Goal: Transaction & Acquisition: Purchase product/service

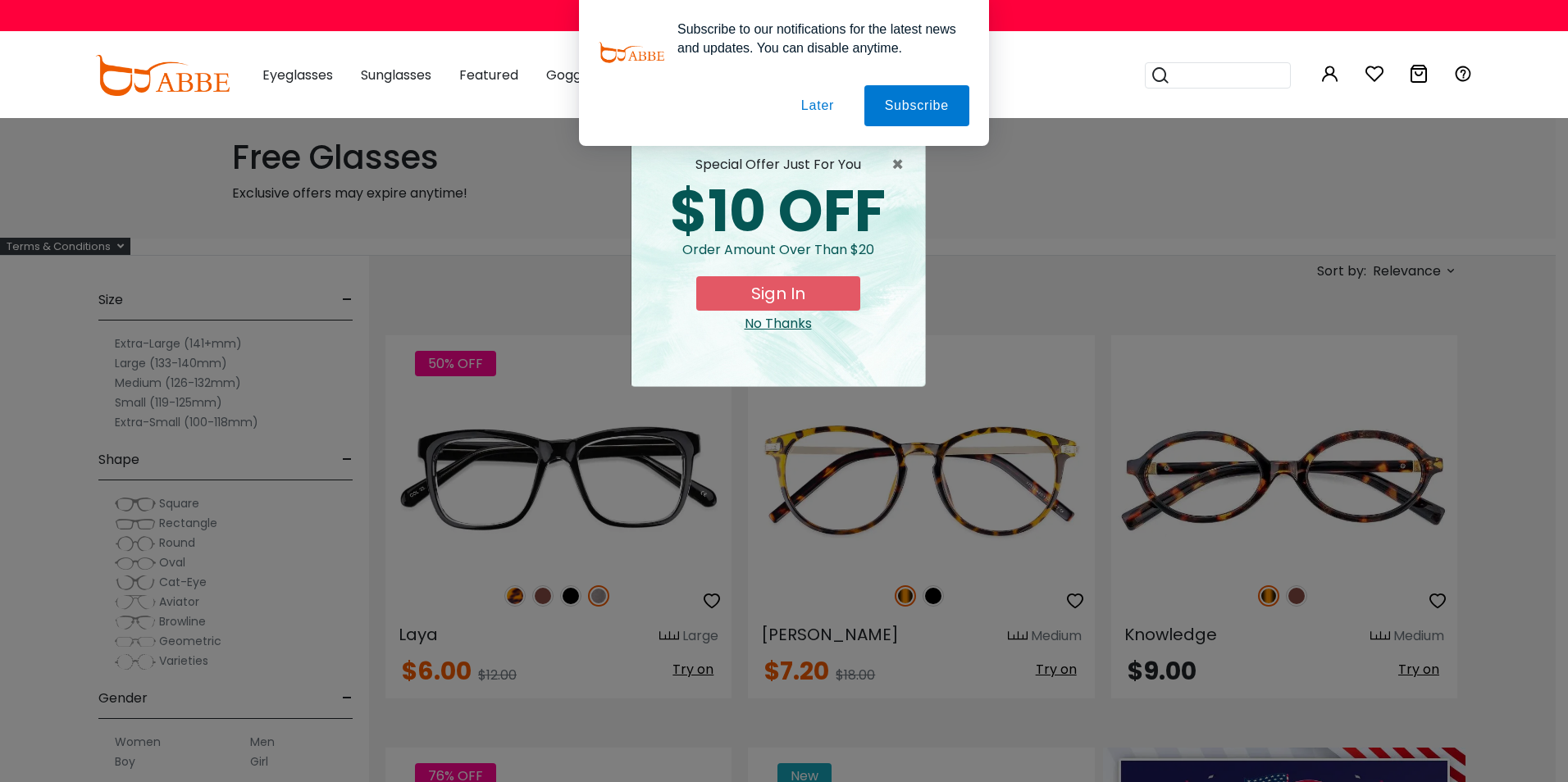
click at [0, 0] on button "Later" at bounding box center [0, 0] width 0 height 0
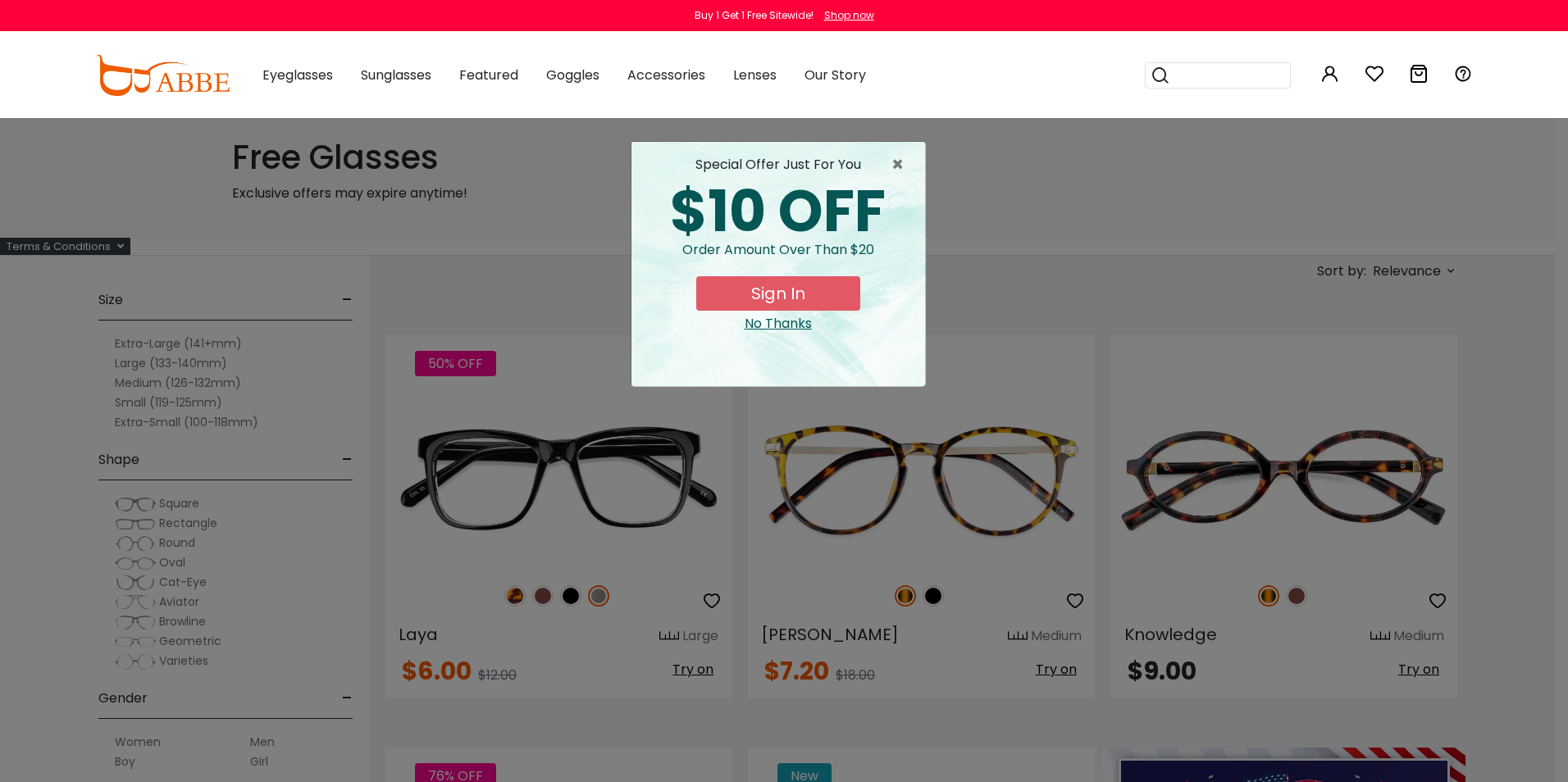
click at [800, 294] on button "Sign In" at bounding box center [778, 293] width 164 height 34
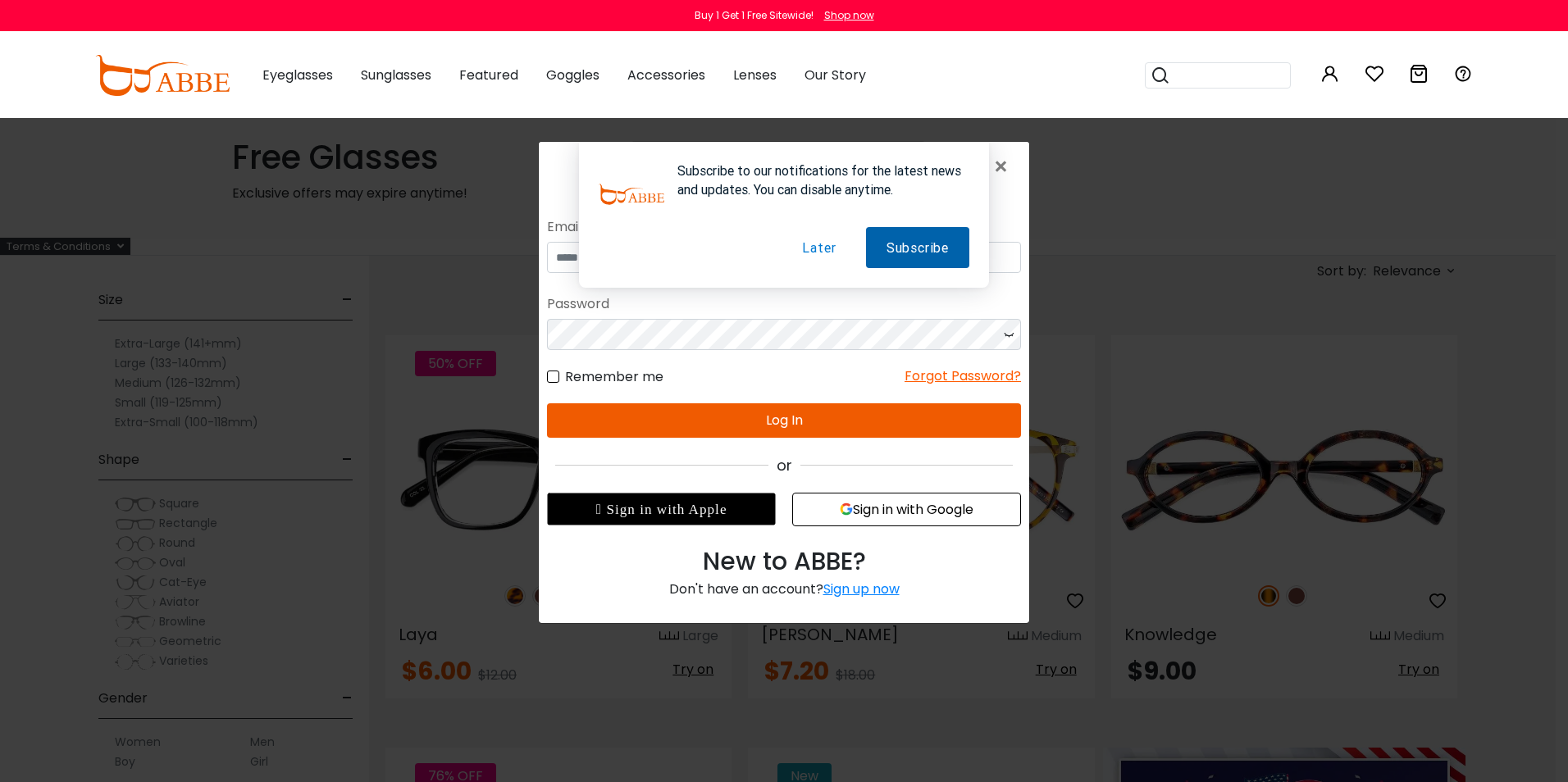
click at [924, 240] on button "Subscribe" at bounding box center [917, 247] width 103 height 41
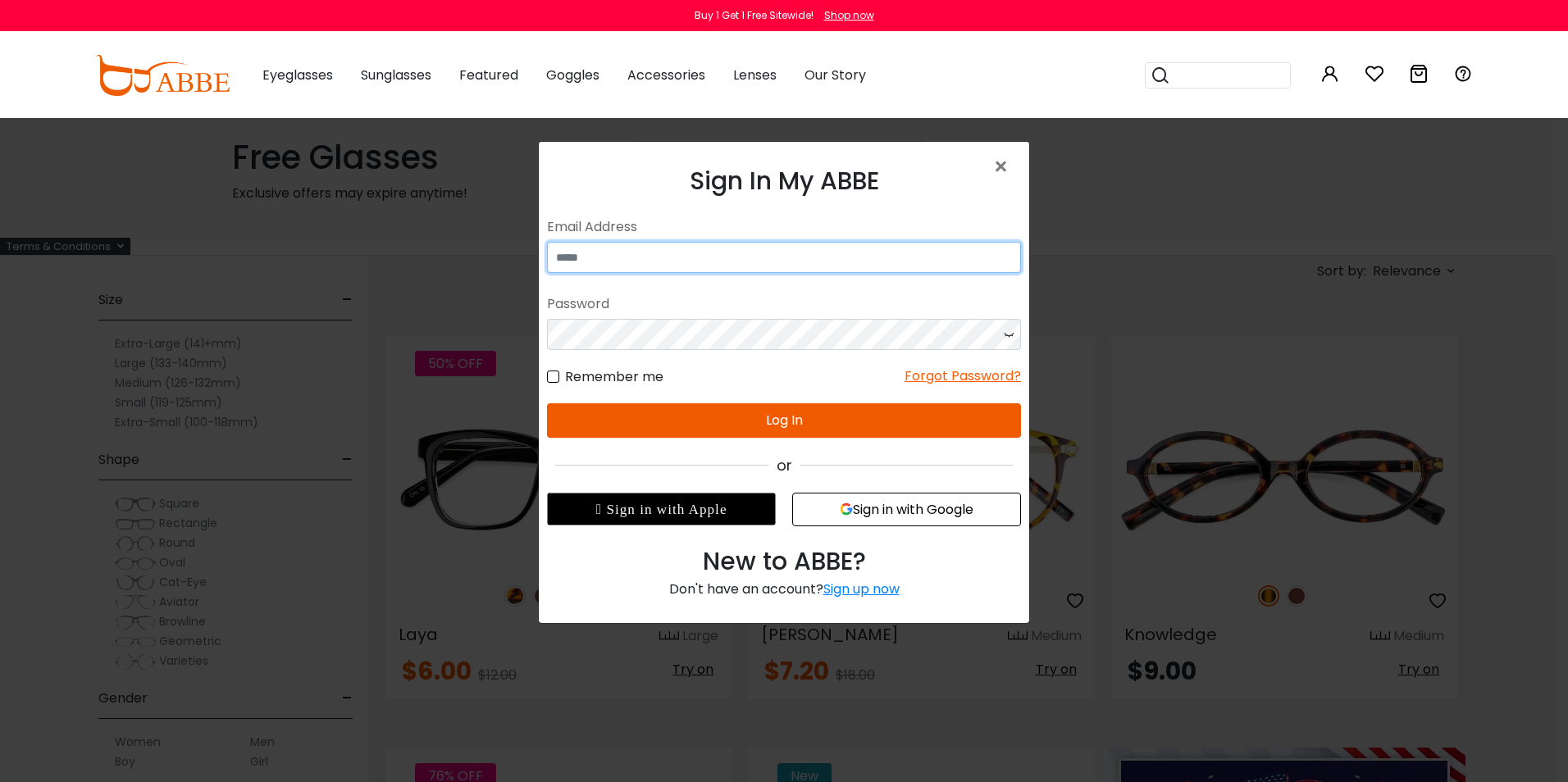
click at [783, 262] on input "email" at bounding box center [784, 257] width 474 height 31
type input "**********"
click at [750, 416] on button "Log In" at bounding box center [784, 420] width 474 height 34
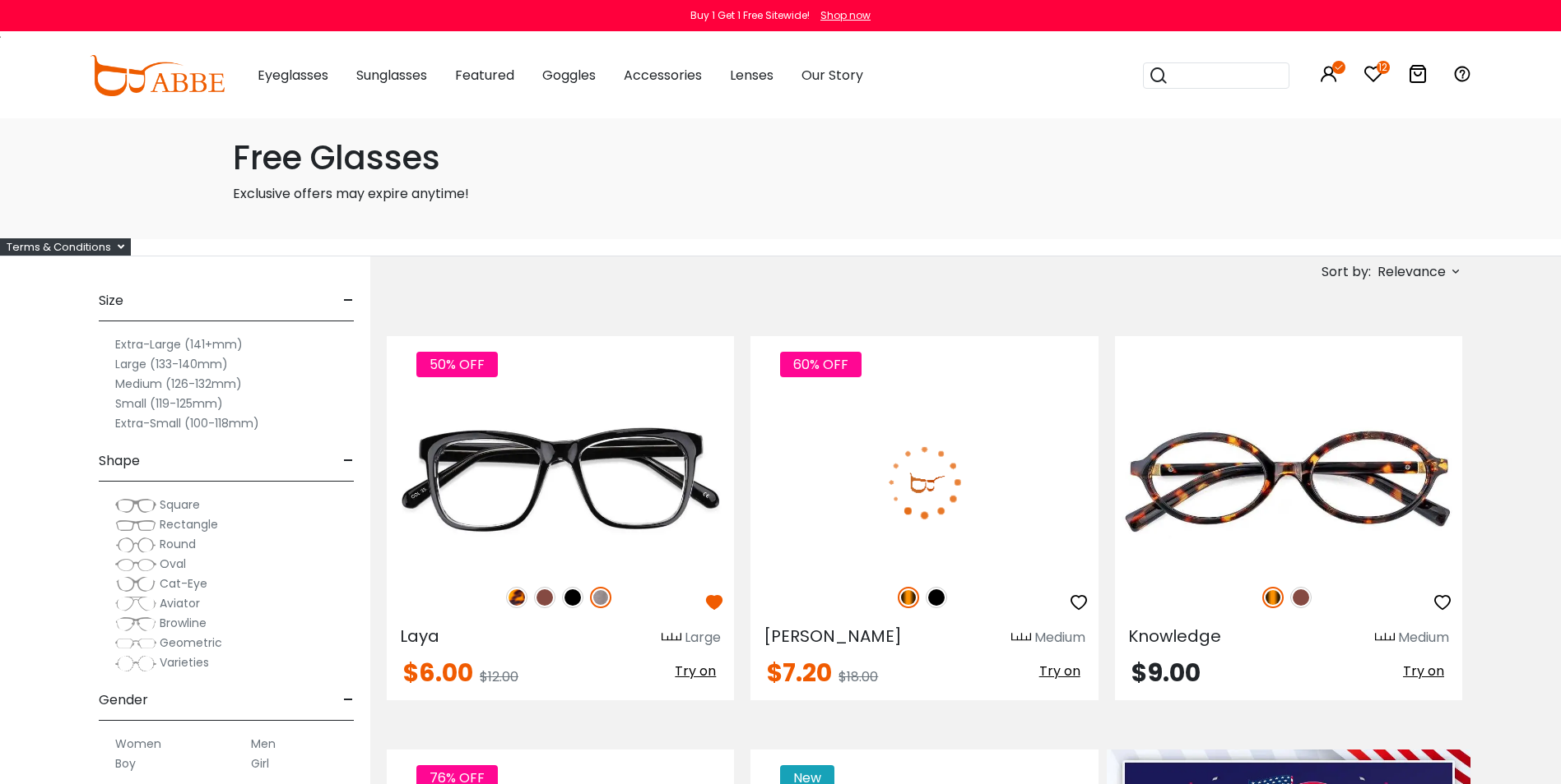
click at [1379, 76] on icon at bounding box center [1373, 74] width 19 height 19
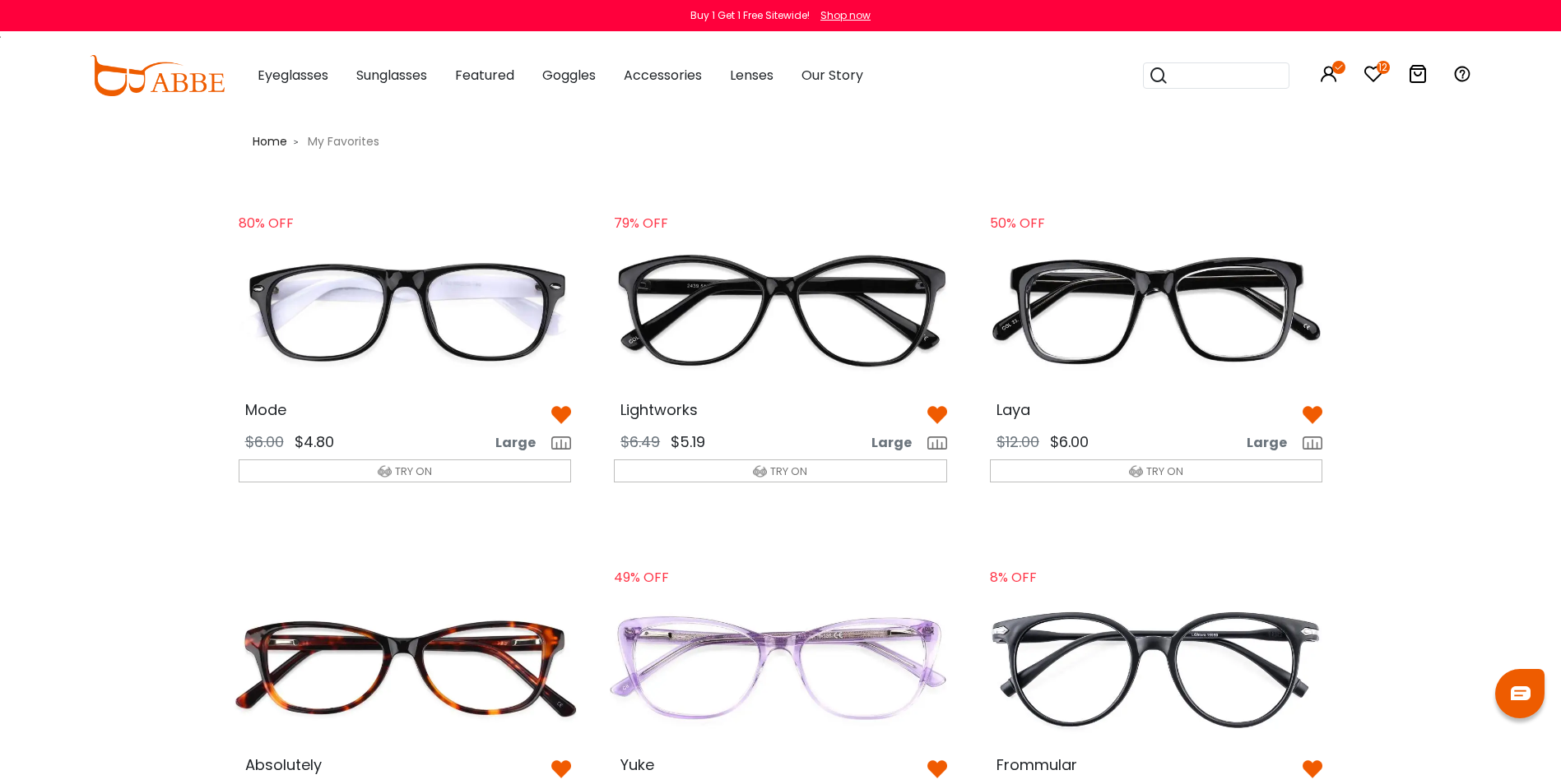
click at [1375, 71] on icon at bounding box center [1373, 74] width 19 height 19
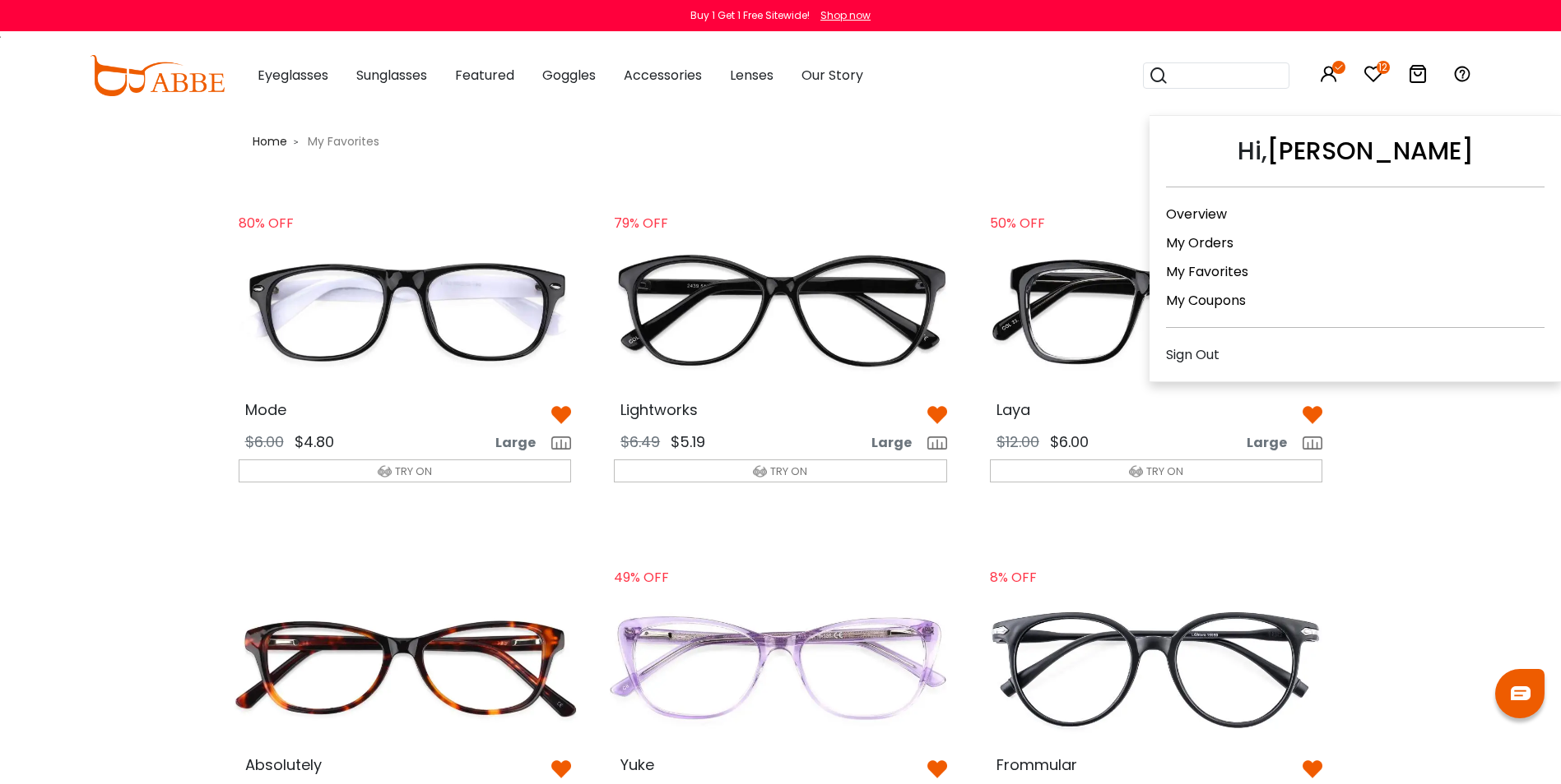
click at [1332, 69] on icon at bounding box center [1338, 67] width 13 height 13
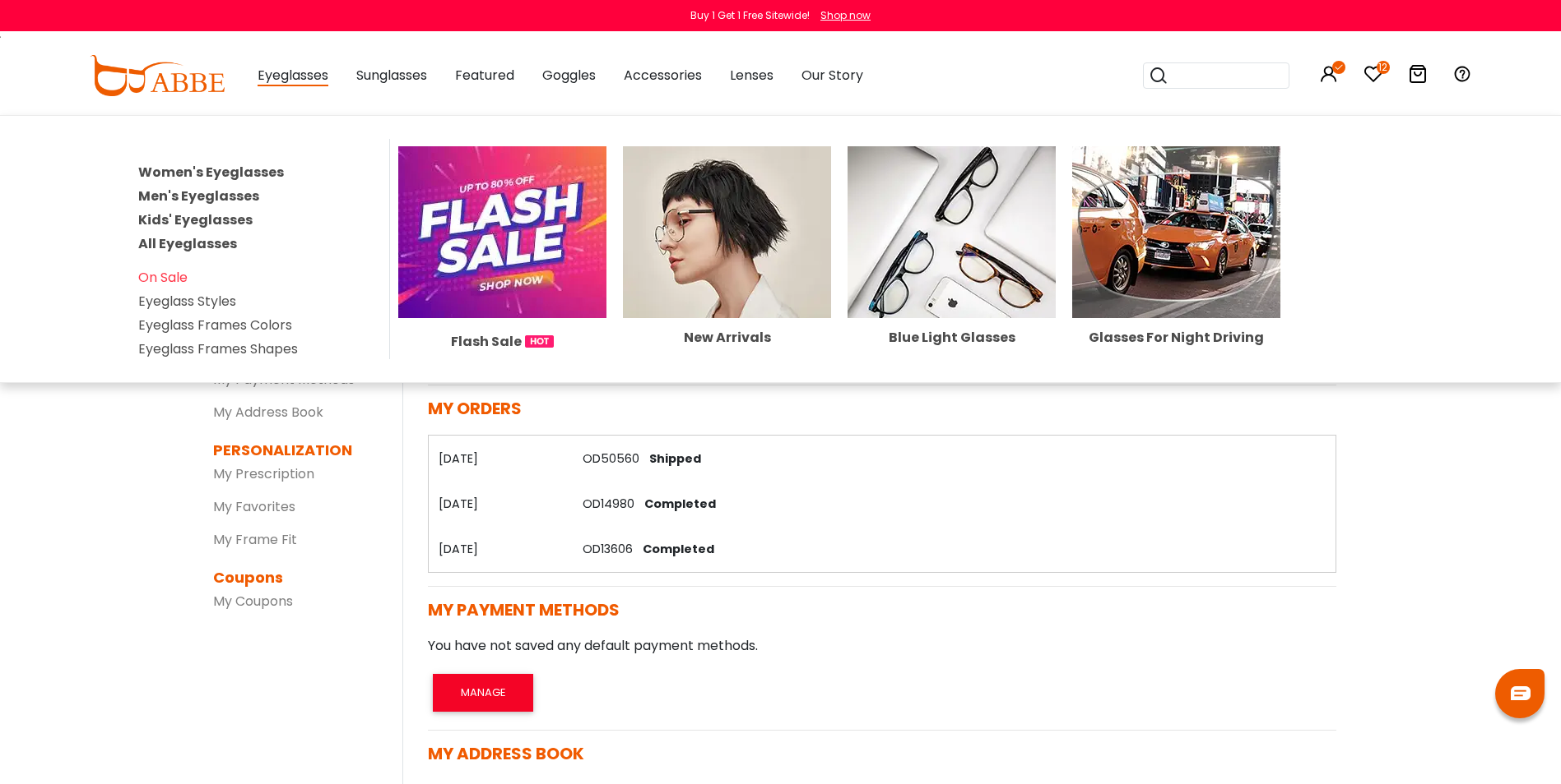
click at [471, 202] on img at bounding box center [502, 232] width 208 height 172
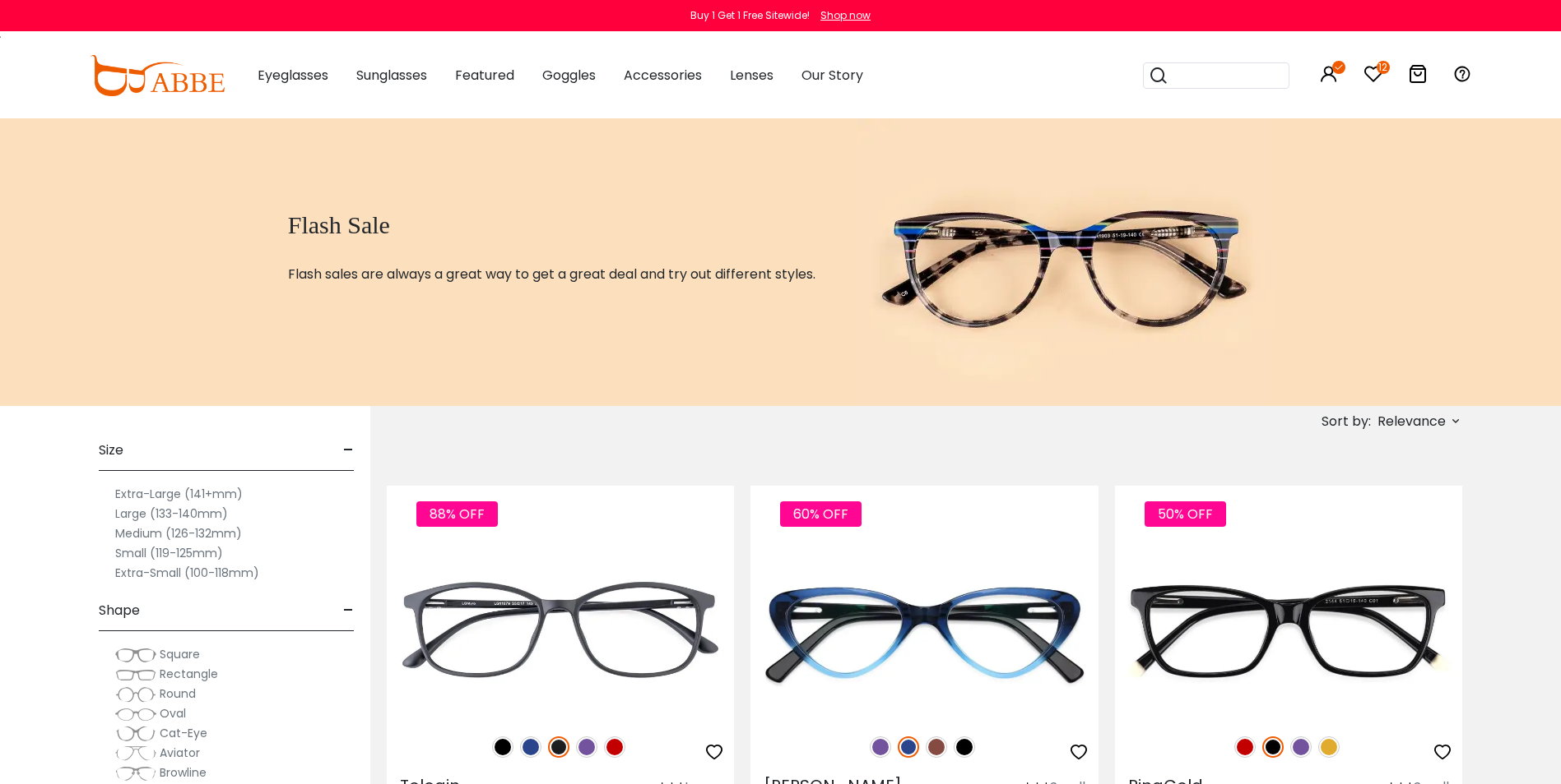
scroll to position [247, 0]
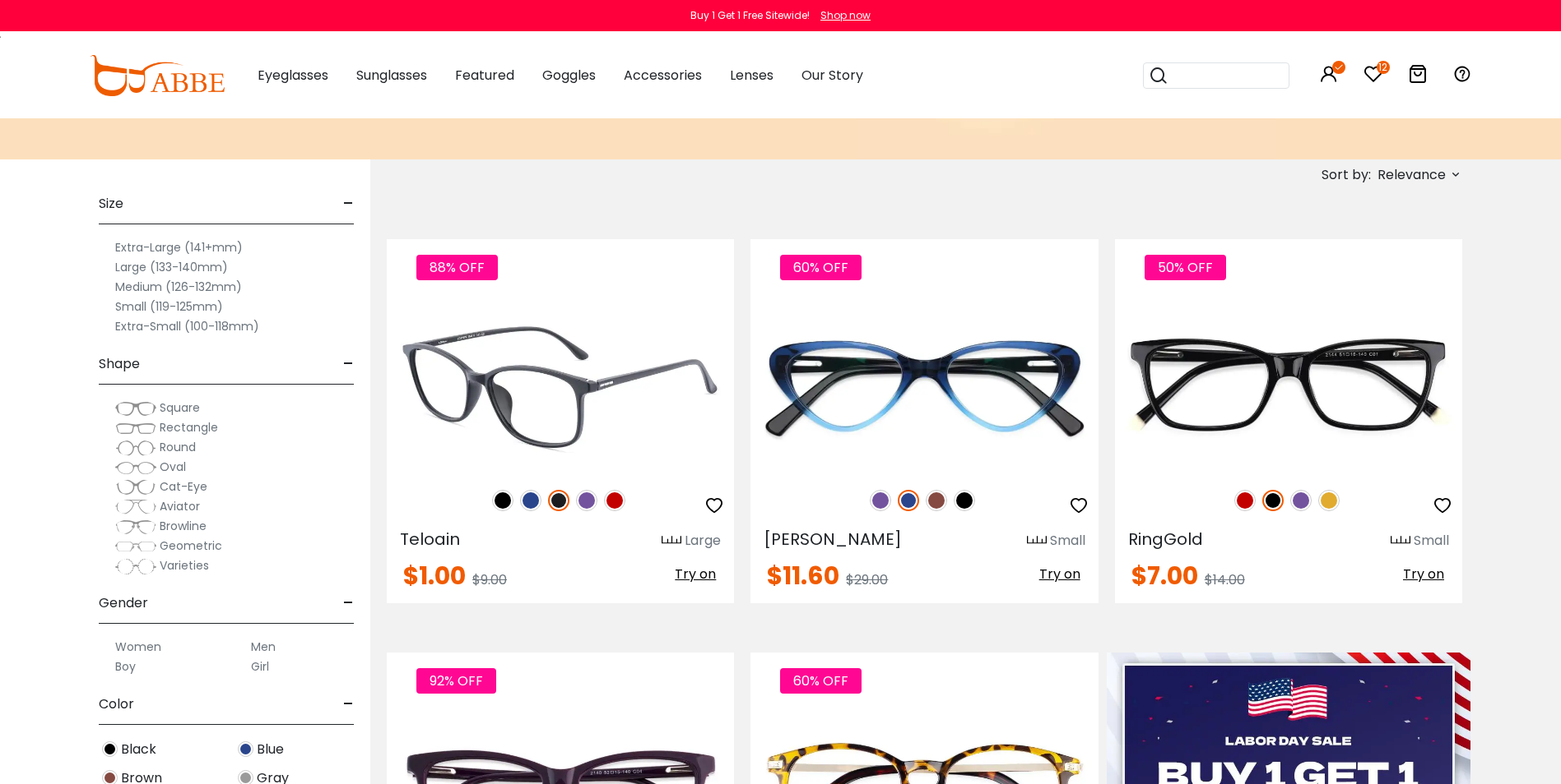
click at [589, 498] on img at bounding box center [587, 501] width 21 height 21
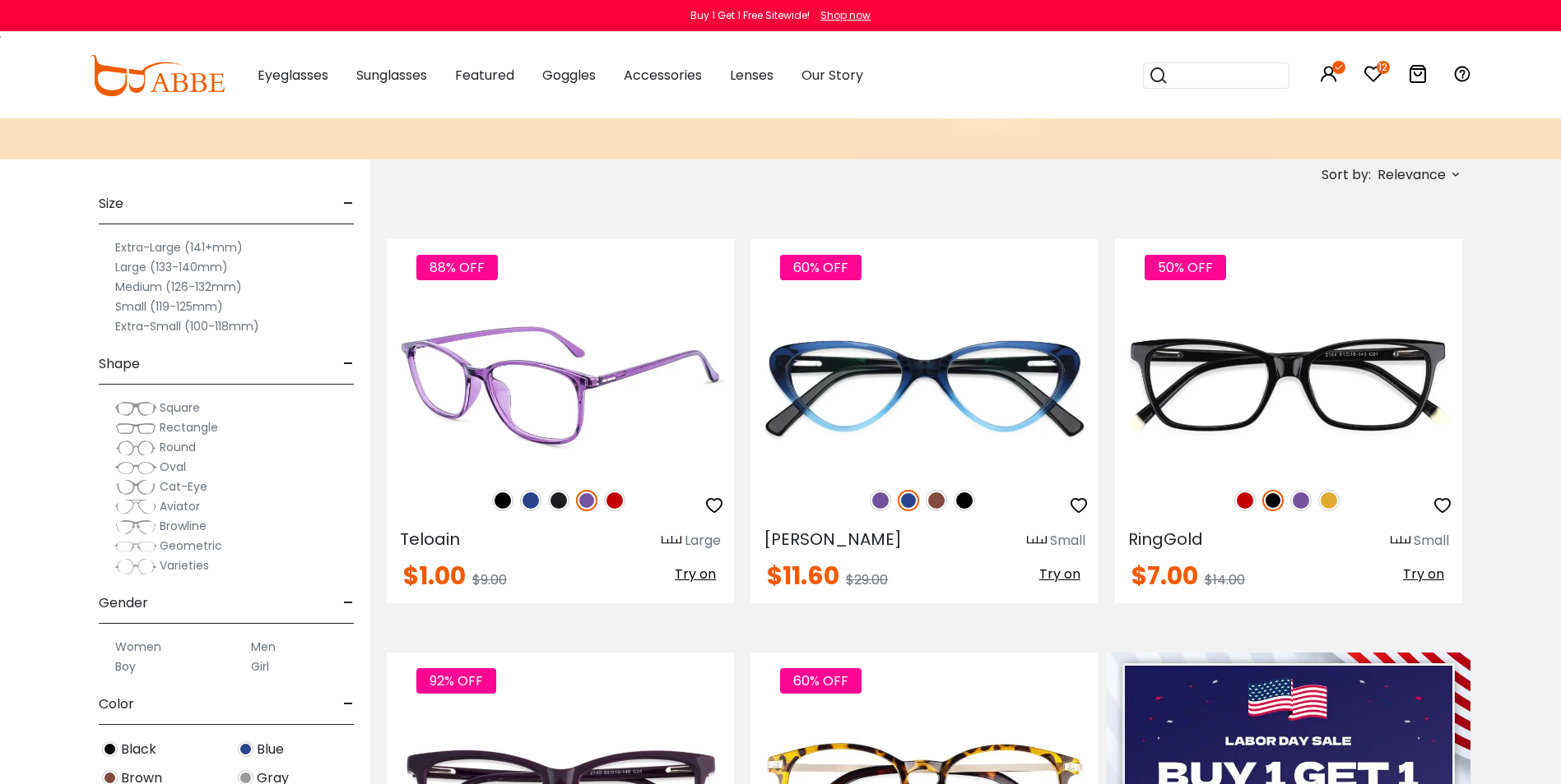
click at [536, 497] on img at bounding box center [530, 501] width 21 height 21
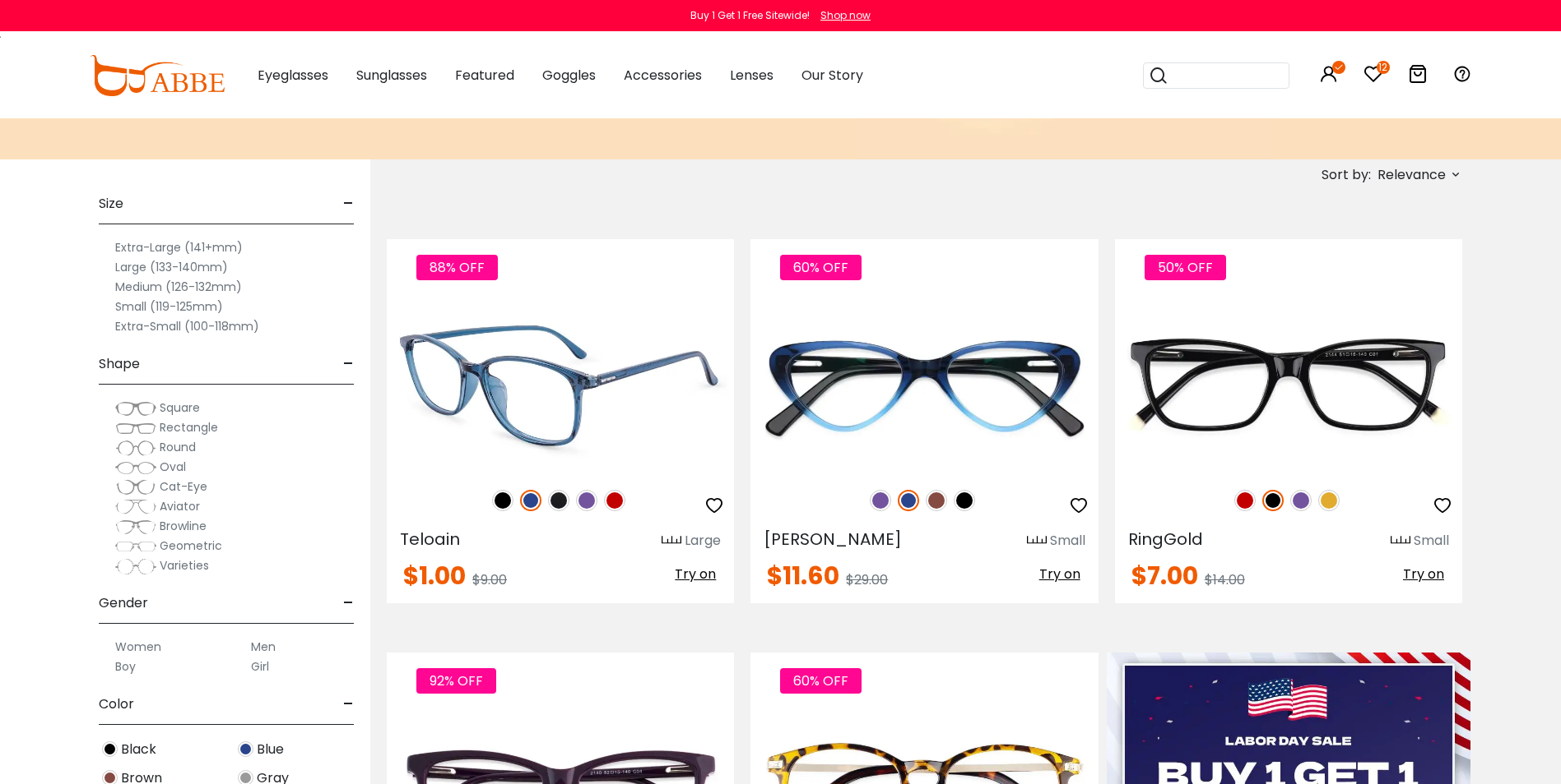
click at [499, 497] on img at bounding box center [503, 501] width 21 height 21
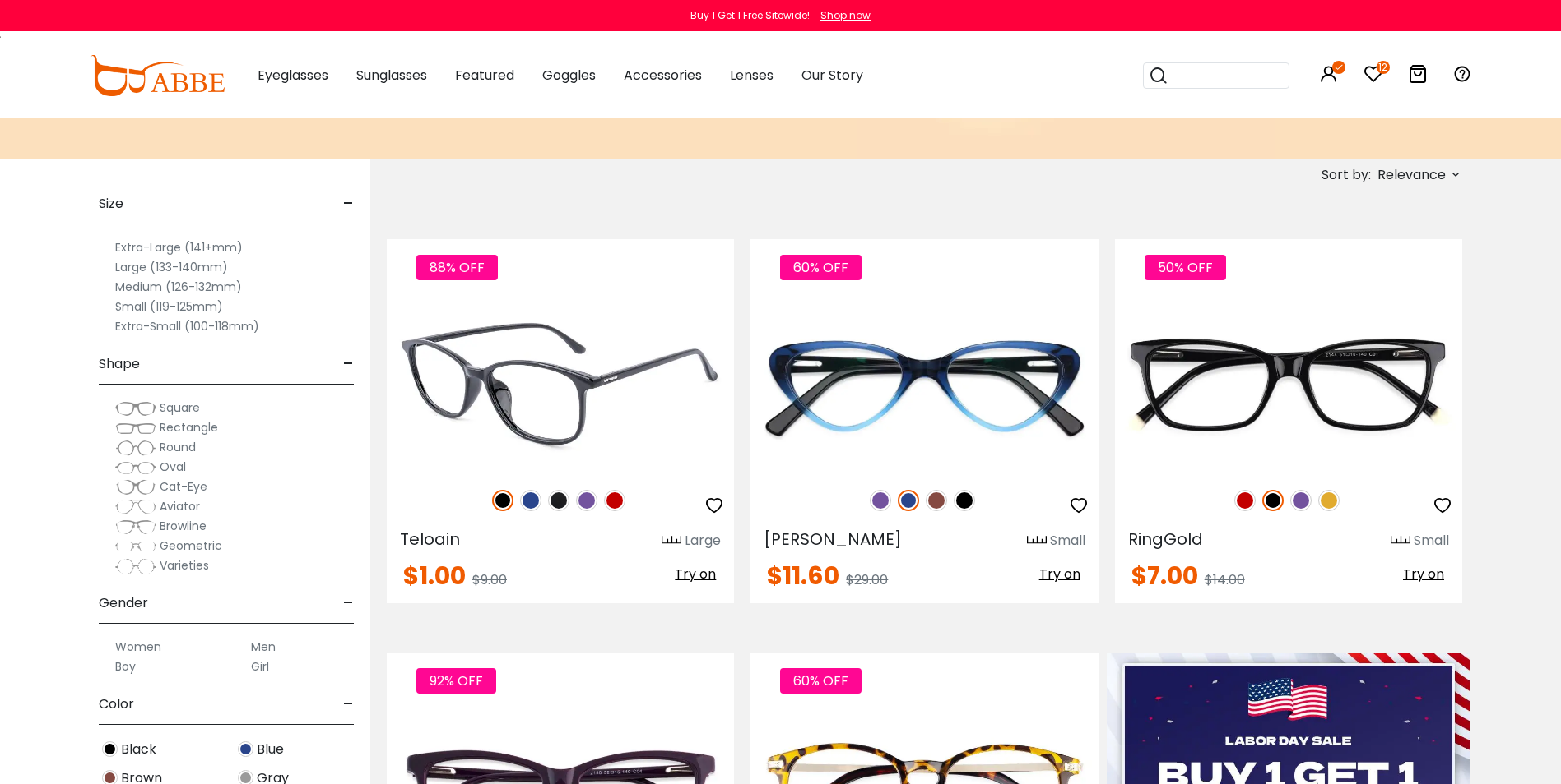
click at [589, 502] on img at bounding box center [587, 501] width 21 height 21
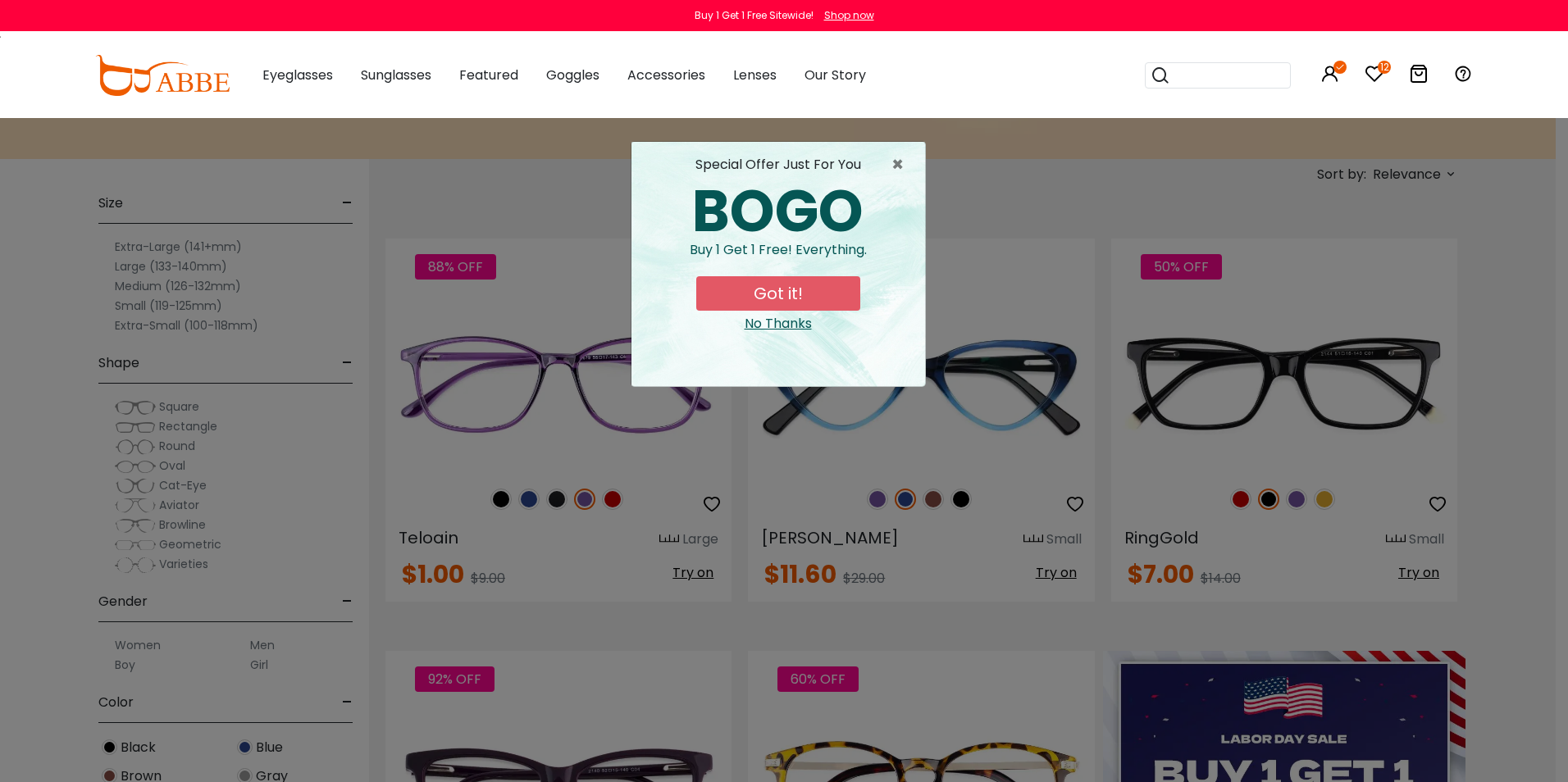
click at [780, 290] on button "Got it!" at bounding box center [778, 293] width 164 height 34
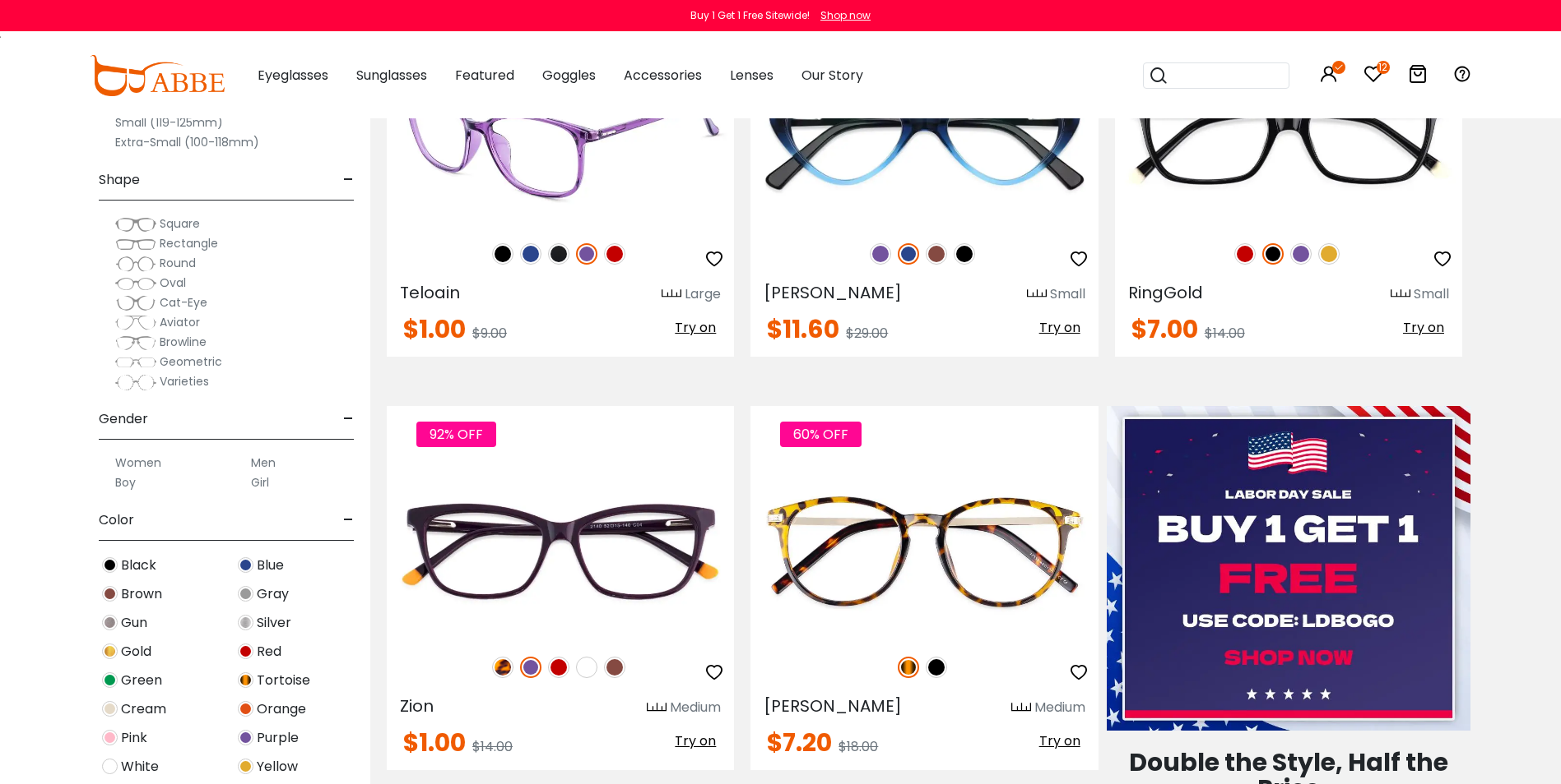
scroll to position [740, 0]
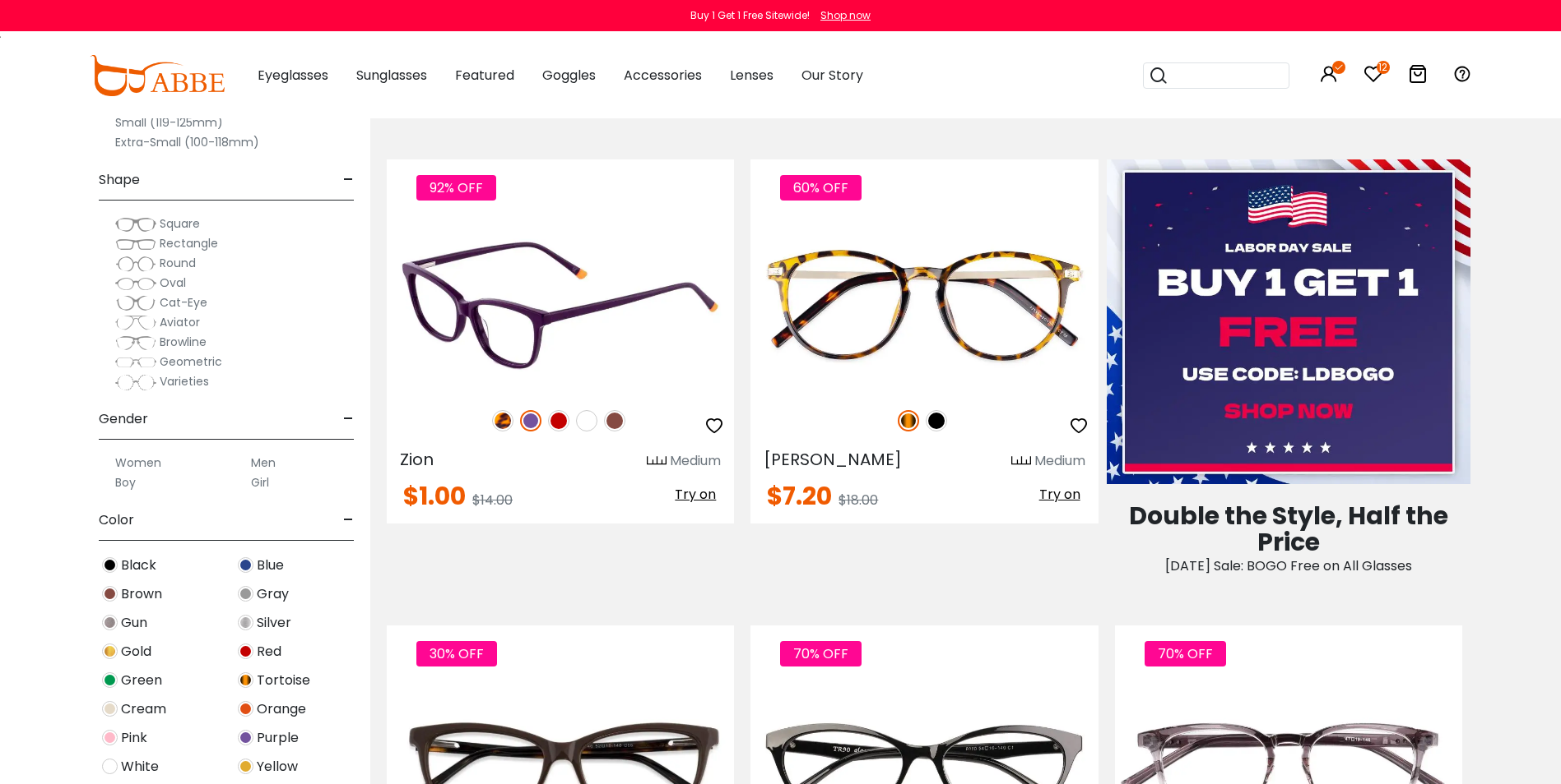
click at [587, 420] on img at bounding box center [587, 421] width 21 height 21
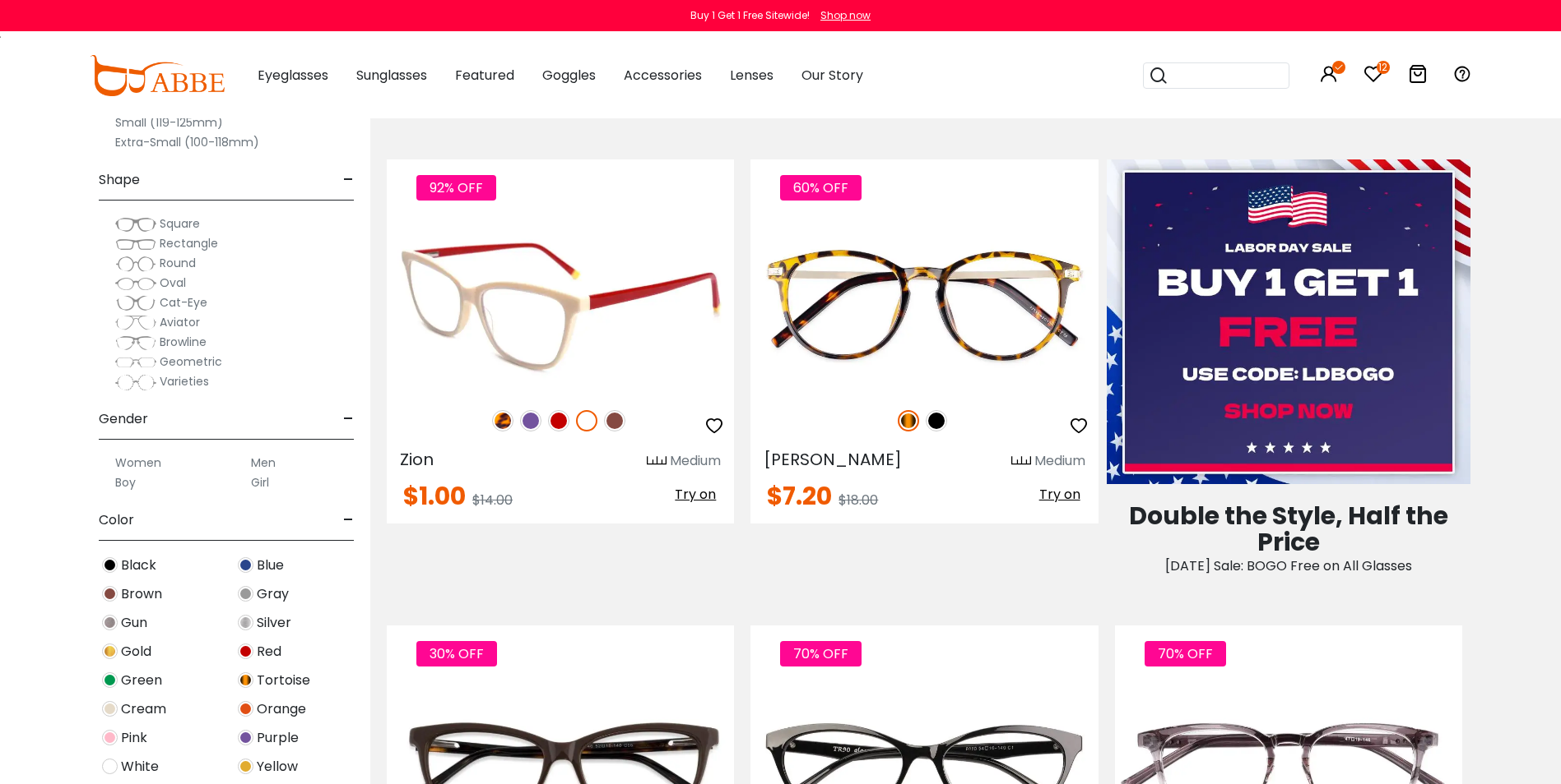
click at [621, 422] on img at bounding box center [614, 421] width 21 height 21
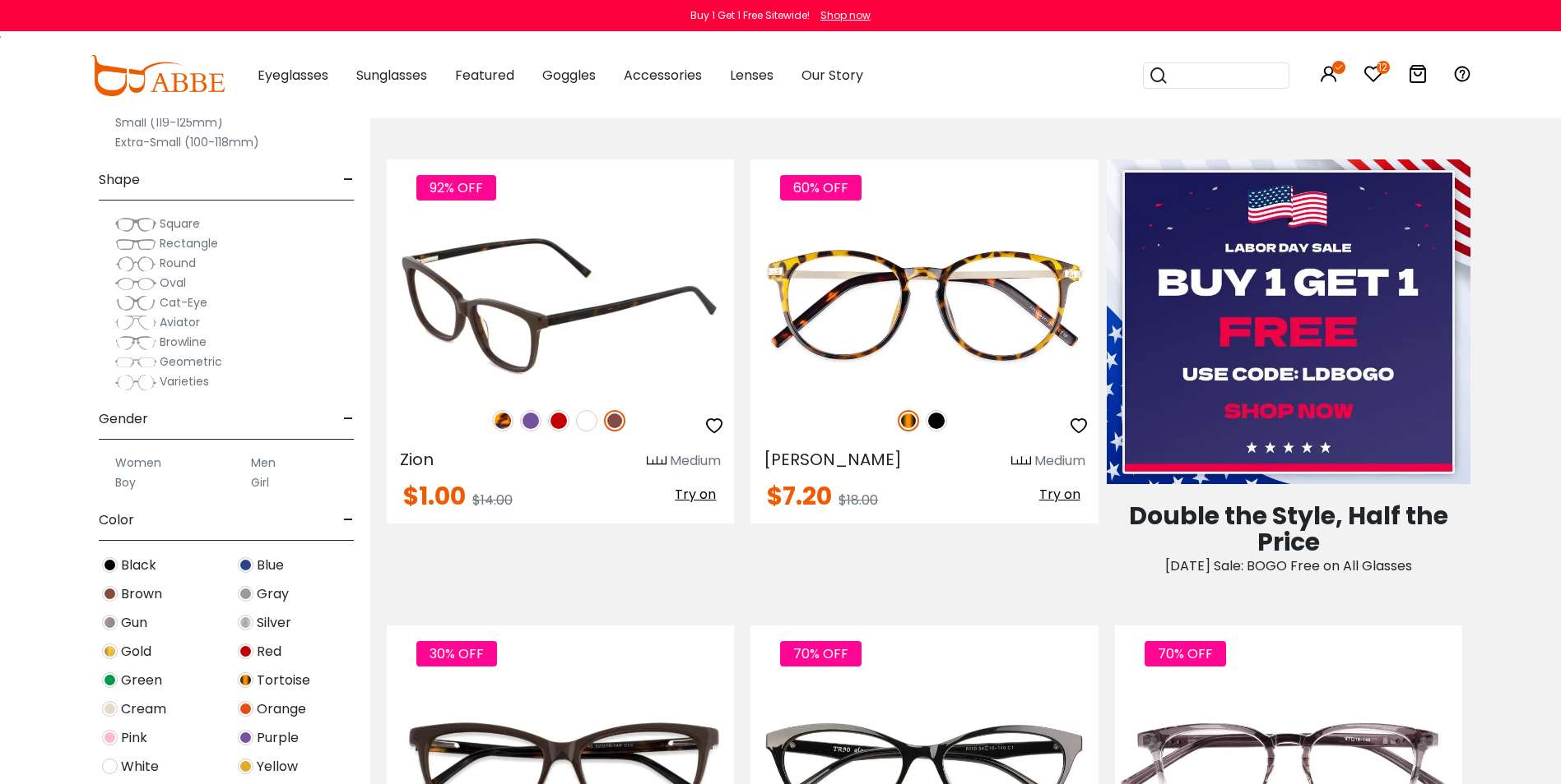
click at [499, 423] on img at bounding box center [503, 421] width 21 height 21
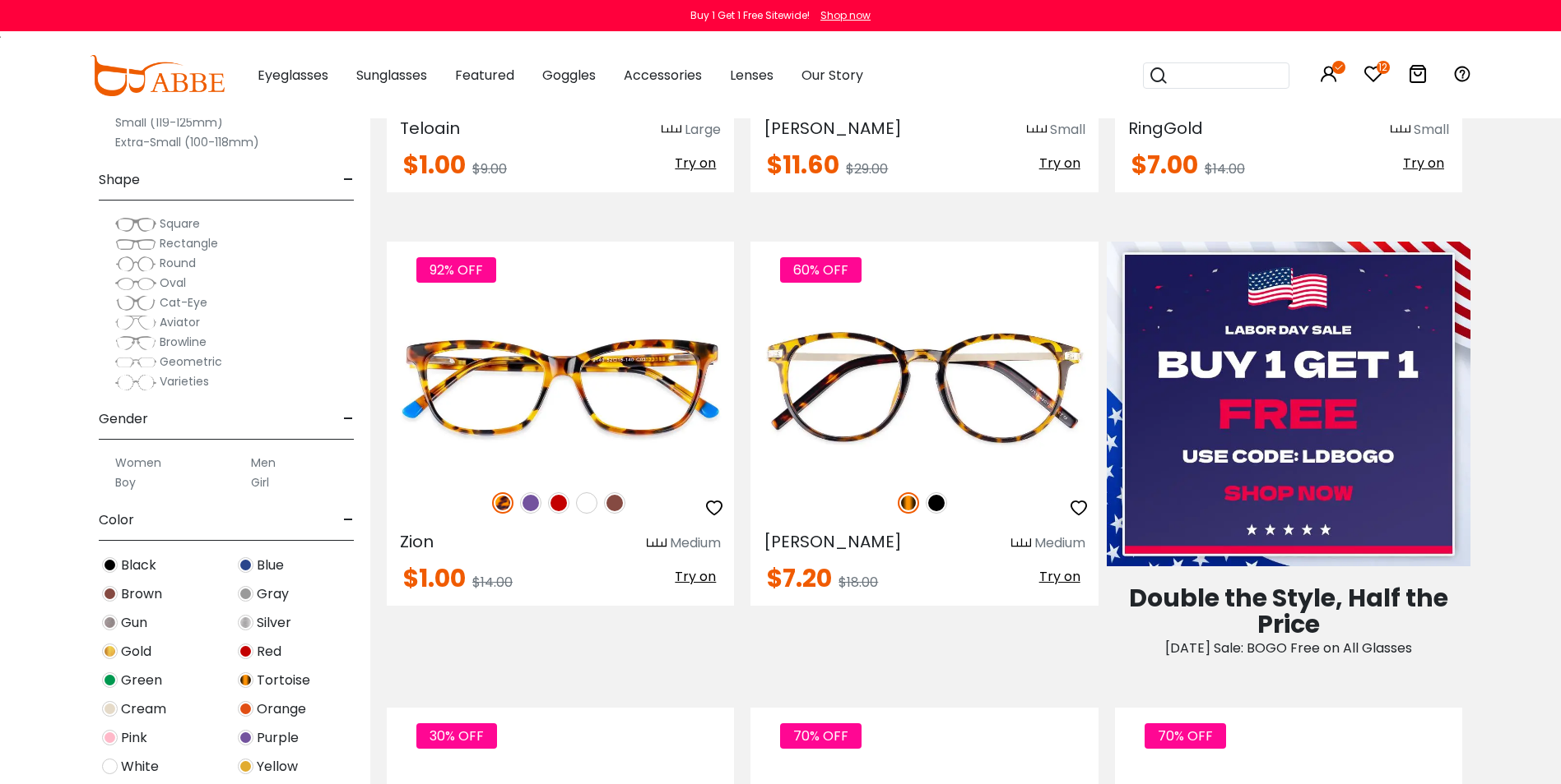
scroll to position [329, 0]
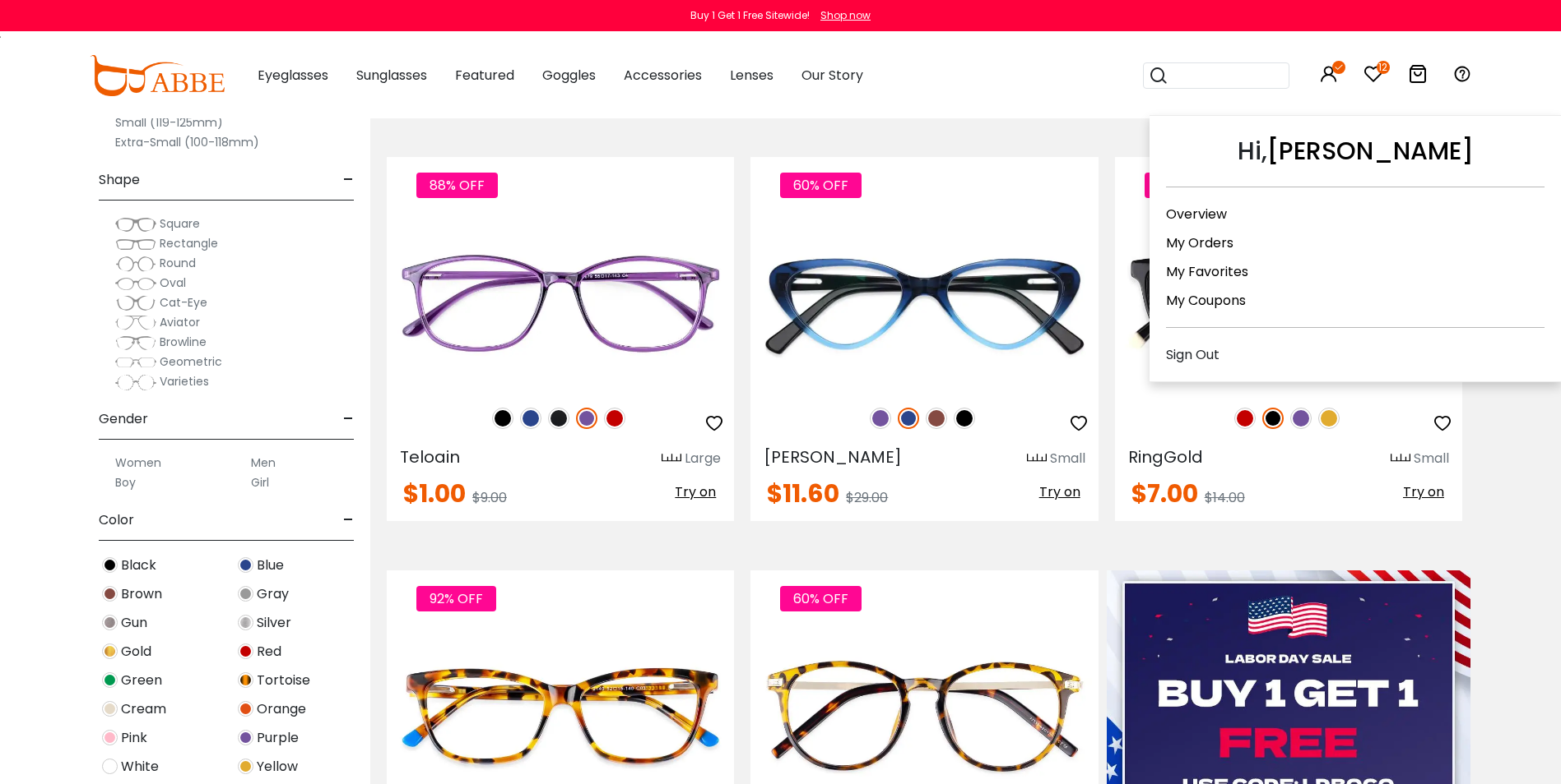
click at [1190, 239] on link "My Orders" at bounding box center [1199, 243] width 67 height 19
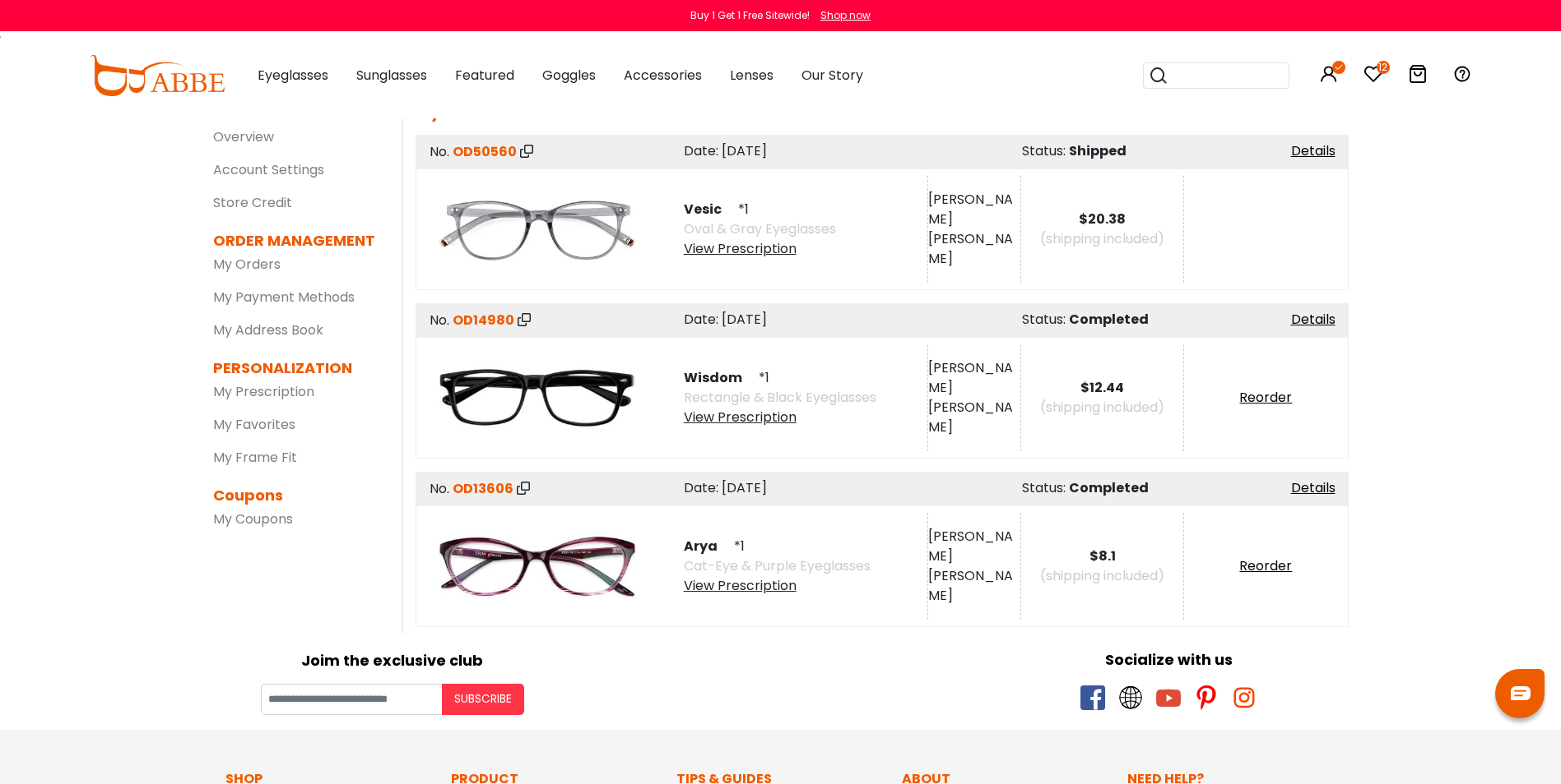
scroll to position [164, 0]
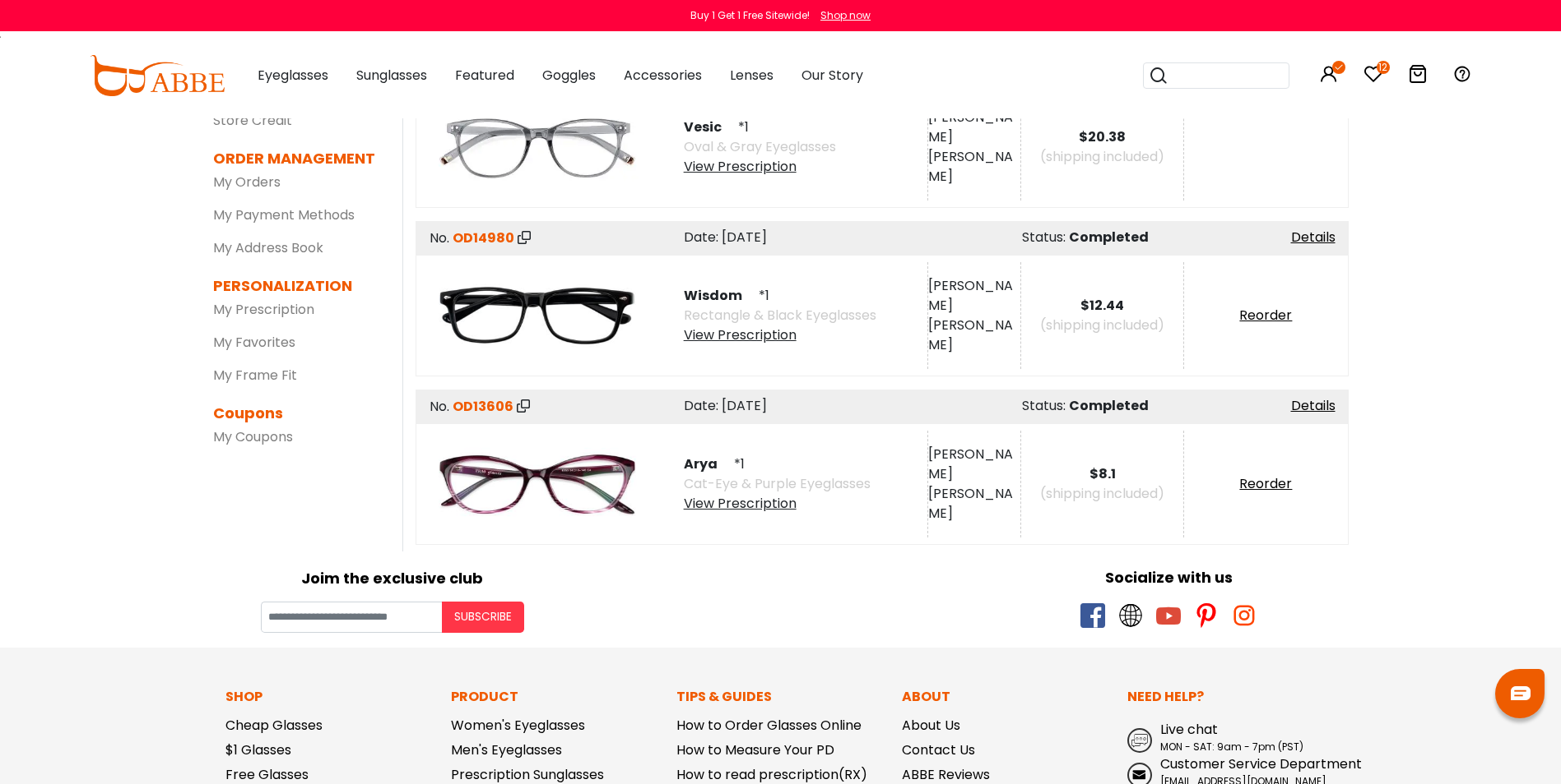
click at [479, 408] on span "OD13606" at bounding box center [483, 406] width 61 height 19
click at [753, 507] on div "View Prescription" at bounding box center [777, 504] width 187 height 19
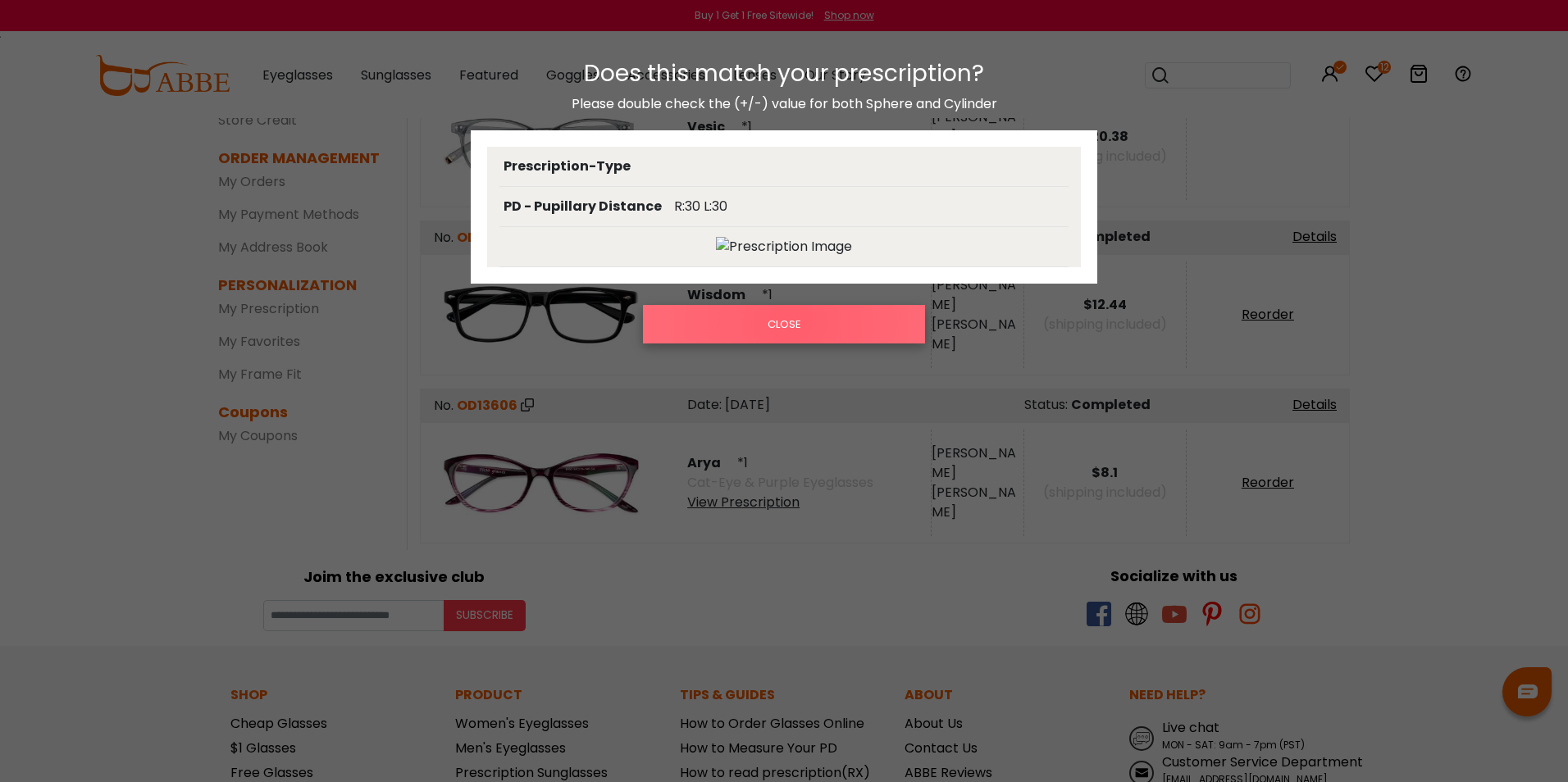
click at [791, 322] on button "CLOSE" at bounding box center [784, 324] width 282 height 38
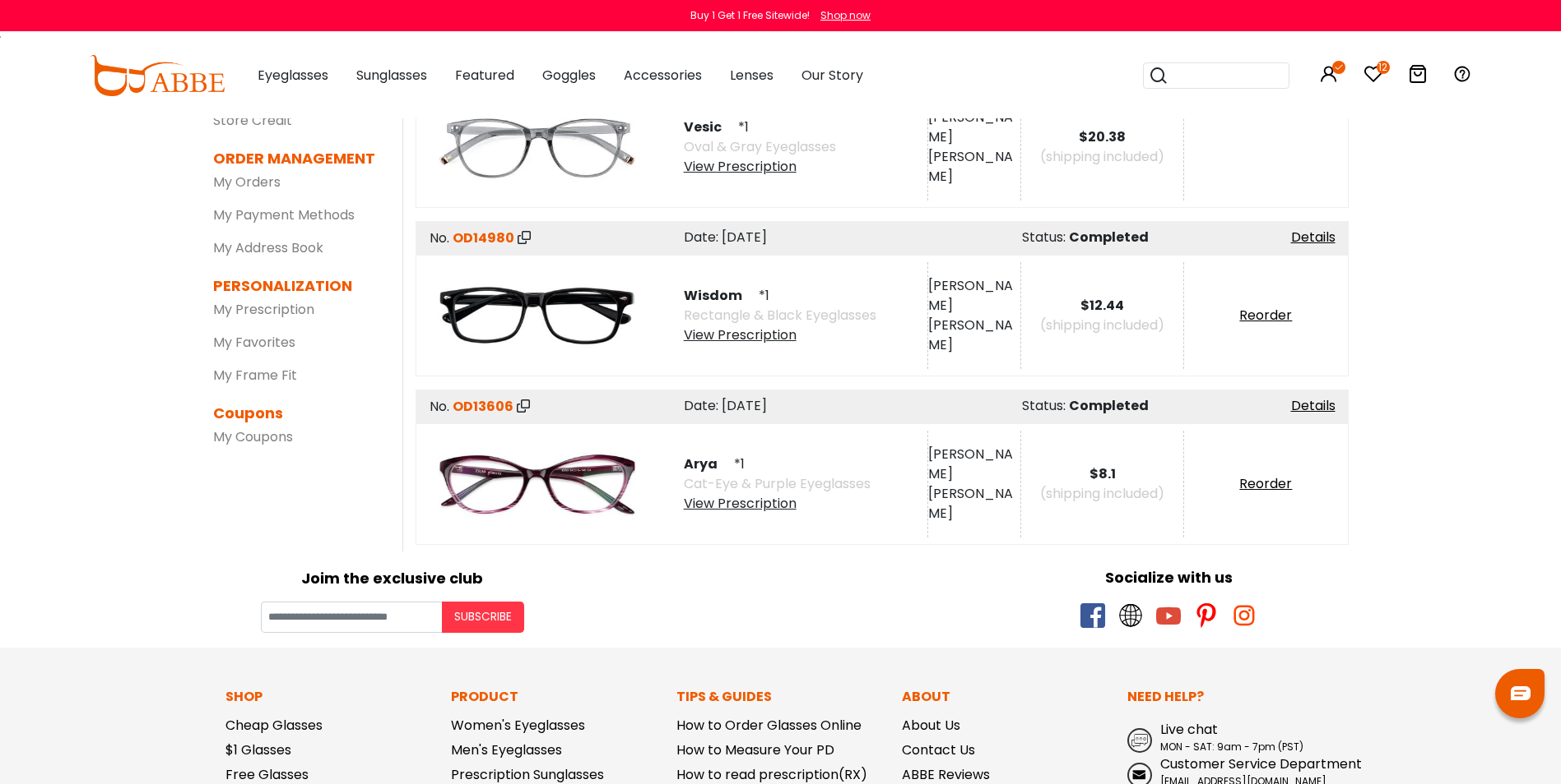
click at [757, 335] on div "View Prescription" at bounding box center [780, 335] width 192 height 19
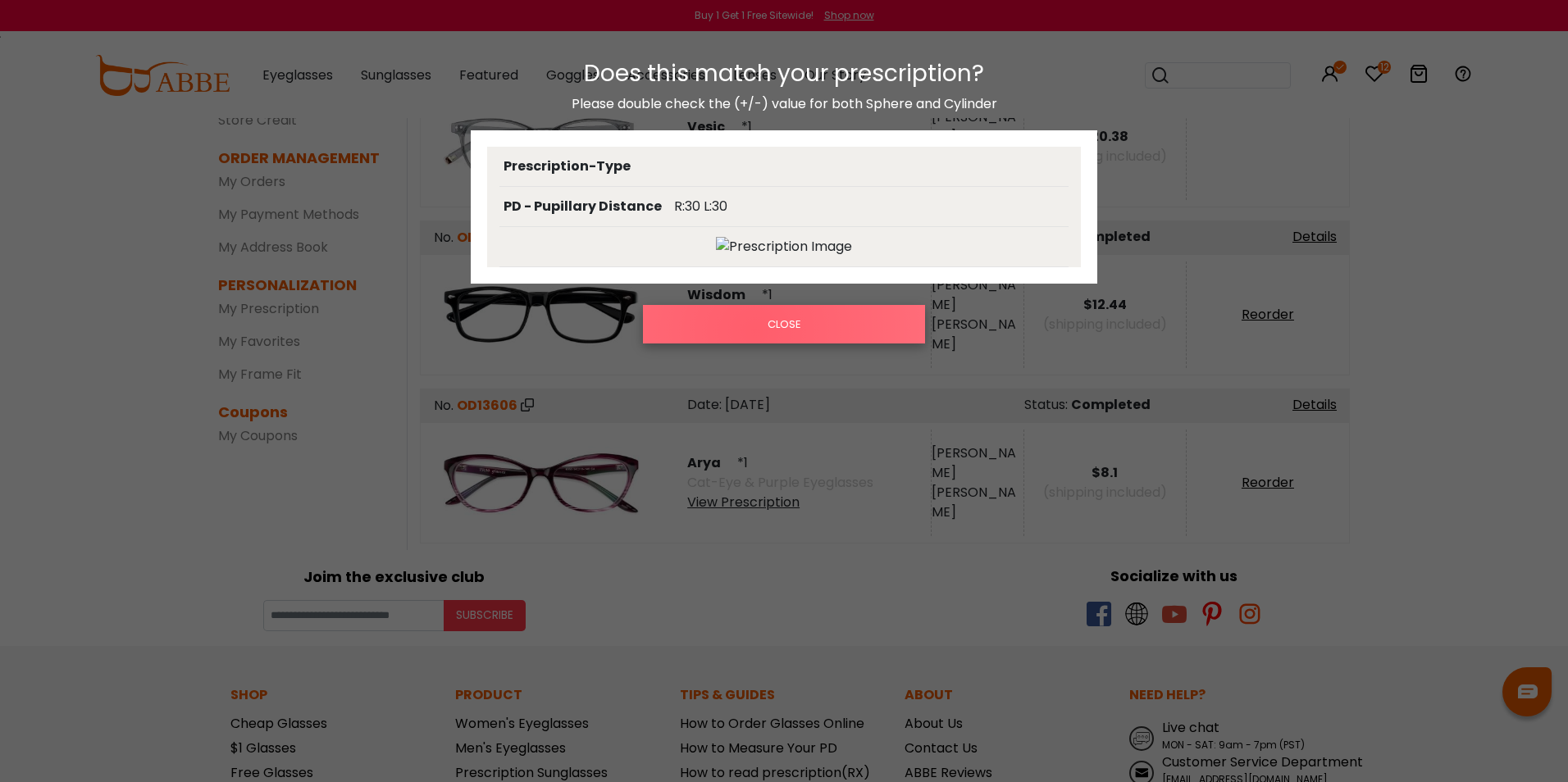
click at [755, 333] on button "CLOSE" at bounding box center [784, 324] width 282 height 38
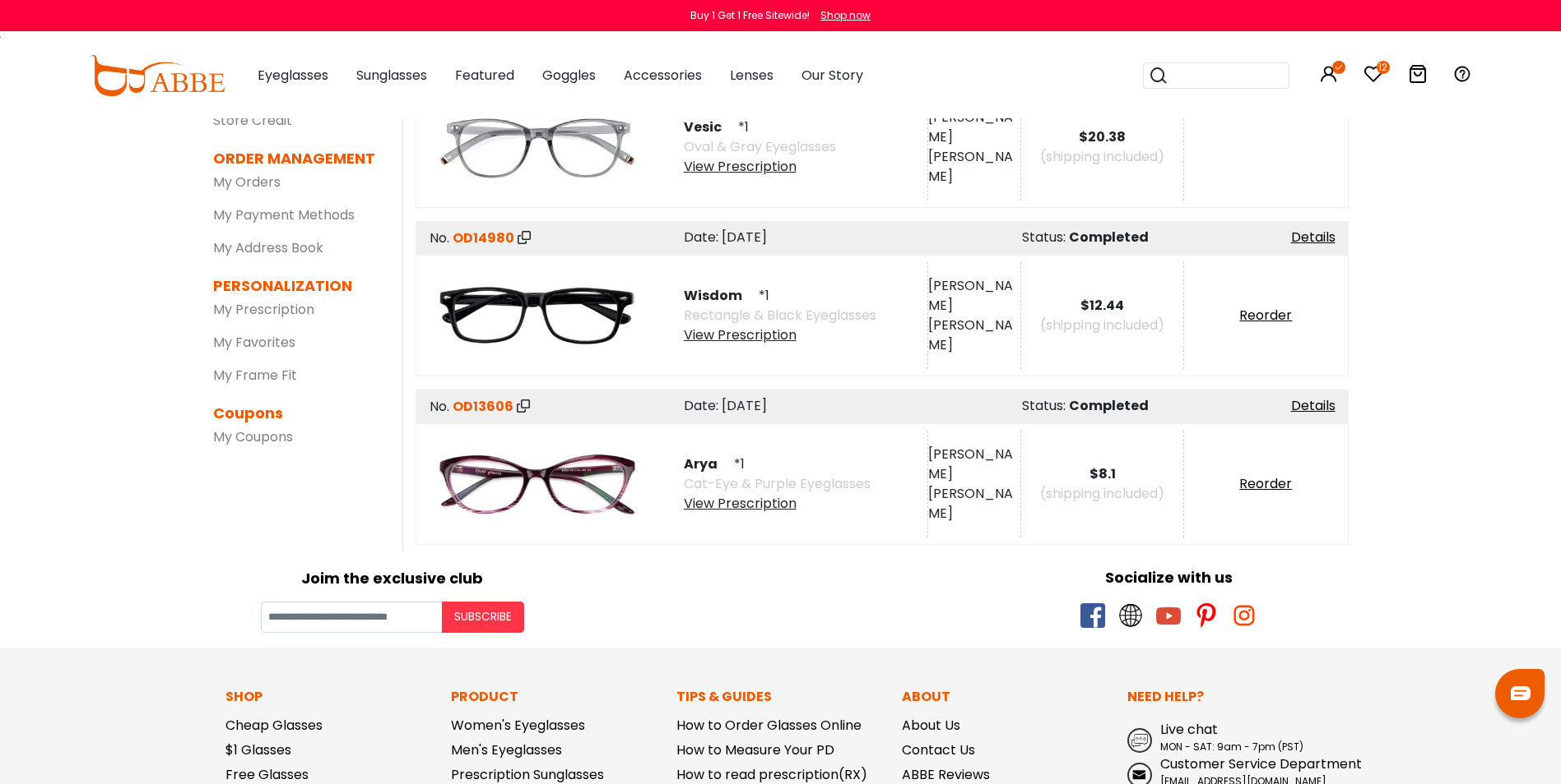
click at [741, 160] on div "View Prescription" at bounding box center [760, 167] width 152 height 19
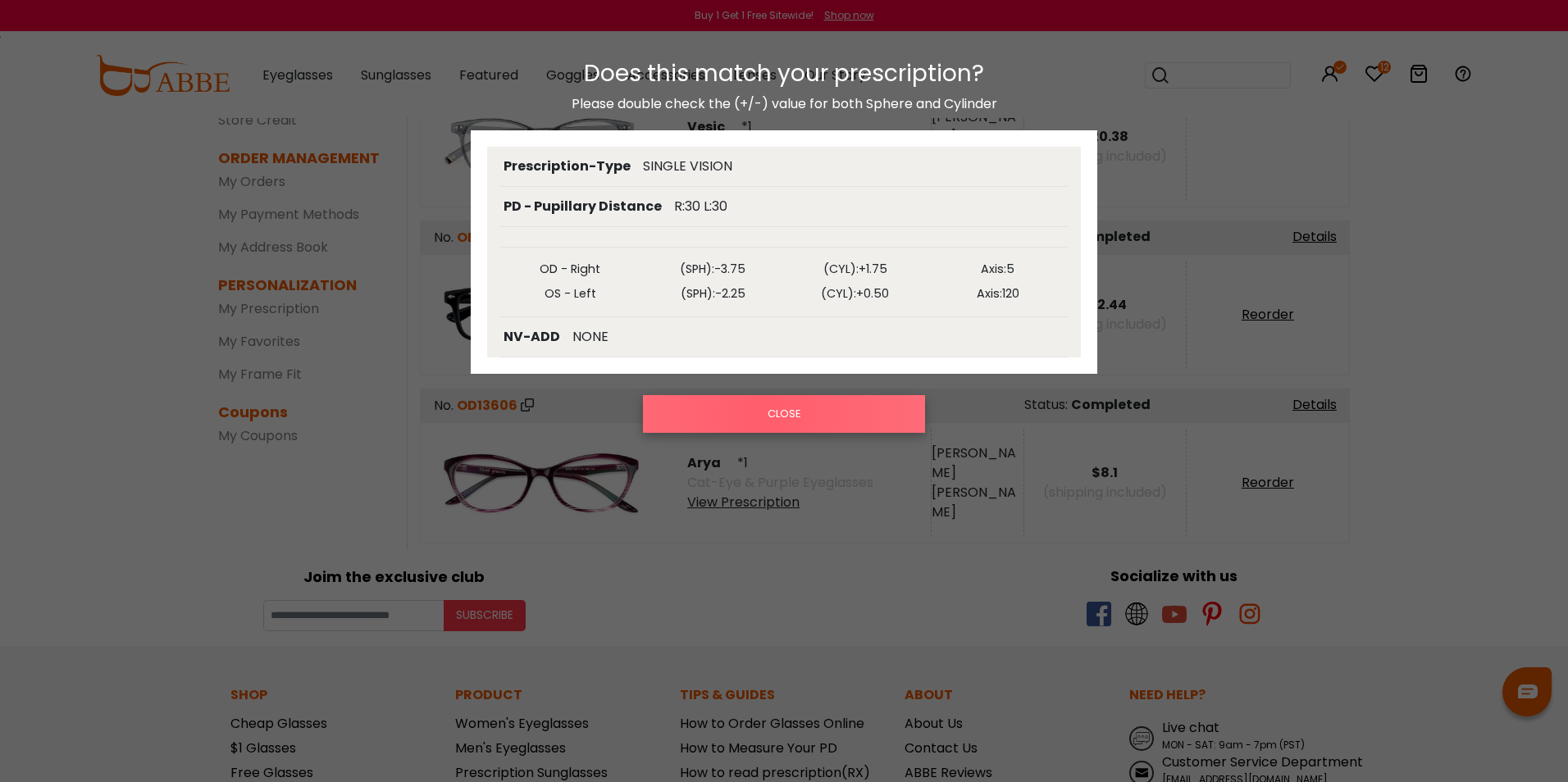
click at [764, 414] on button "CLOSE" at bounding box center [784, 413] width 282 height 38
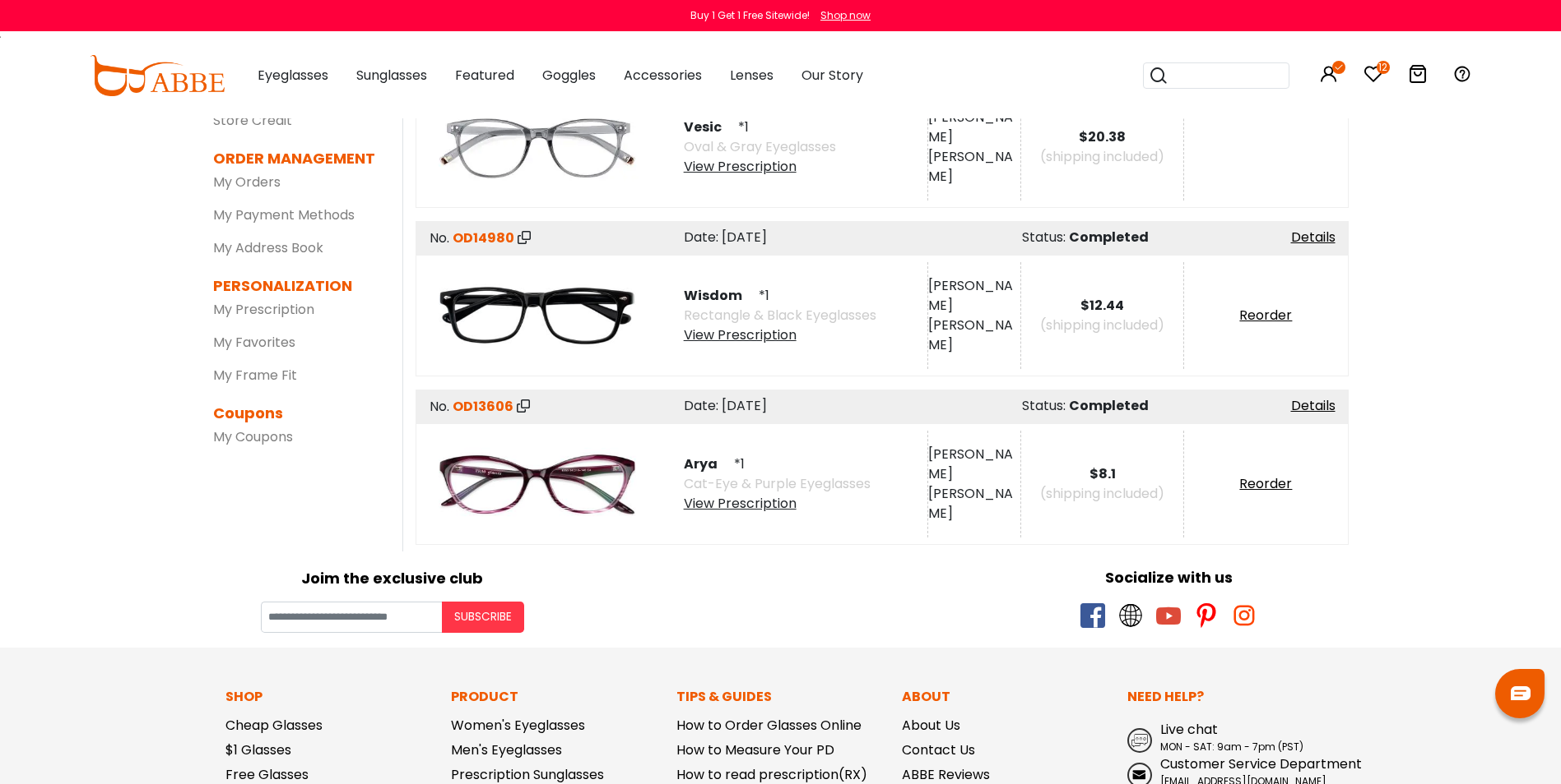
scroll to position [0, 0]
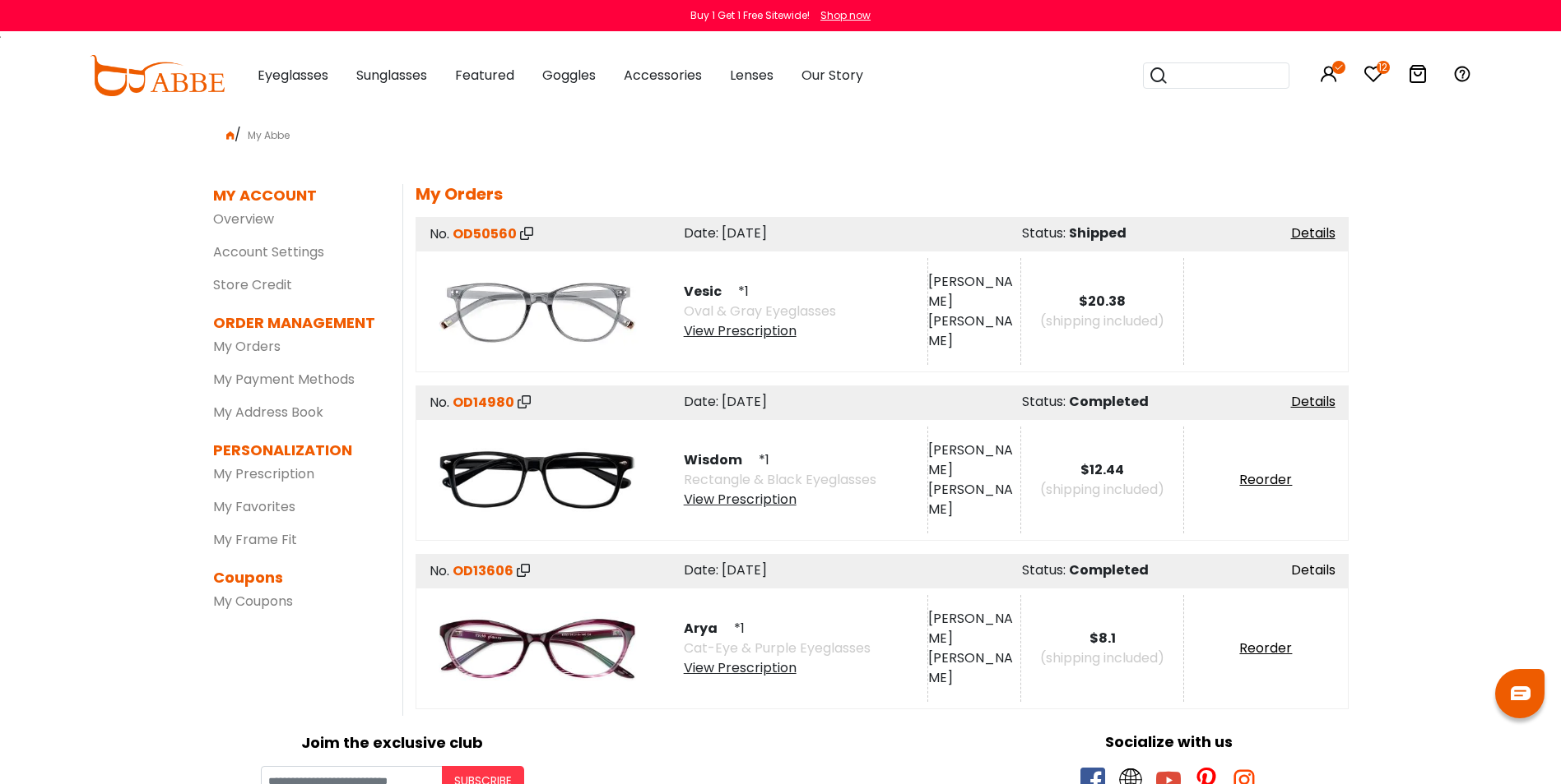
click at [1310, 570] on link "Details" at bounding box center [1313, 570] width 44 height 19
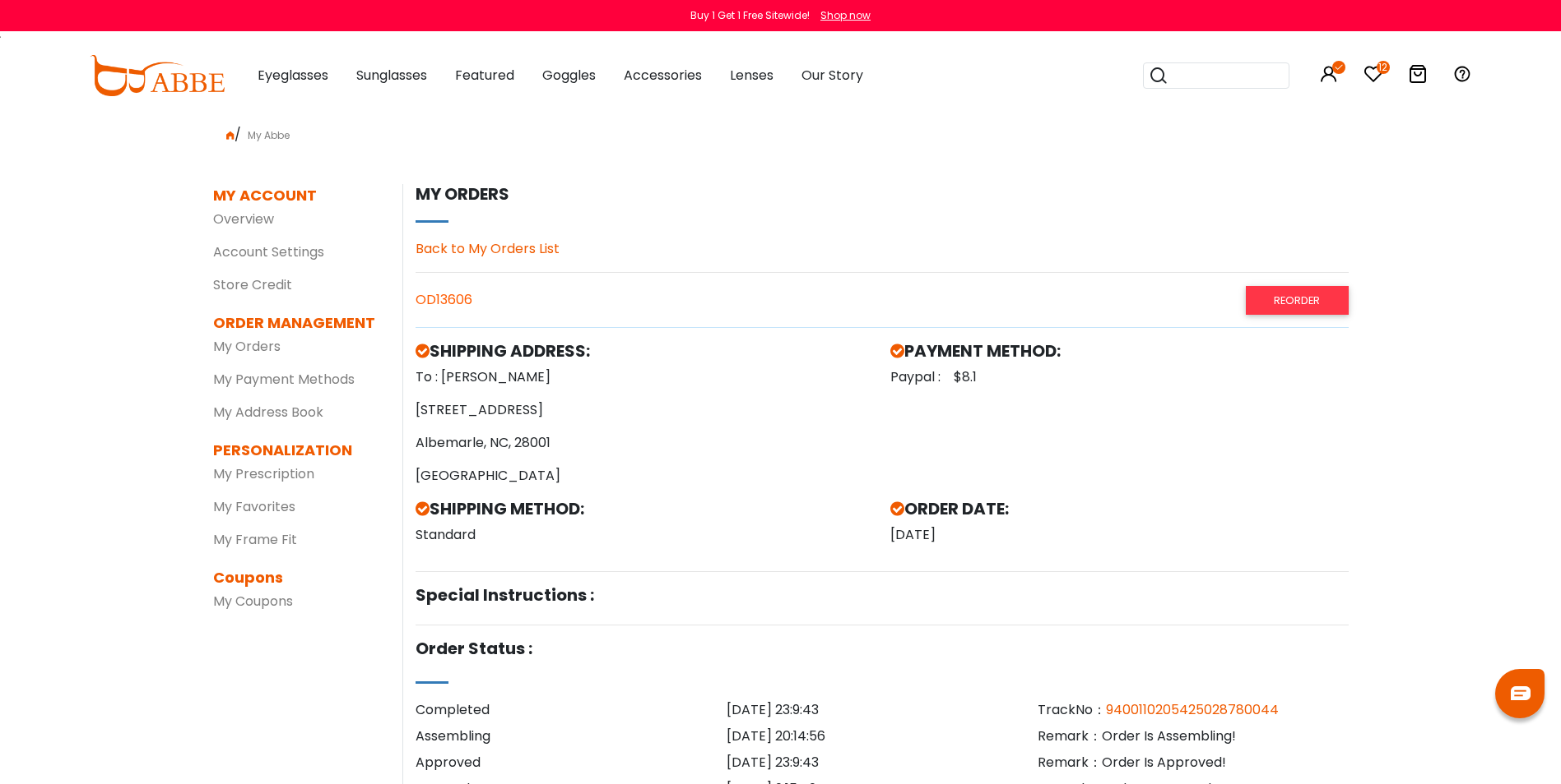
click at [483, 247] on link "Back to My Orders List" at bounding box center [487, 248] width 144 height 19
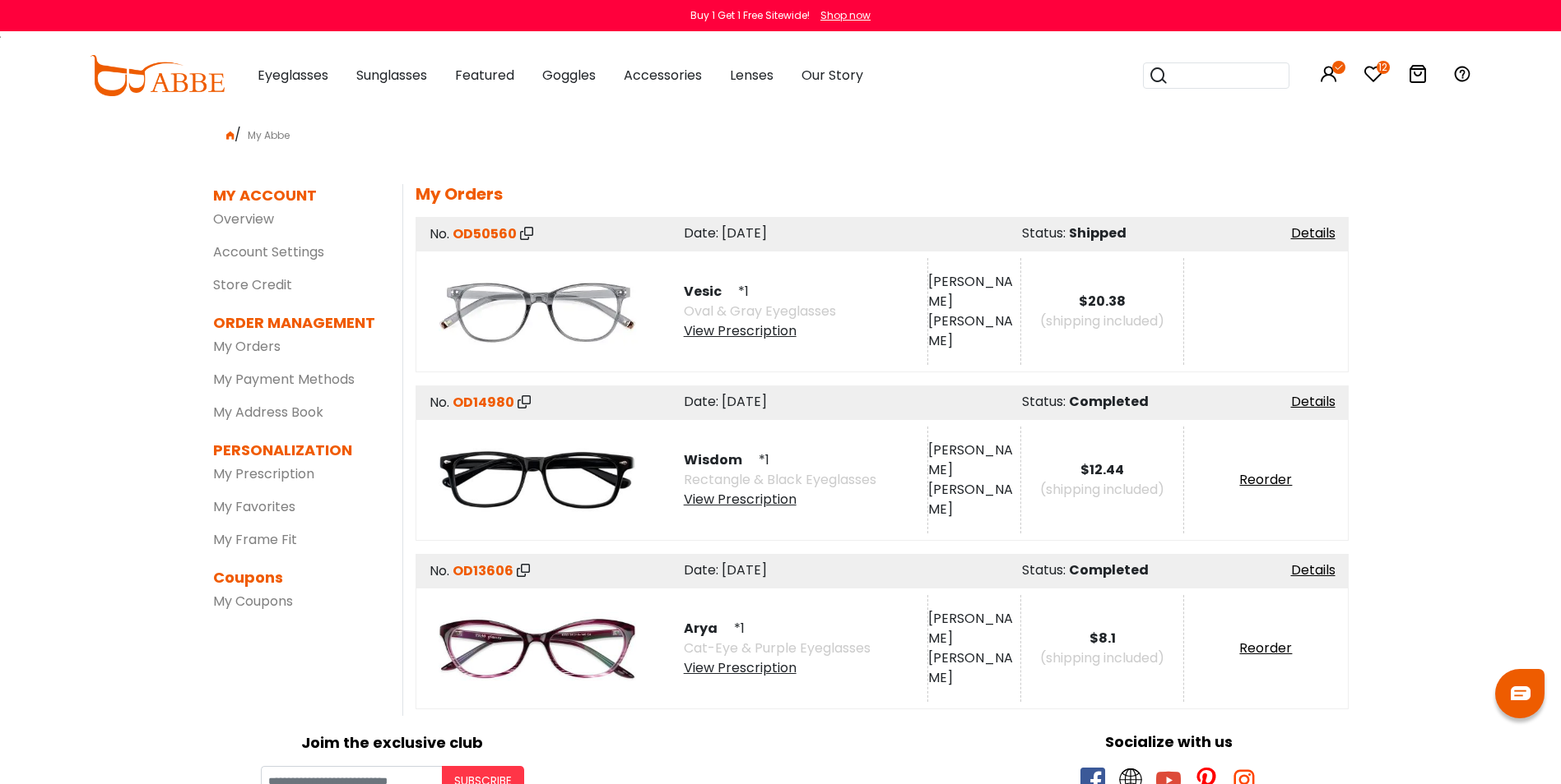
click at [744, 332] on div "View Prescription" at bounding box center [760, 332] width 152 height 19
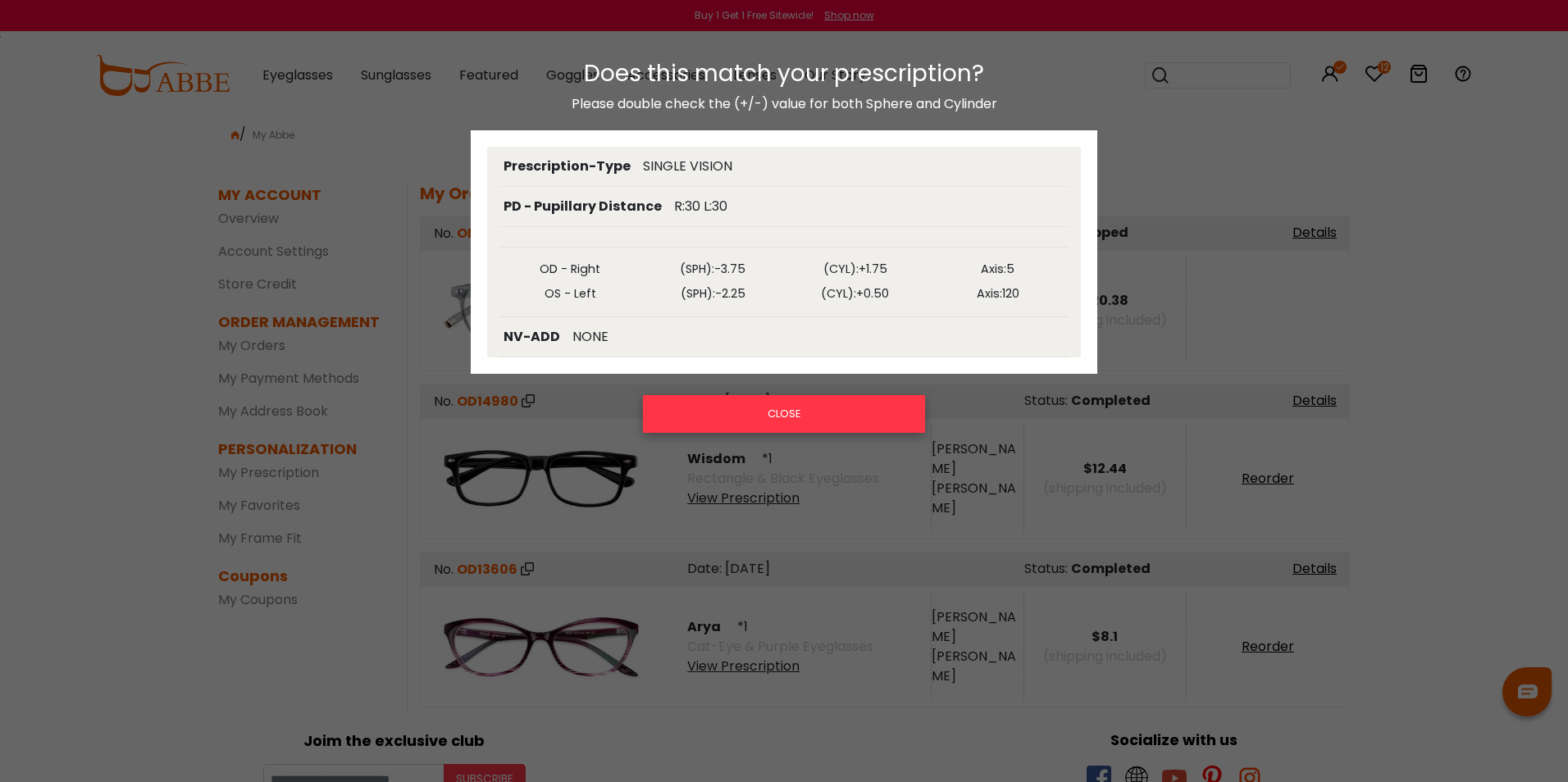
click at [770, 418] on button "CLOSE" at bounding box center [784, 413] width 282 height 38
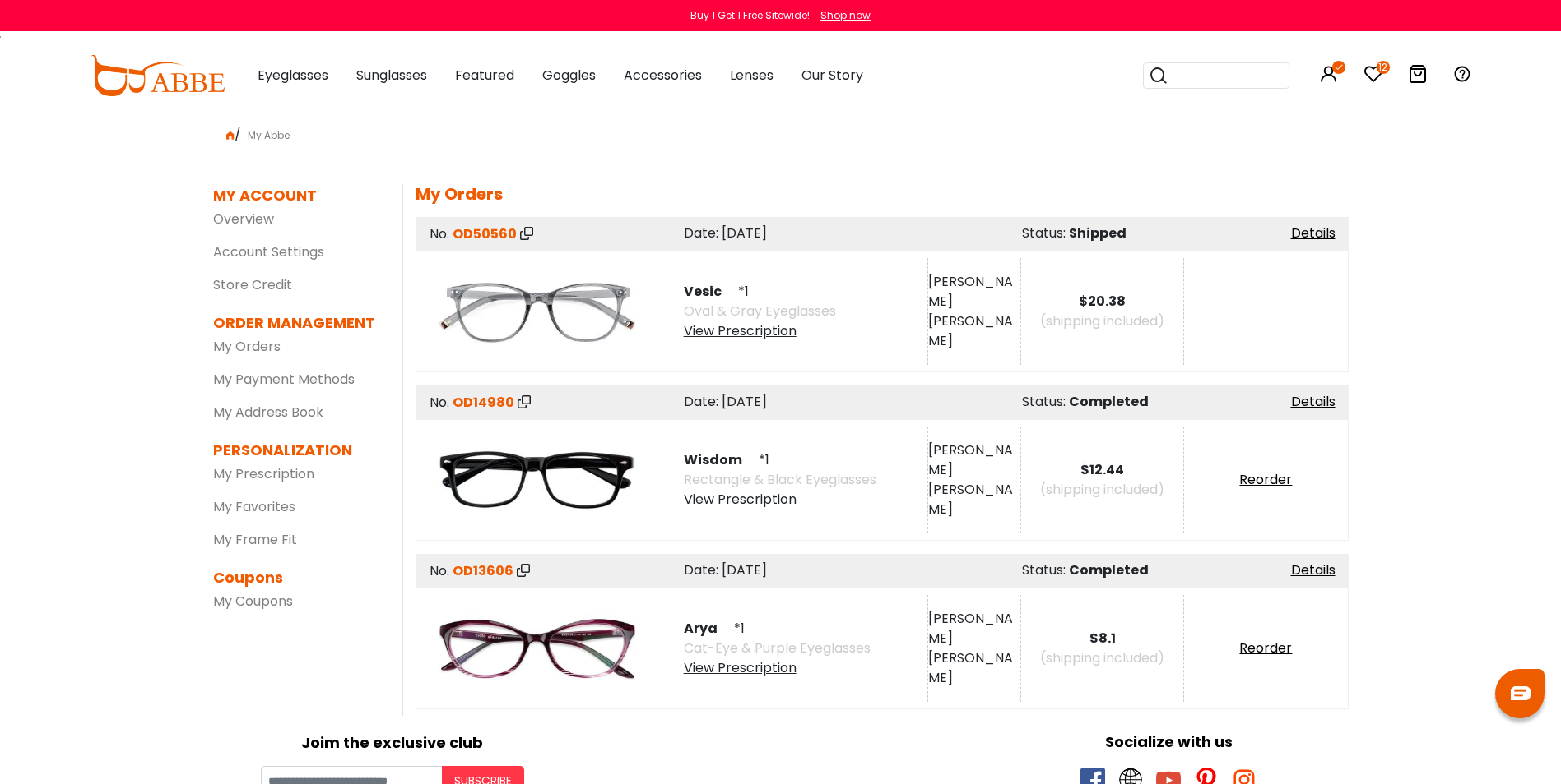
click at [754, 502] on div "View Prescription" at bounding box center [780, 500] width 192 height 19
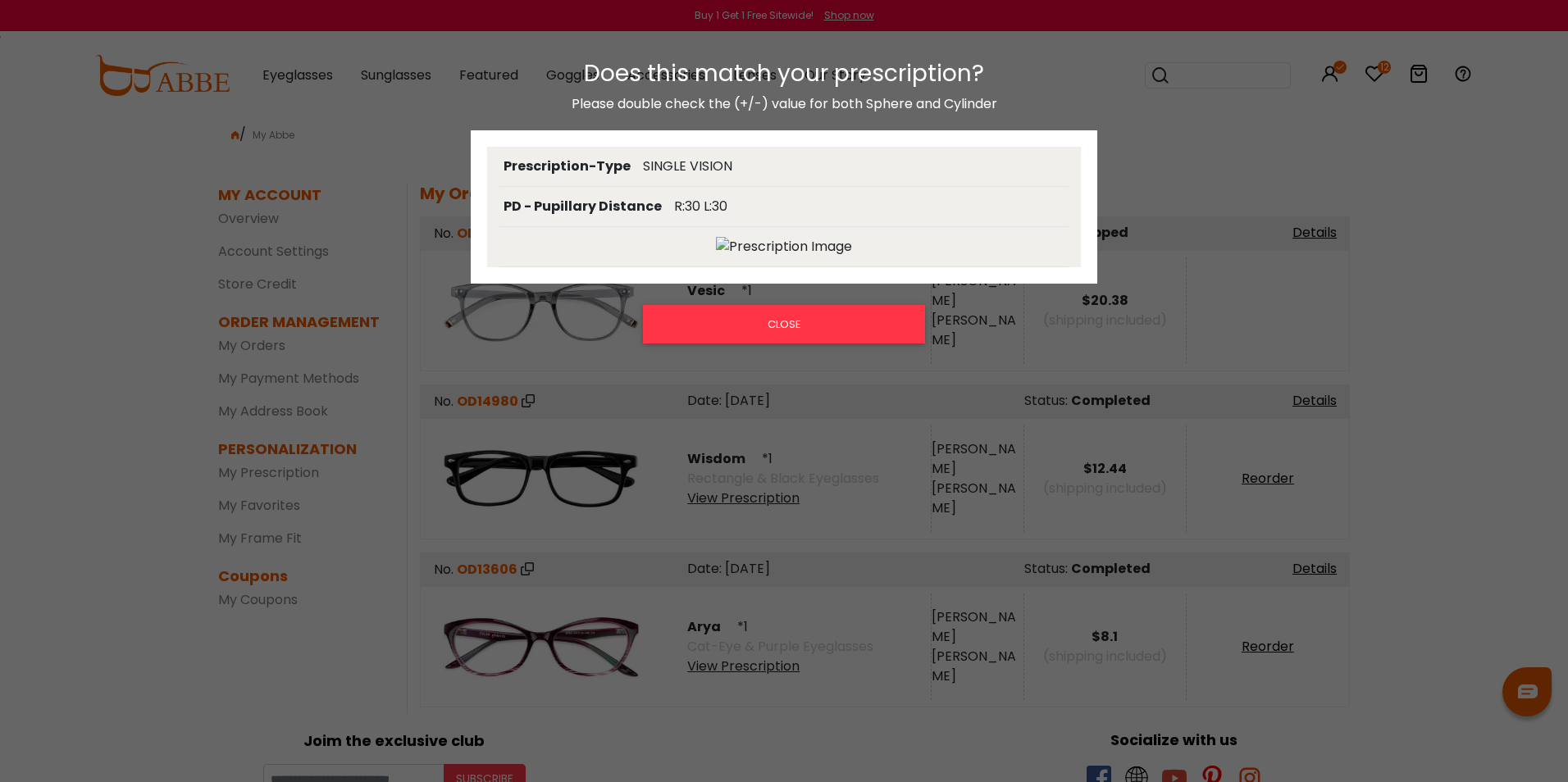
click at [794, 249] on img at bounding box center [784, 246] width 136 height 19
click at [794, 245] on img at bounding box center [784, 246] width 136 height 19
click at [769, 325] on button "CLOSE" at bounding box center [784, 324] width 282 height 38
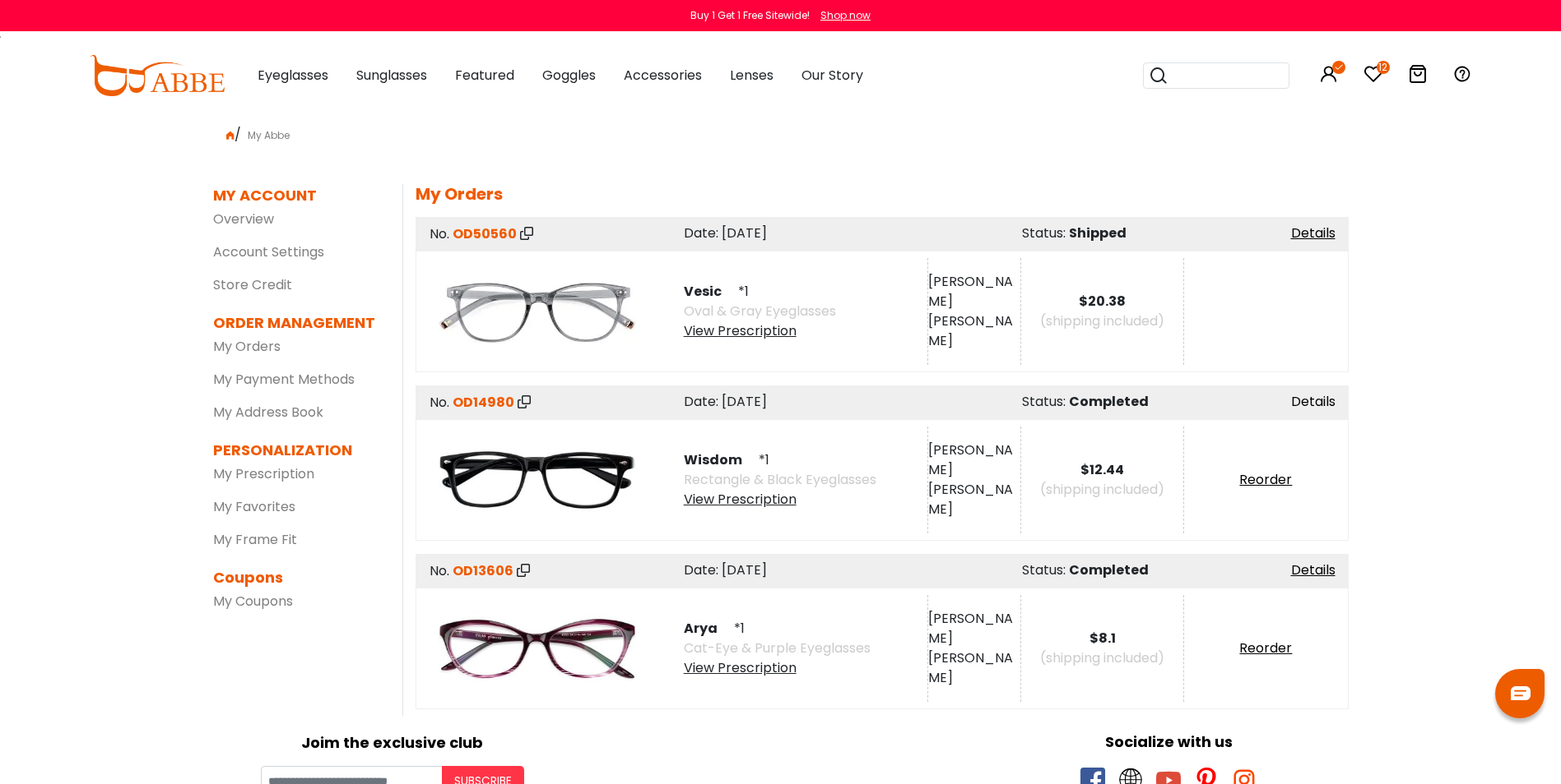
click at [1307, 402] on link "Details" at bounding box center [1313, 401] width 44 height 19
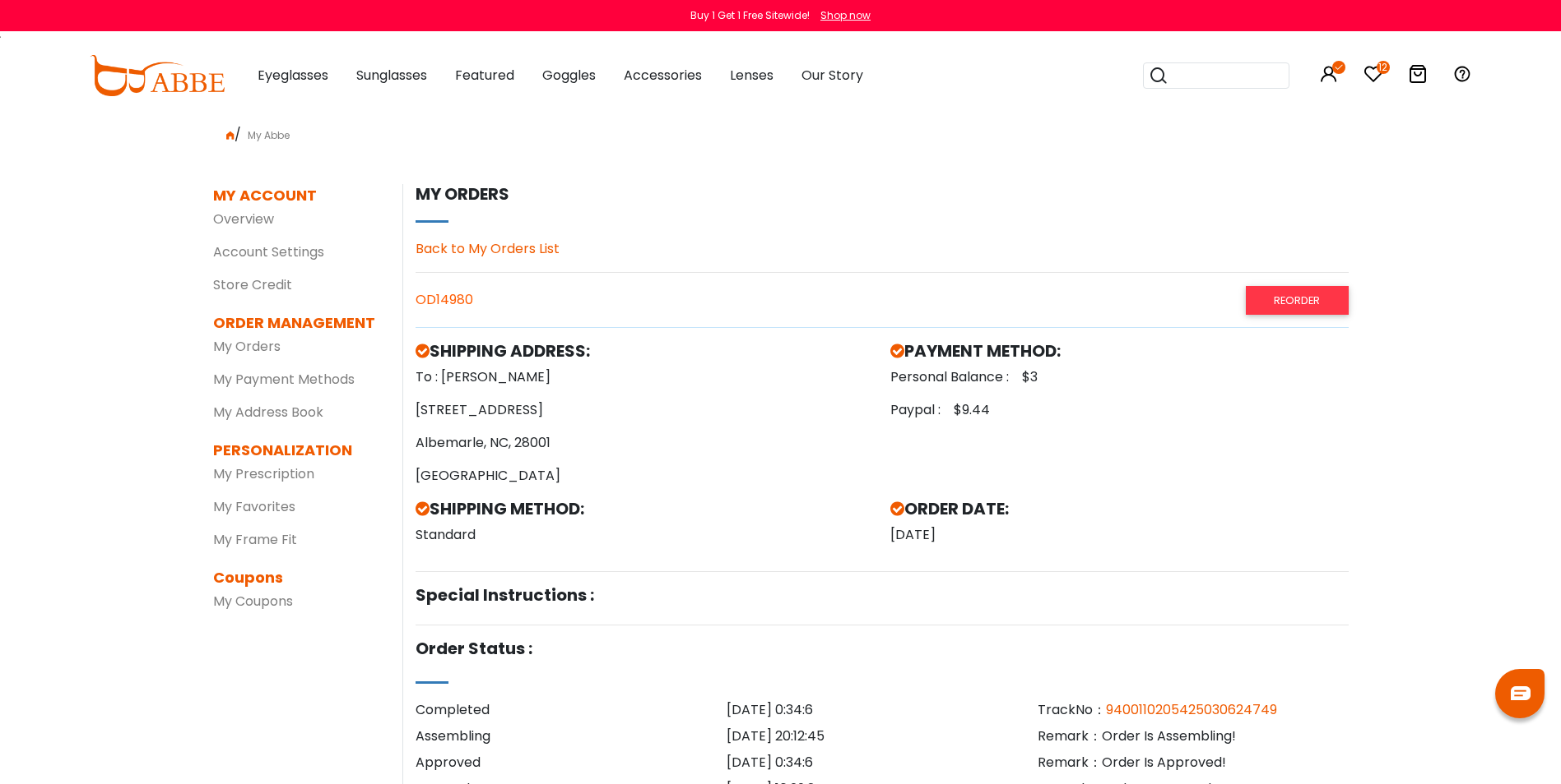
click at [470, 255] on link "Back to My Orders List" at bounding box center [487, 248] width 144 height 19
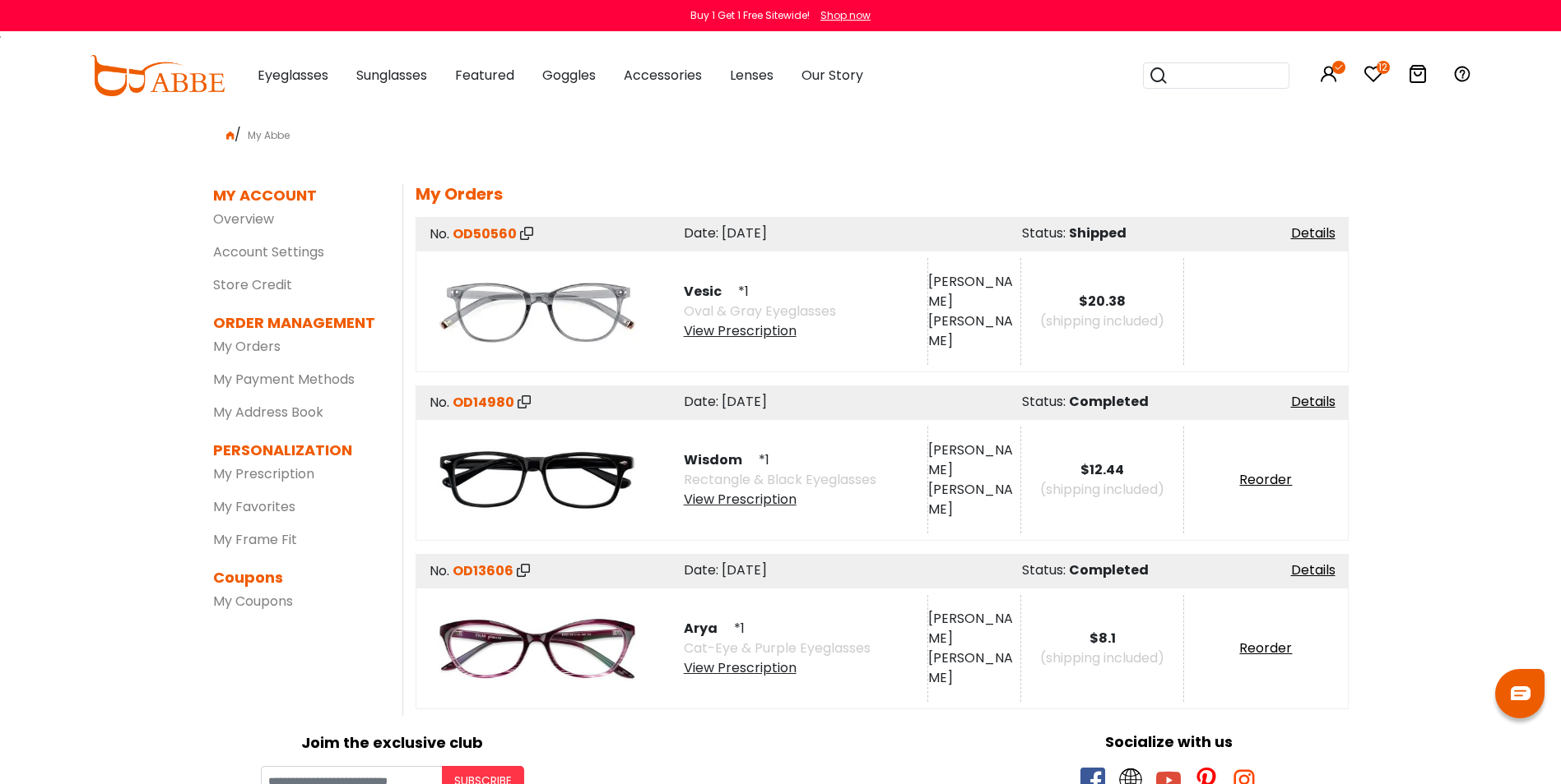
click at [1376, 68] on icon at bounding box center [1373, 74] width 19 height 19
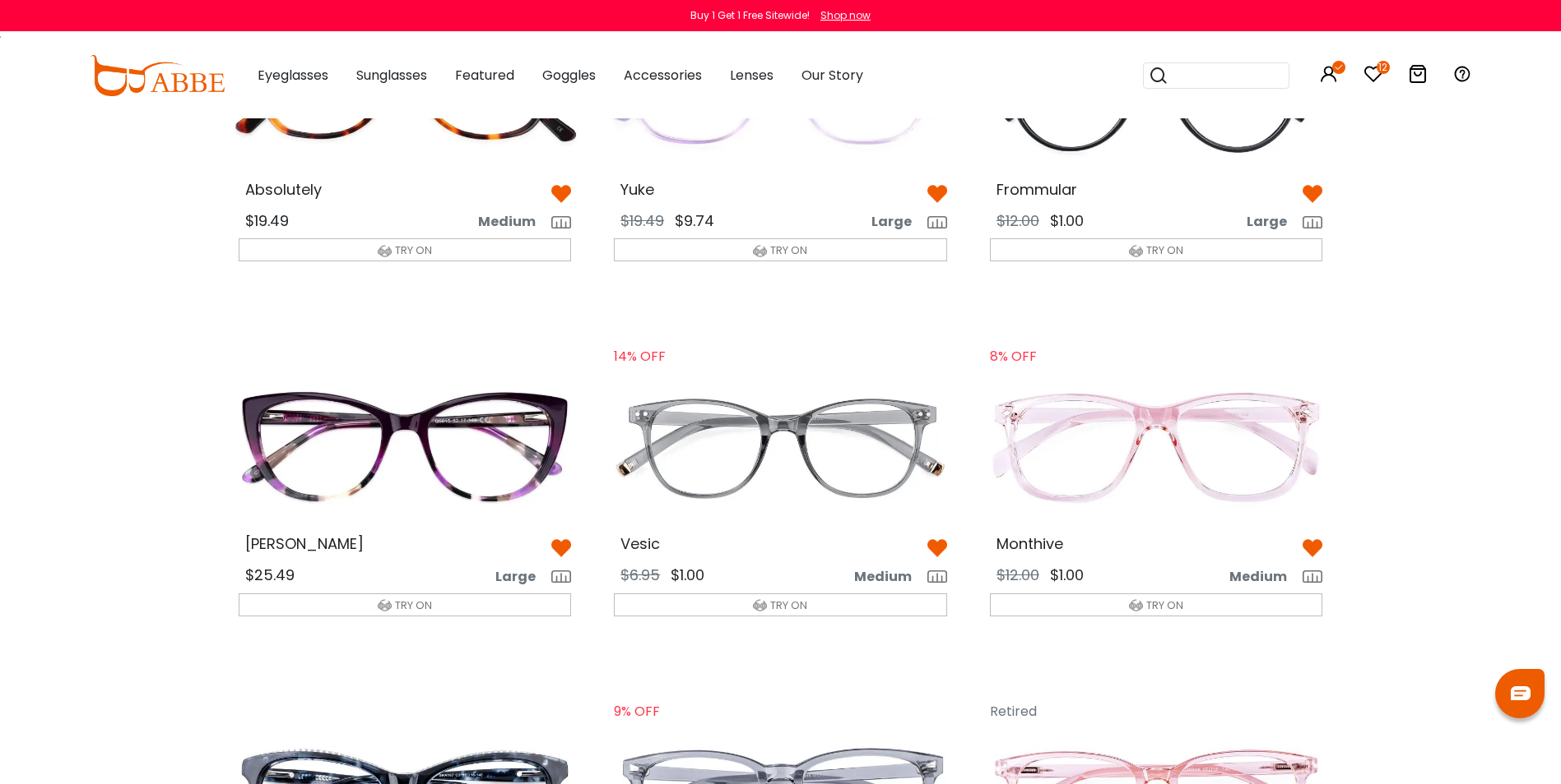
scroll to position [822, 0]
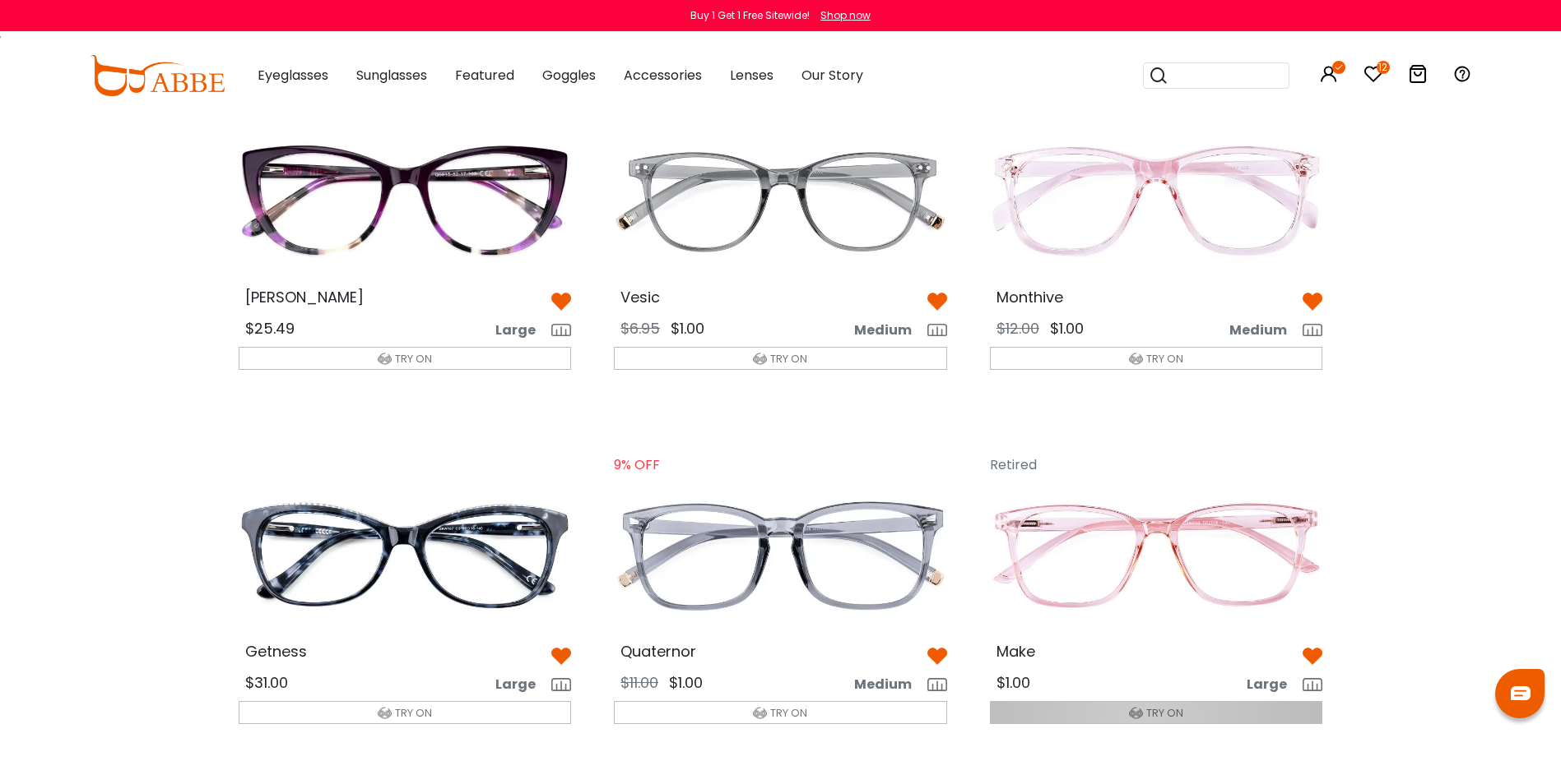
click at [1142, 720] on img "button" at bounding box center [1136, 713] width 14 height 14
click at [1151, 712] on span "TRY ON" at bounding box center [1165, 713] width 37 height 16
click at [1166, 526] on img at bounding box center [1156, 555] width 359 height 179
click at [1149, 713] on span "TRY ON" at bounding box center [1165, 713] width 37 height 16
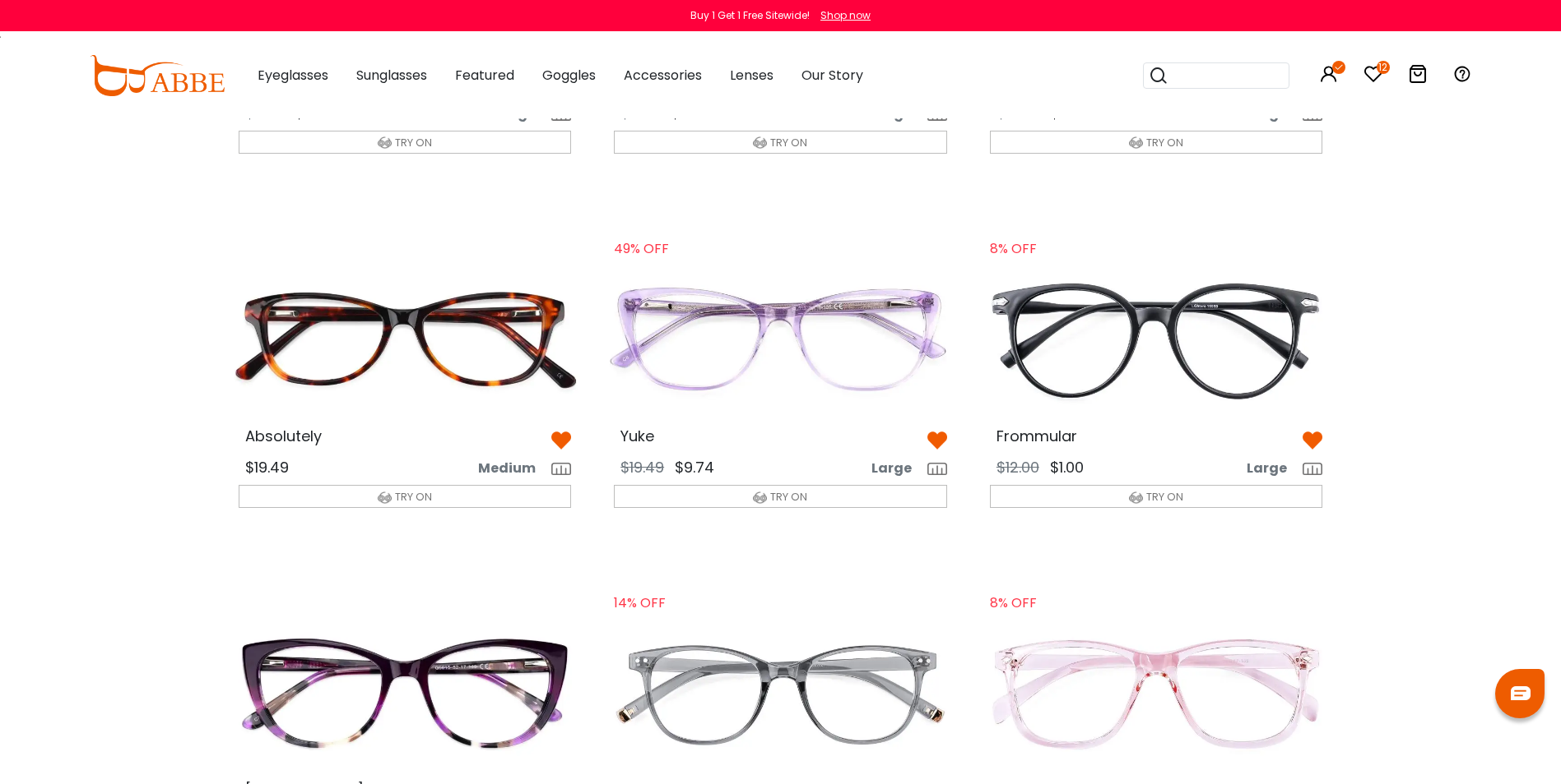
scroll to position [0, 0]
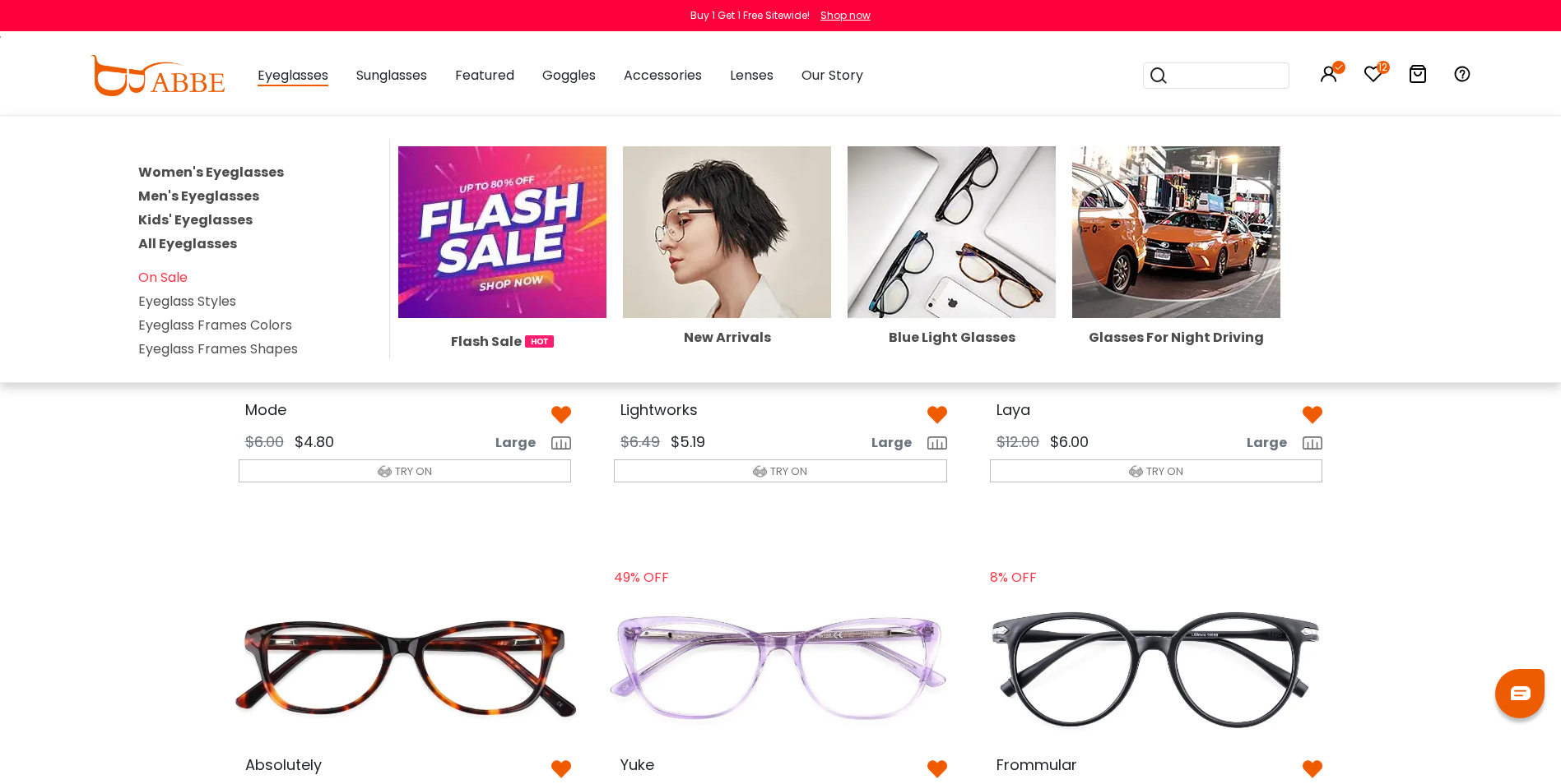
click at [515, 246] on img at bounding box center [502, 232] width 208 height 172
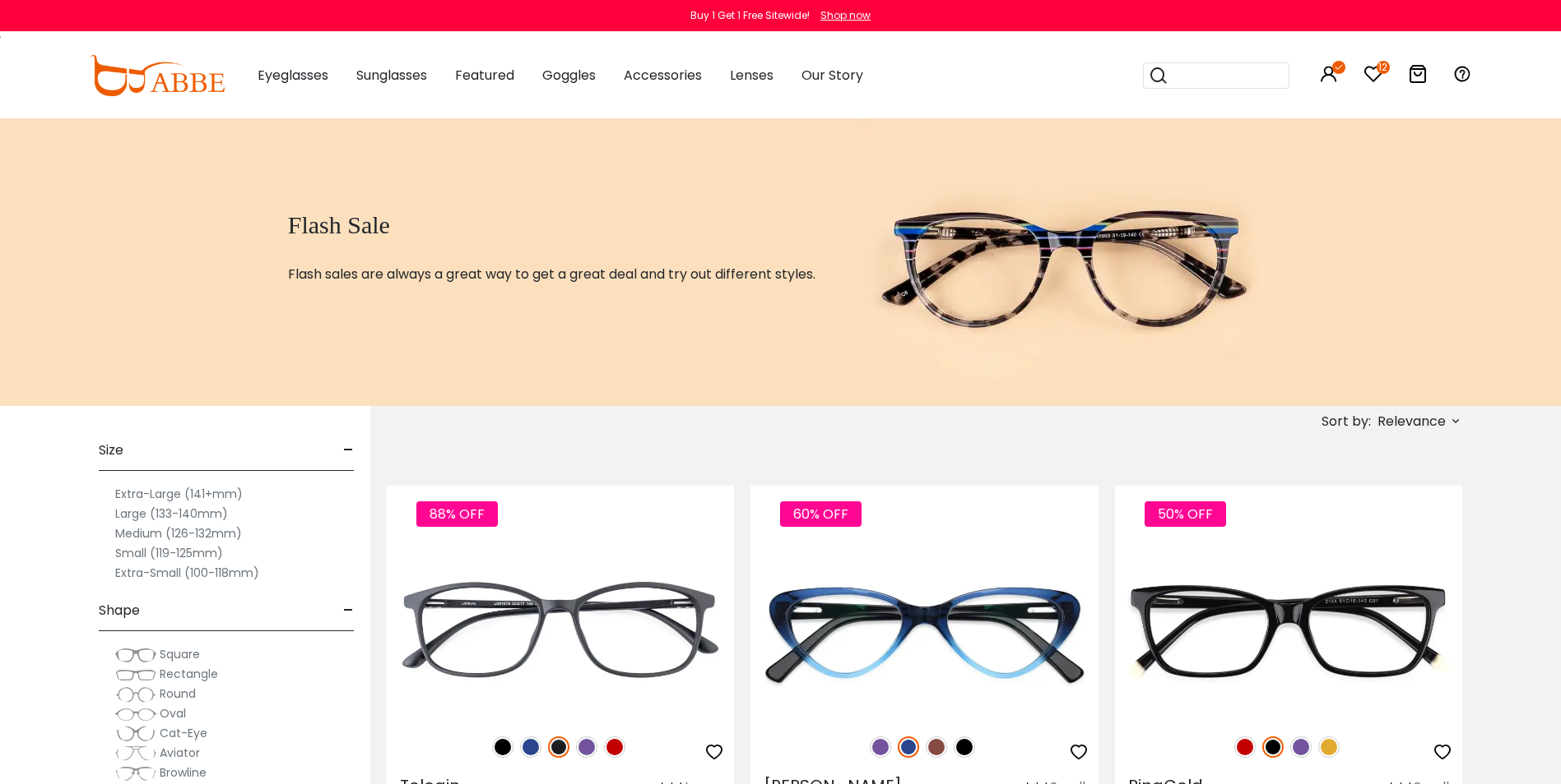
click at [1460, 420] on icon at bounding box center [1455, 421] width 13 height 13
click at [1391, 509] on label "Prices High To Low" at bounding box center [1393, 508] width 118 height 19
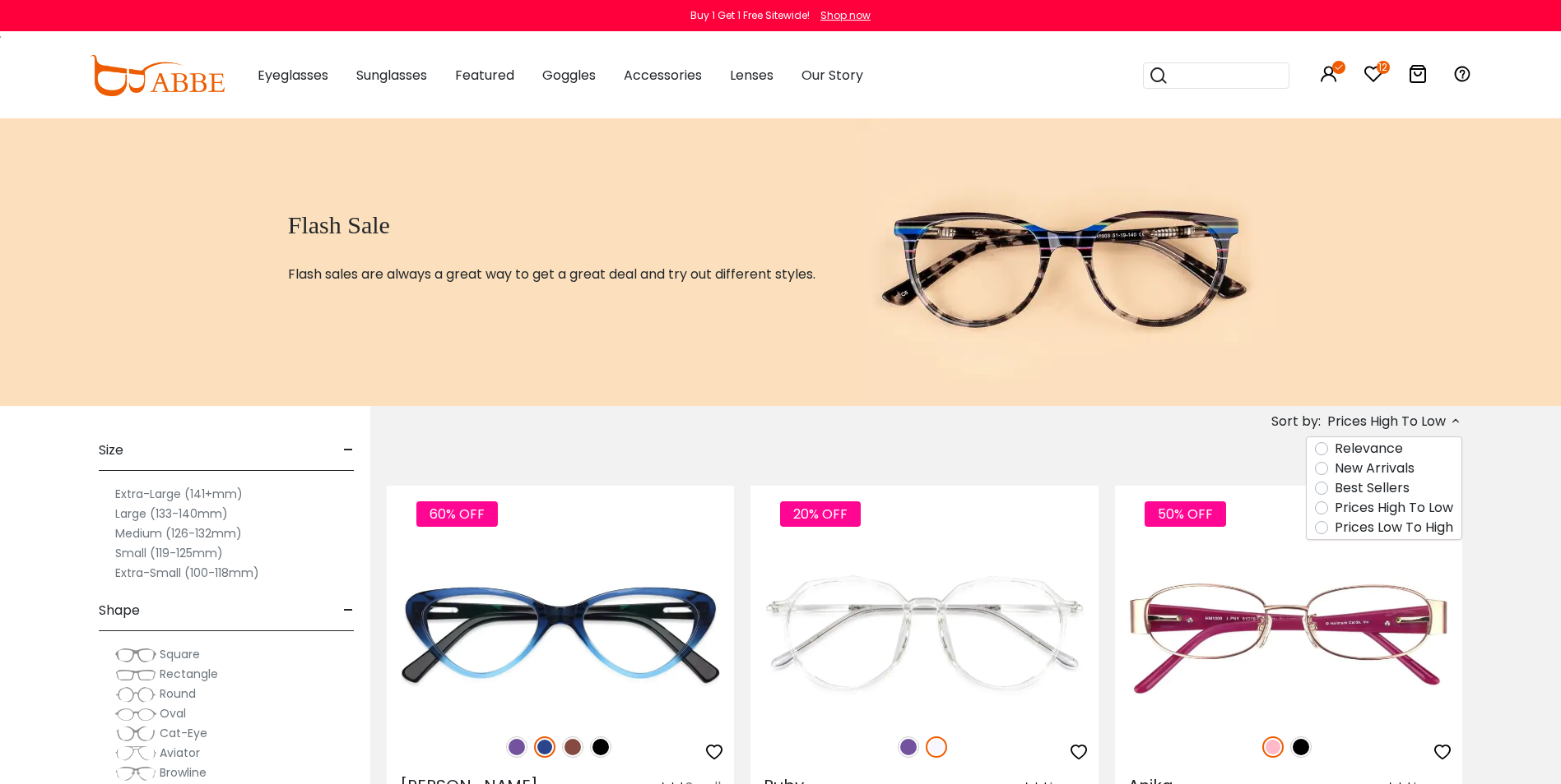
click at [1390, 531] on label "Prices Low To High" at bounding box center [1393, 527] width 118 height 19
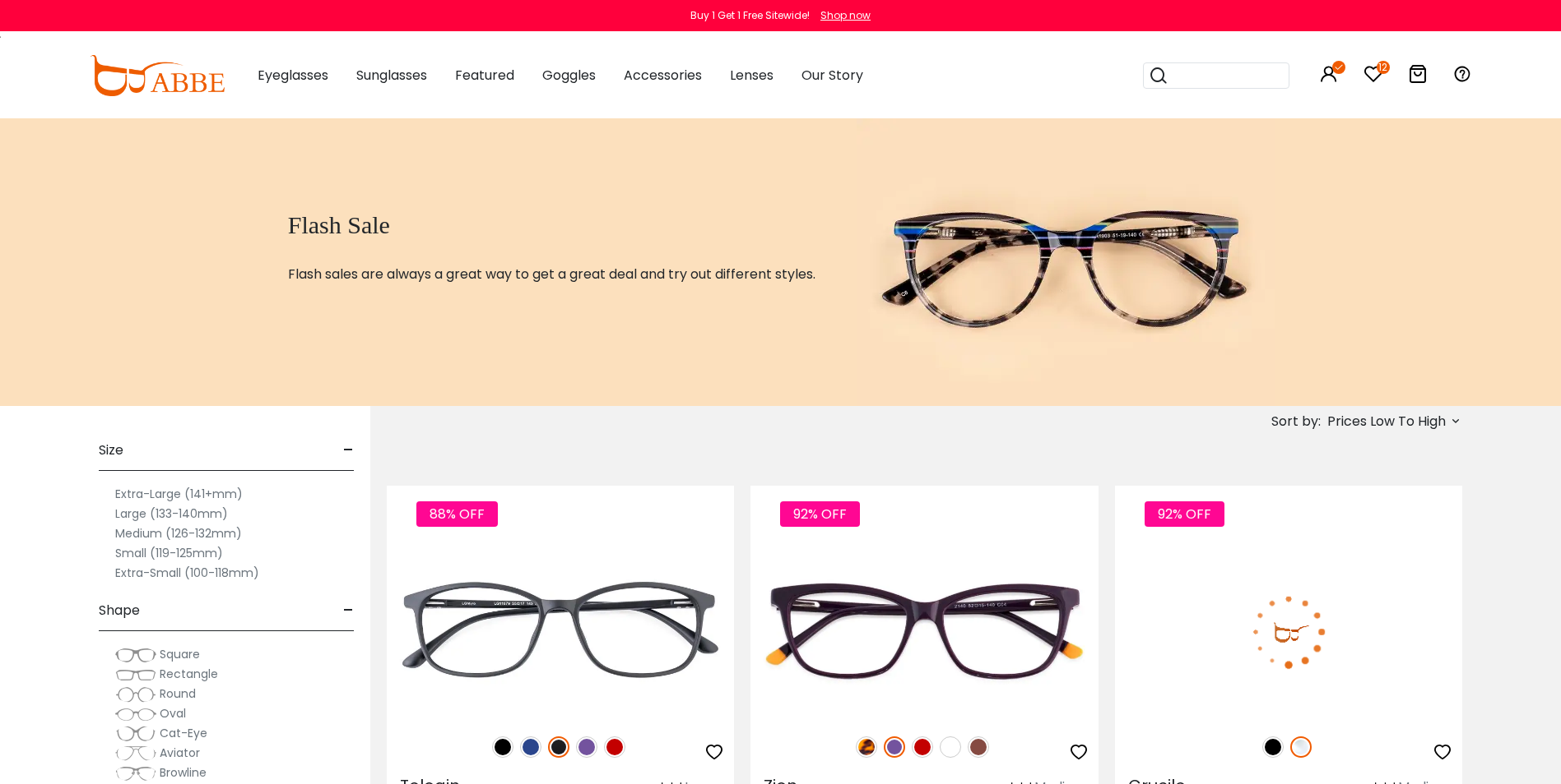
scroll to position [247, 0]
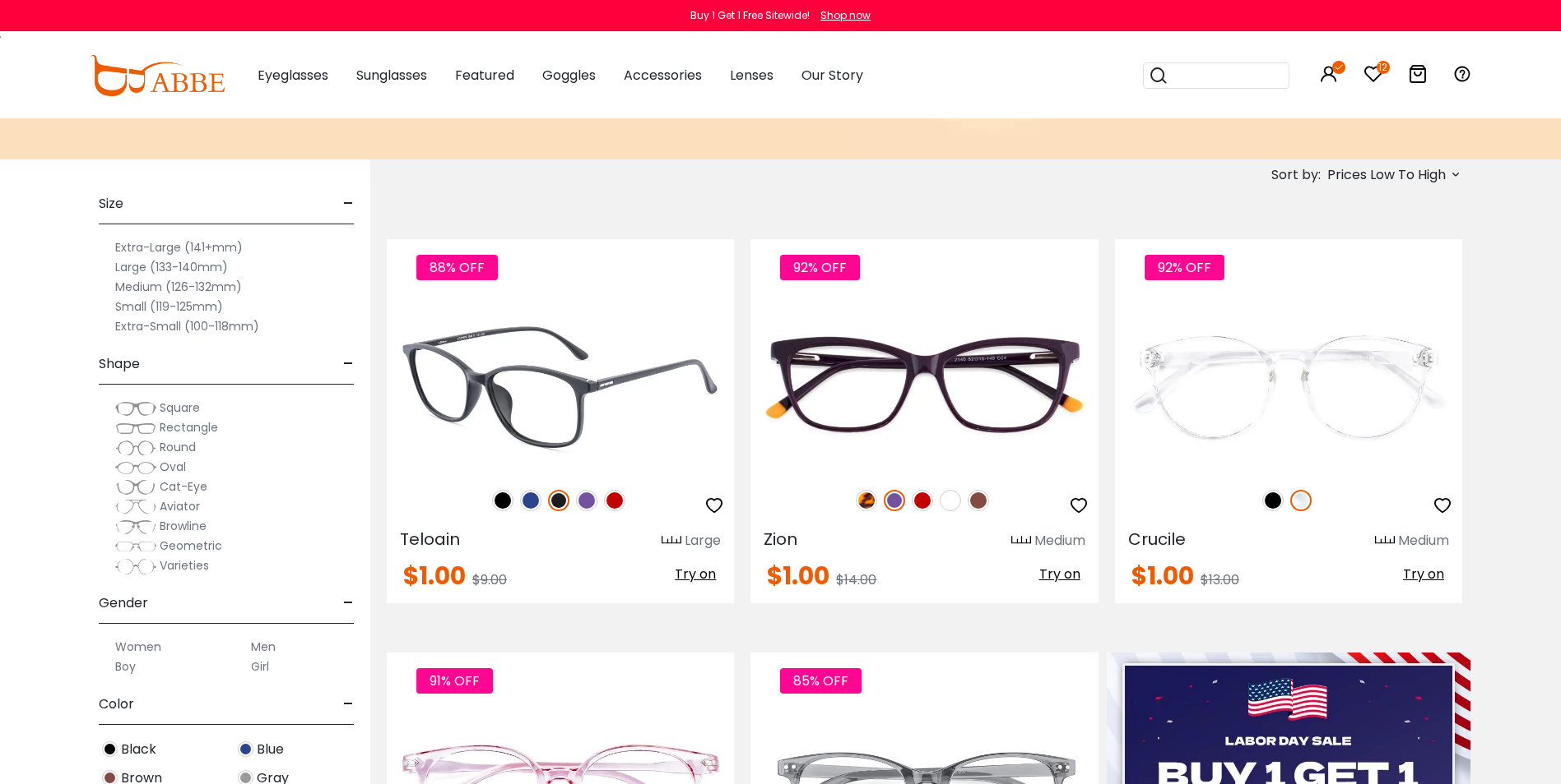
click at [591, 497] on img at bounding box center [587, 501] width 21 height 21
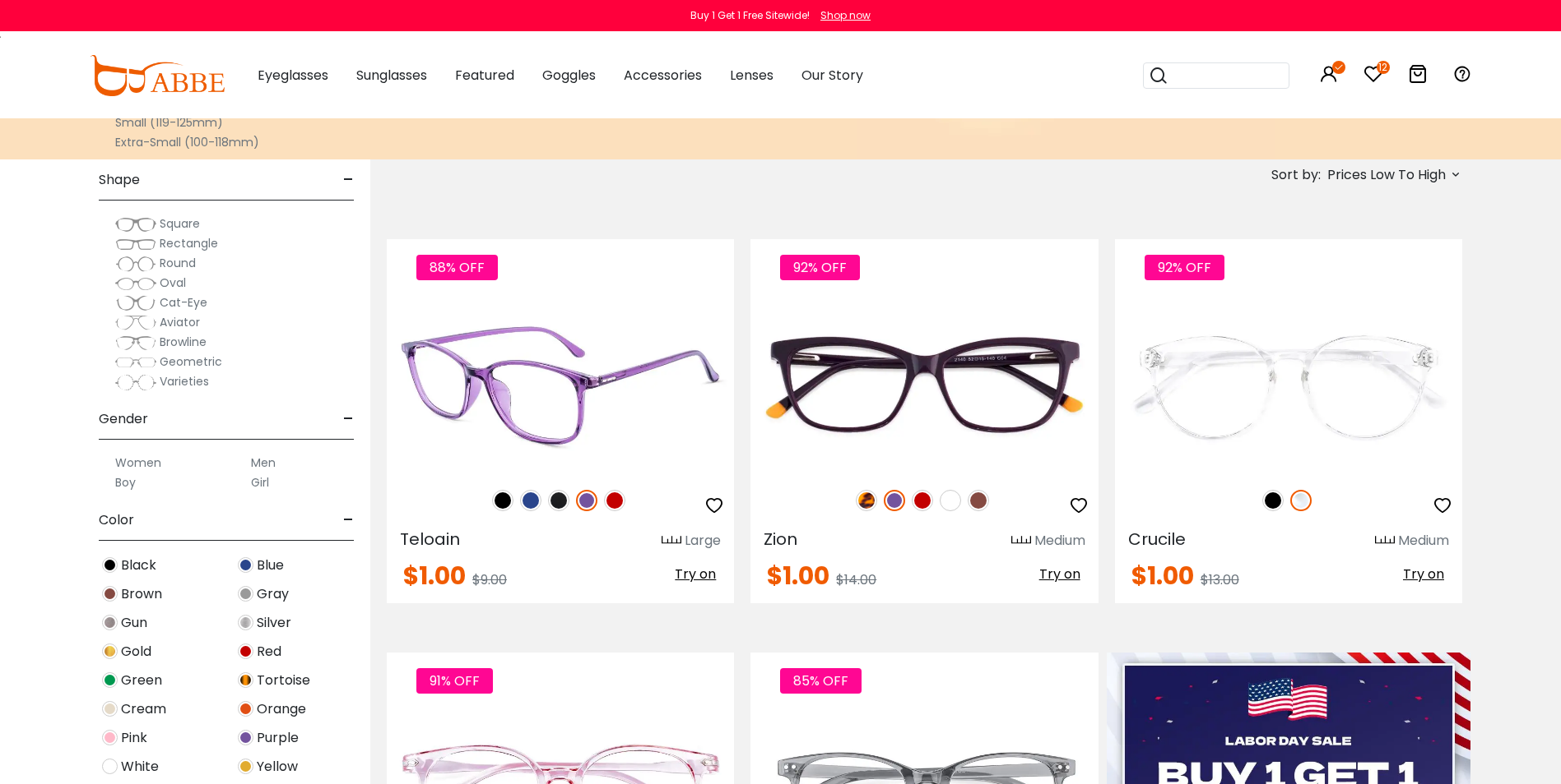
scroll to position [576, 0]
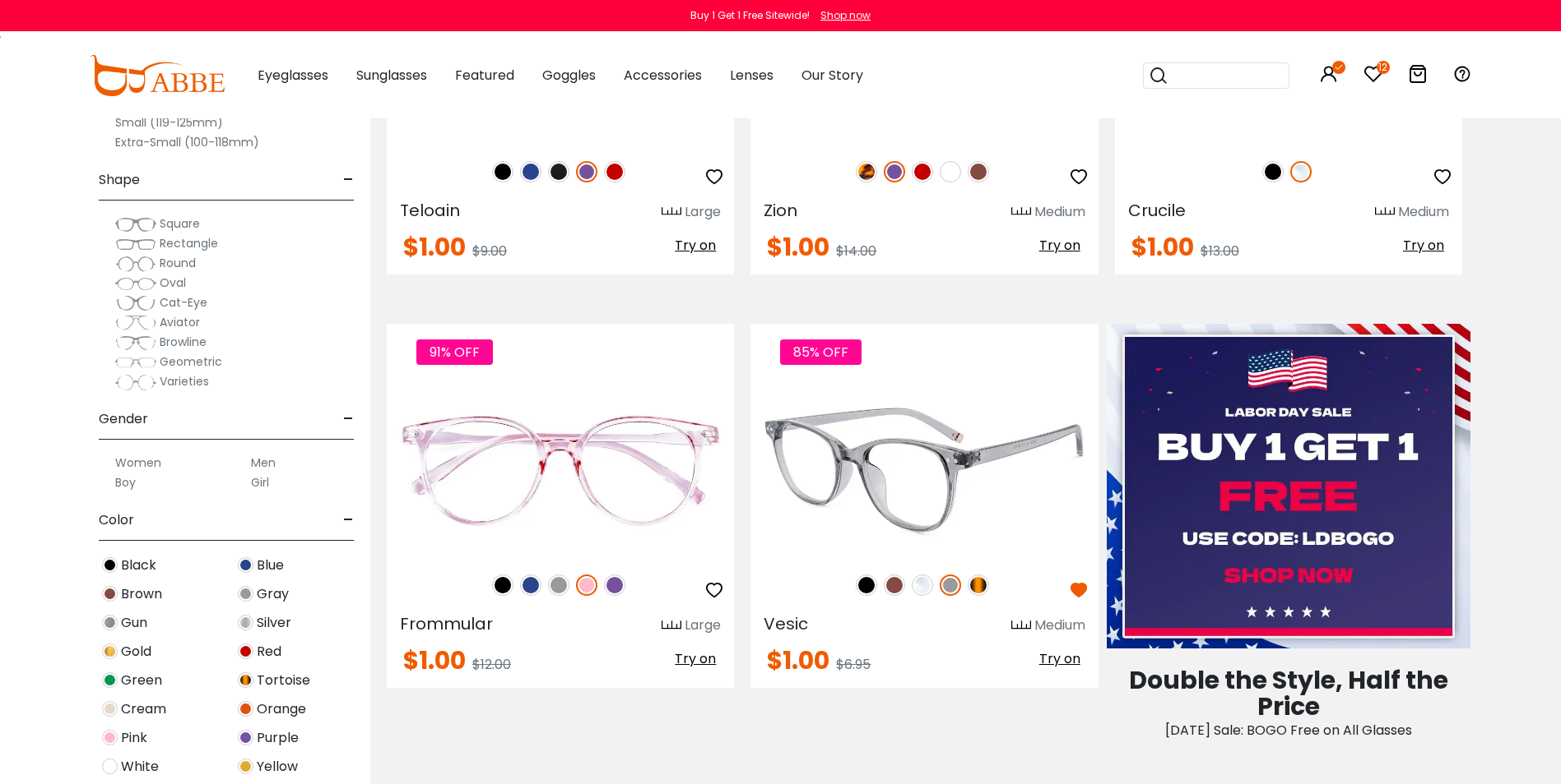
click at [899, 584] on img at bounding box center [894, 586] width 21 height 21
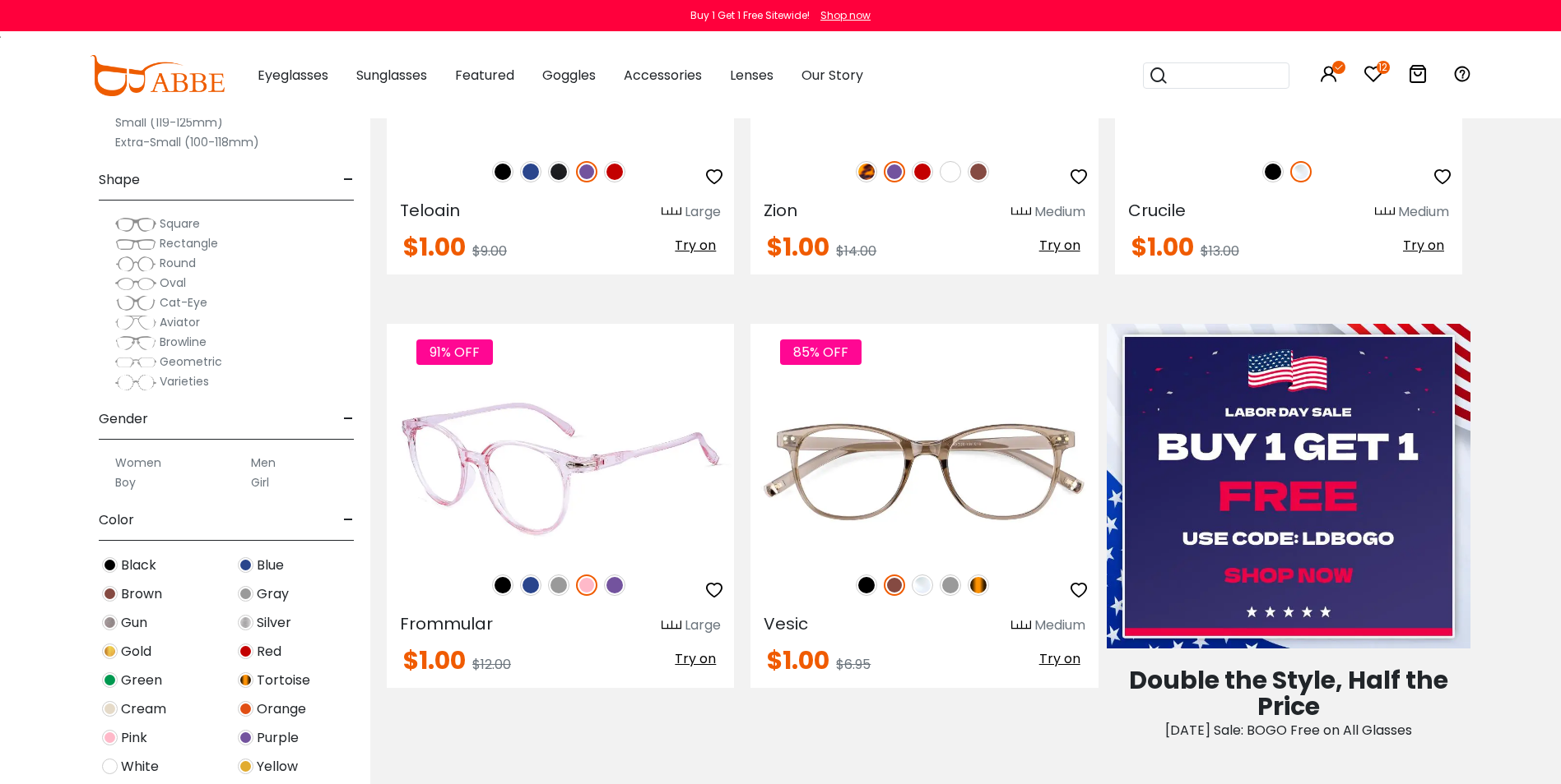
click at [615, 586] on img at bounding box center [614, 586] width 21 height 21
click at [538, 586] on img at bounding box center [530, 586] width 21 height 21
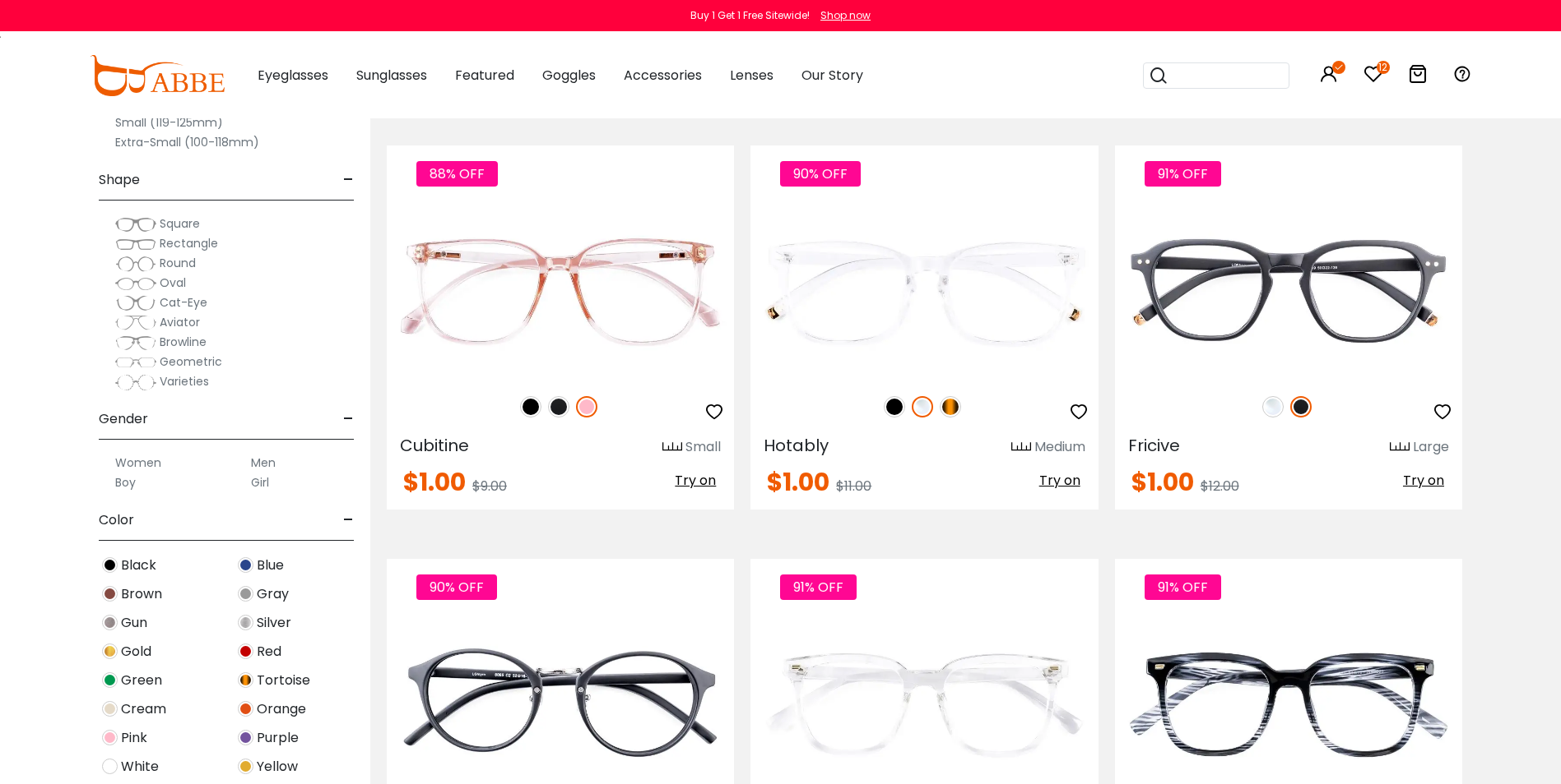
scroll to position [3535, 0]
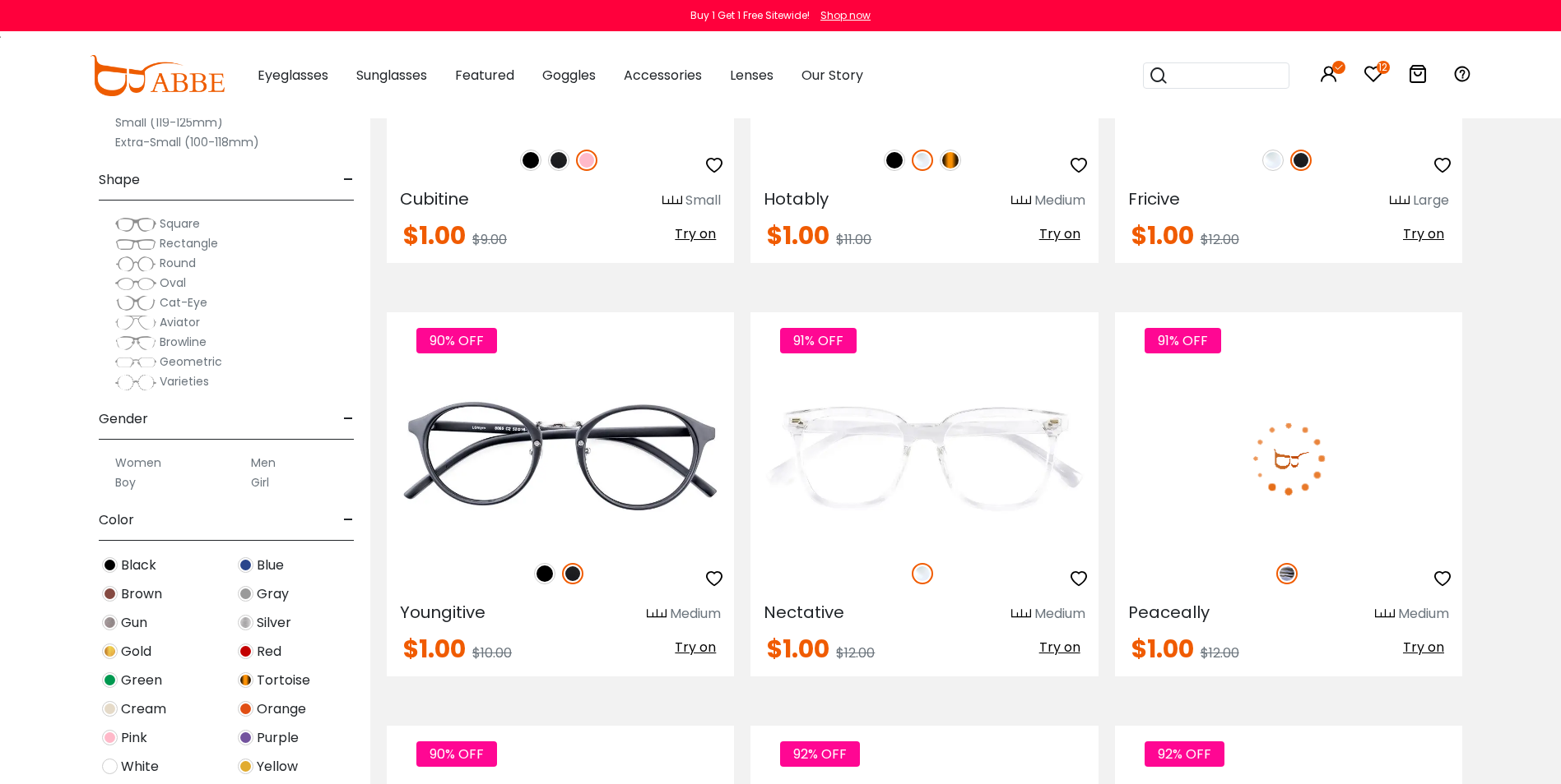
click at [1429, 645] on span "Try on" at bounding box center [1423, 646] width 41 height 19
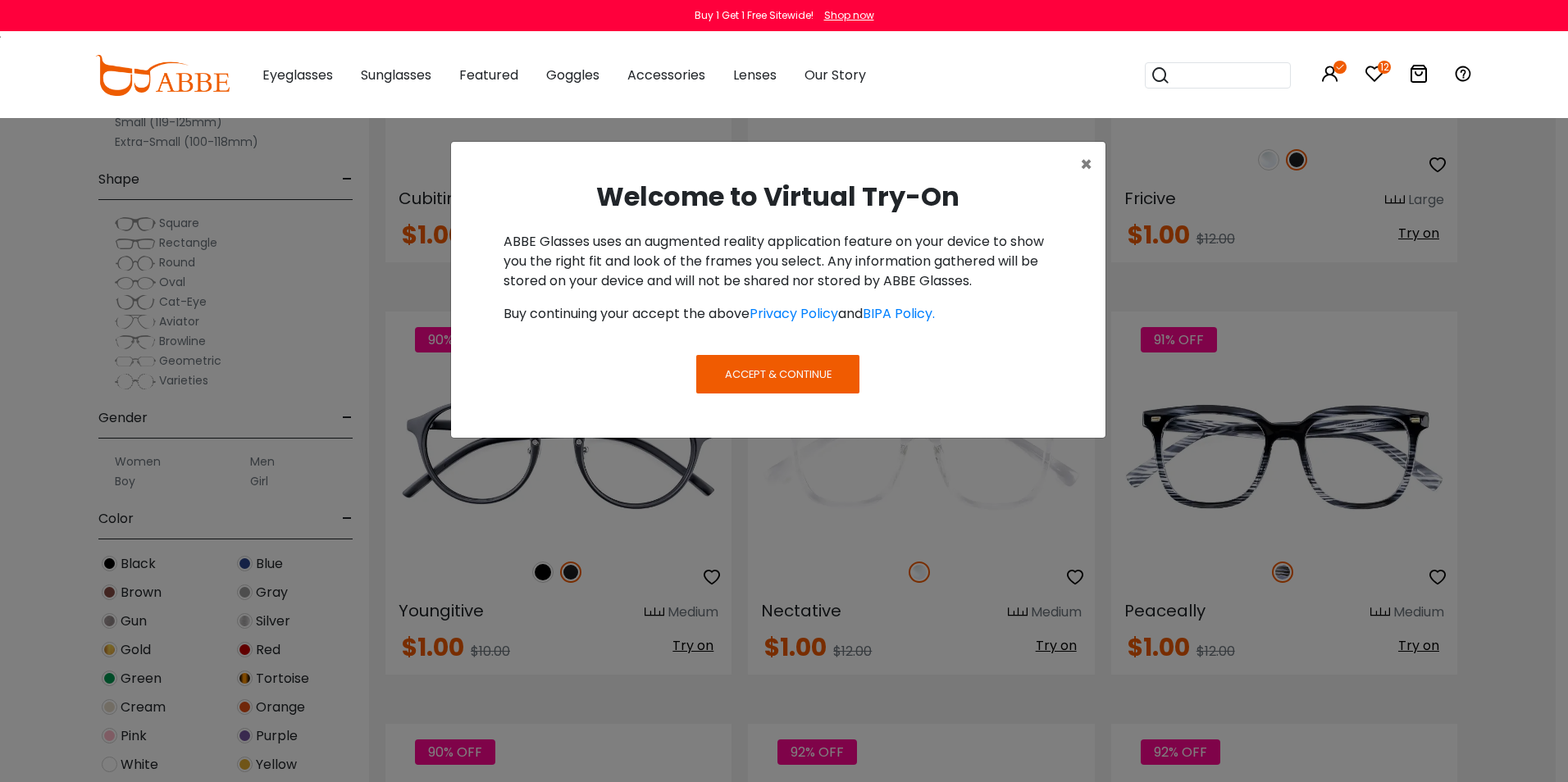
click at [806, 367] on span "Accept & Continue" at bounding box center [777, 375] width 106 height 16
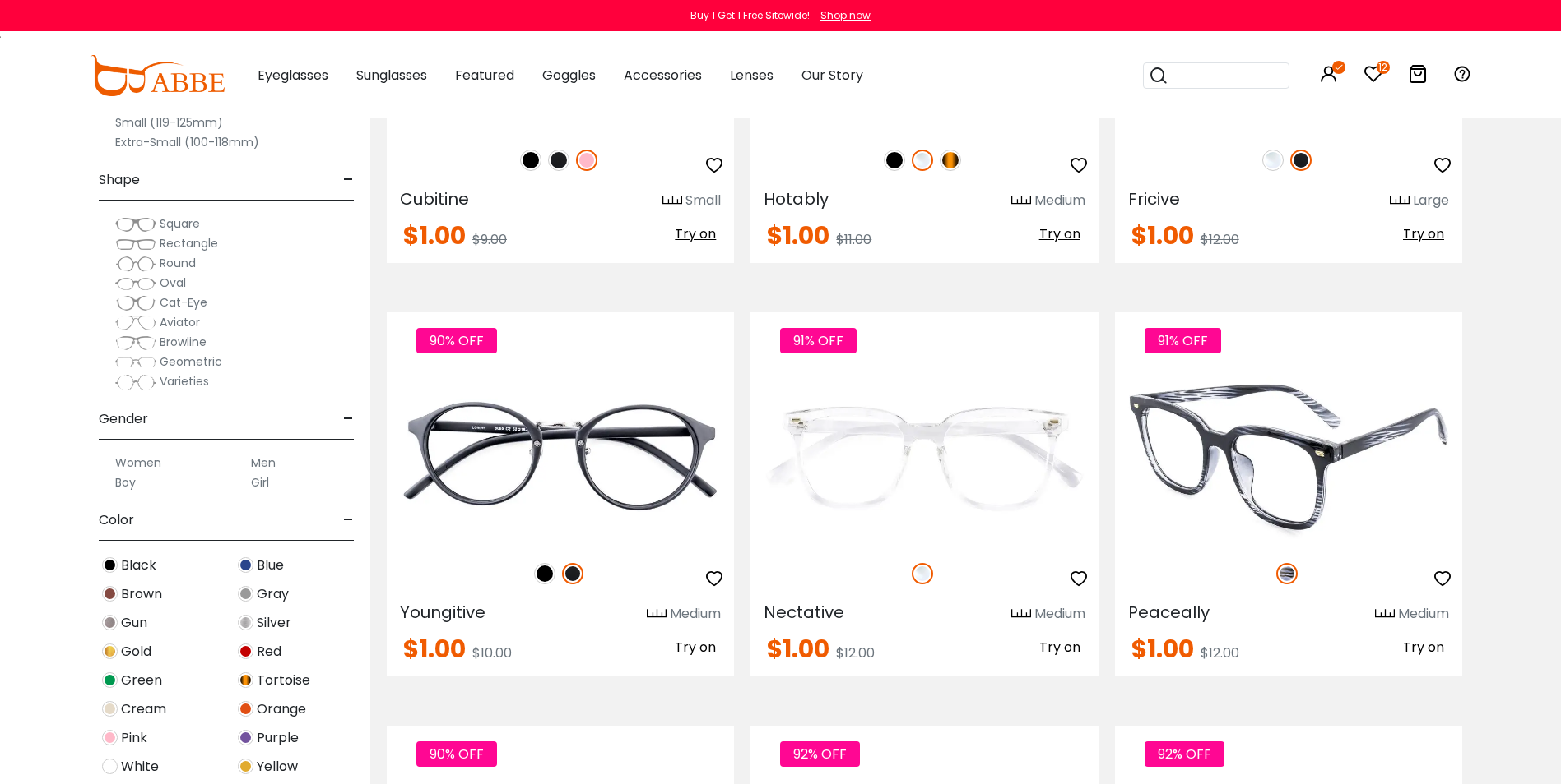
click at [1417, 646] on span "Try on" at bounding box center [1423, 646] width 41 height 19
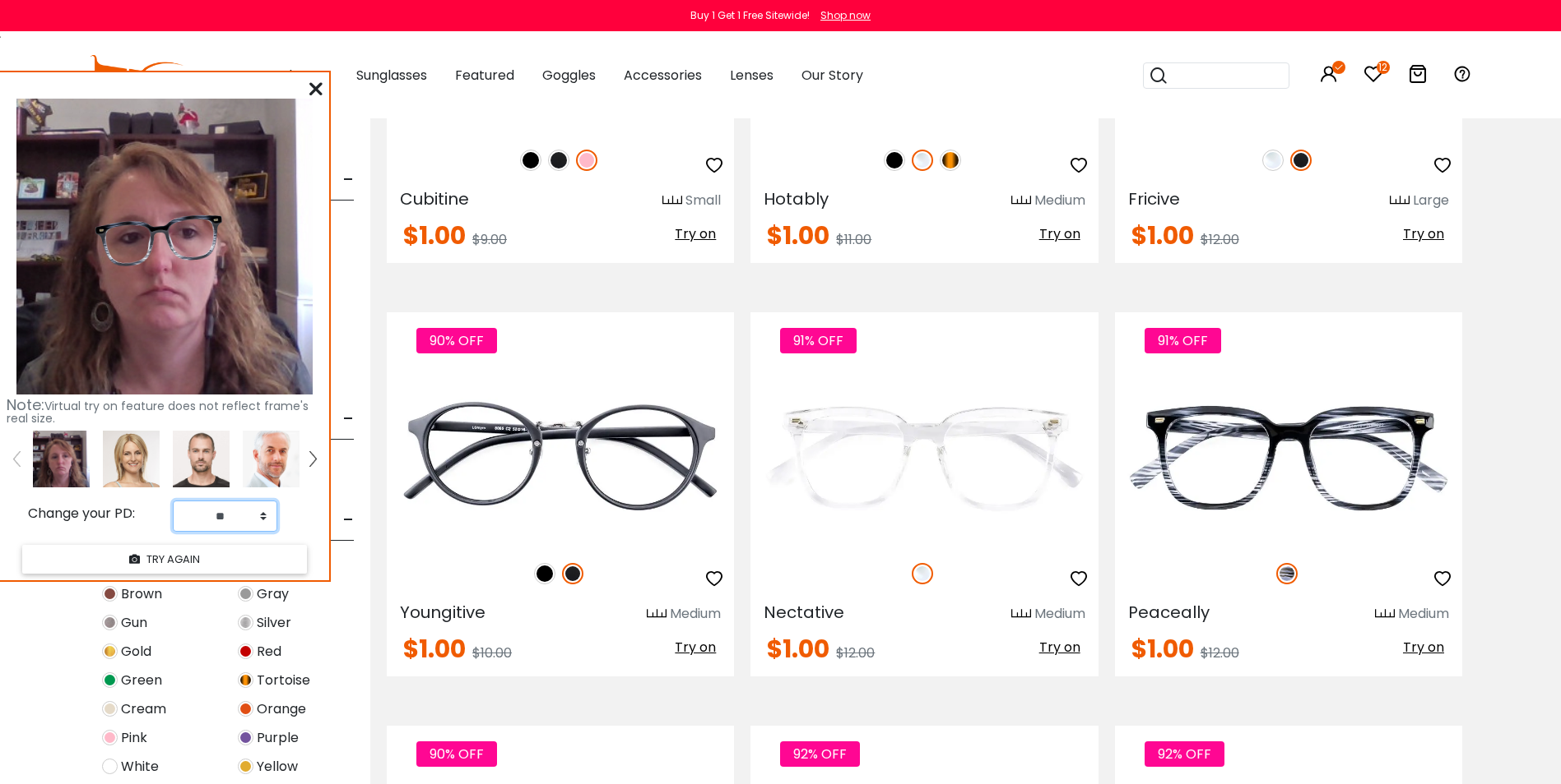
click at [262, 519] on select "** ** ** ** ** ** ** ** ** ** ** ** ** ** ** ** ** ** ** ** ** ** ** ** ** ** *…" at bounding box center [225, 516] width 104 height 31
select select "**"
click at [173, 501] on select "** ** ** ** ** ** ** ** ** ** ** ** ** ** ** ** ** ** ** ** ** ** ** ** ** ** *…" at bounding box center [225, 516] width 104 height 31
click at [142, 563] on button "TRY AGAIN" at bounding box center [164, 559] width 285 height 29
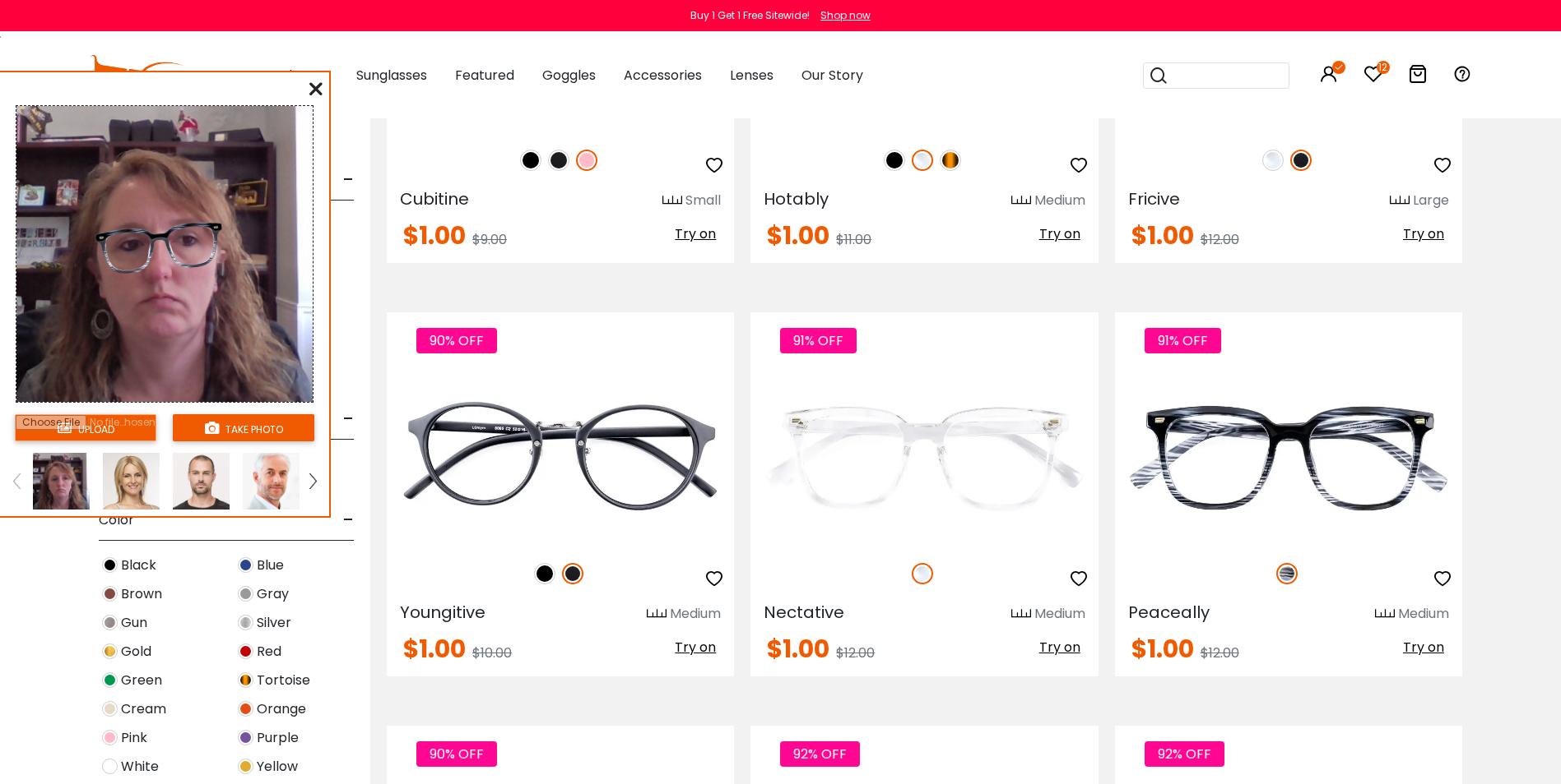
click at [317, 89] on icon at bounding box center [316, 88] width 13 height 13
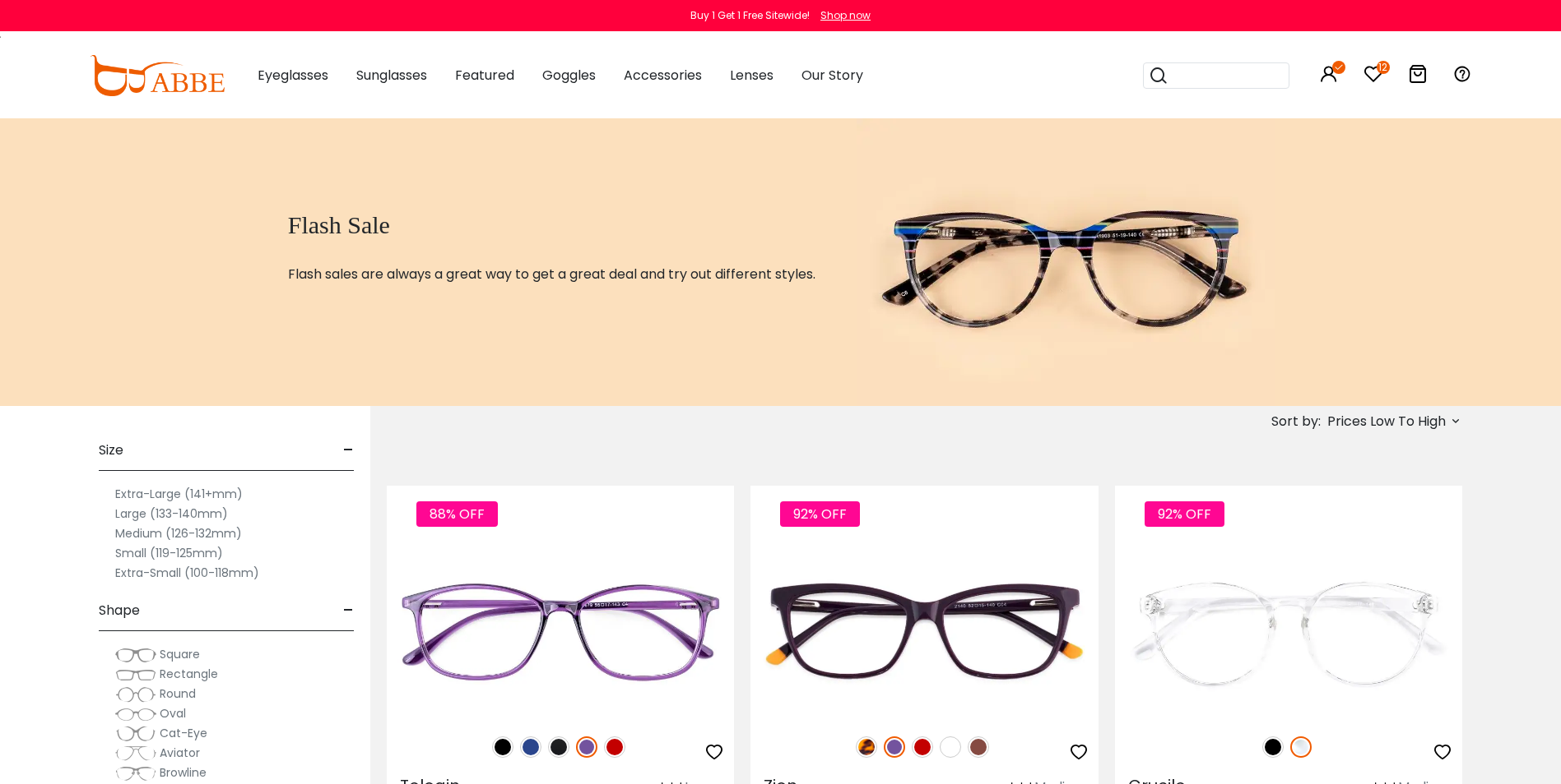
scroll to position [164, 0]
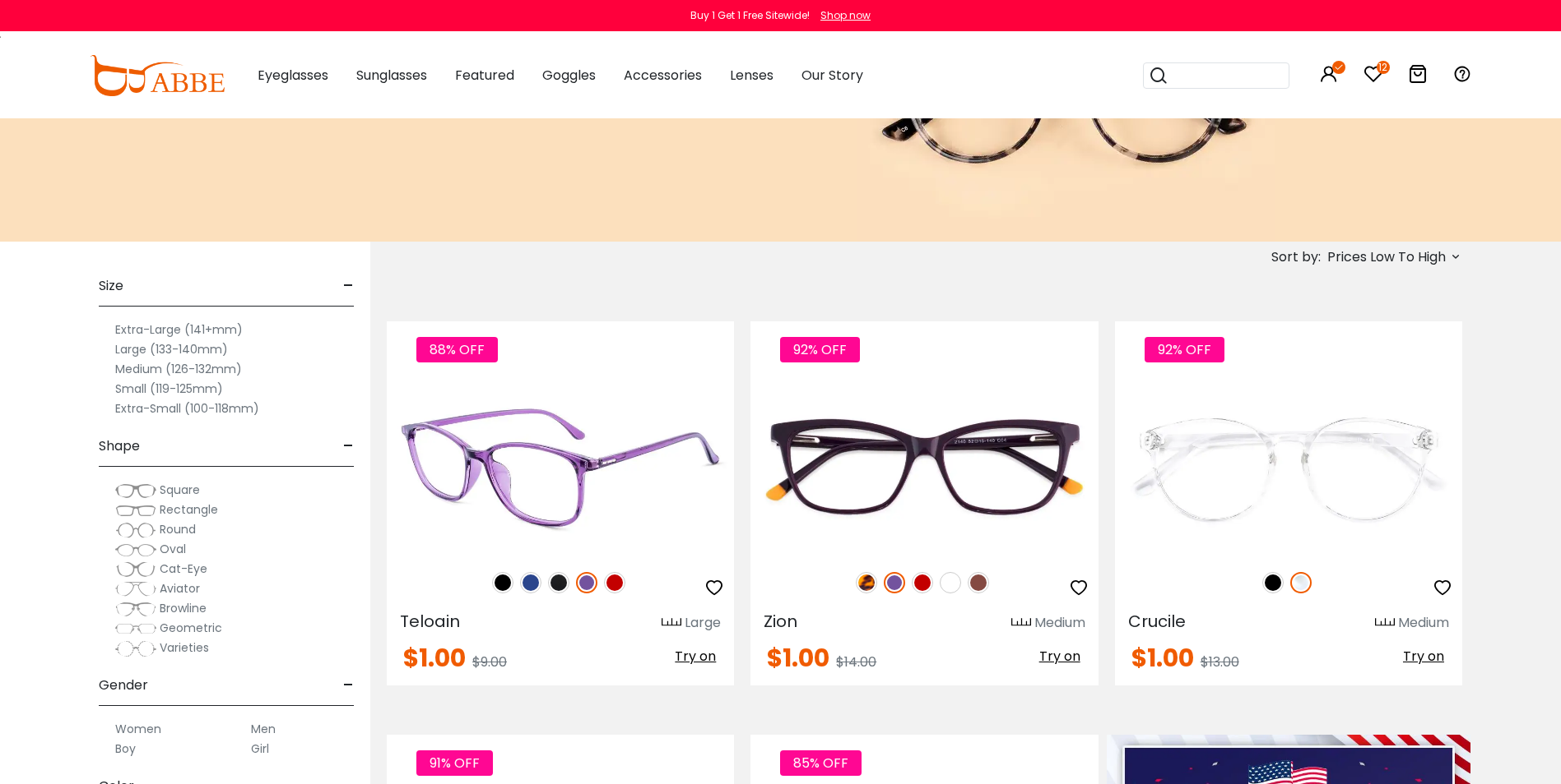
click at [687, 657] on span "Try on" at bounding box center [695, 656] width 41 height 19
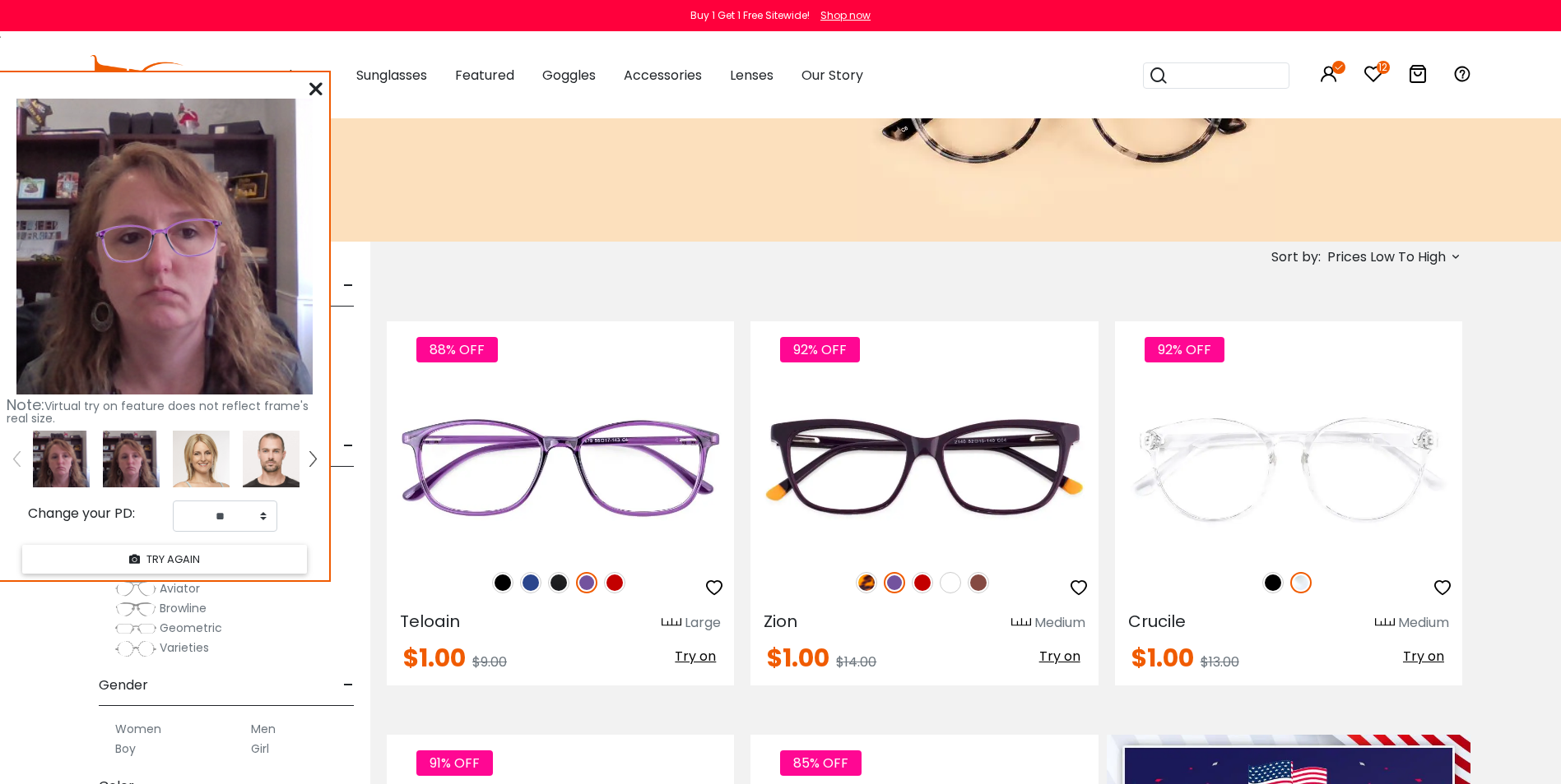
click at [317, 91] on icon at bounding box center [316, 88] width 13 height 13
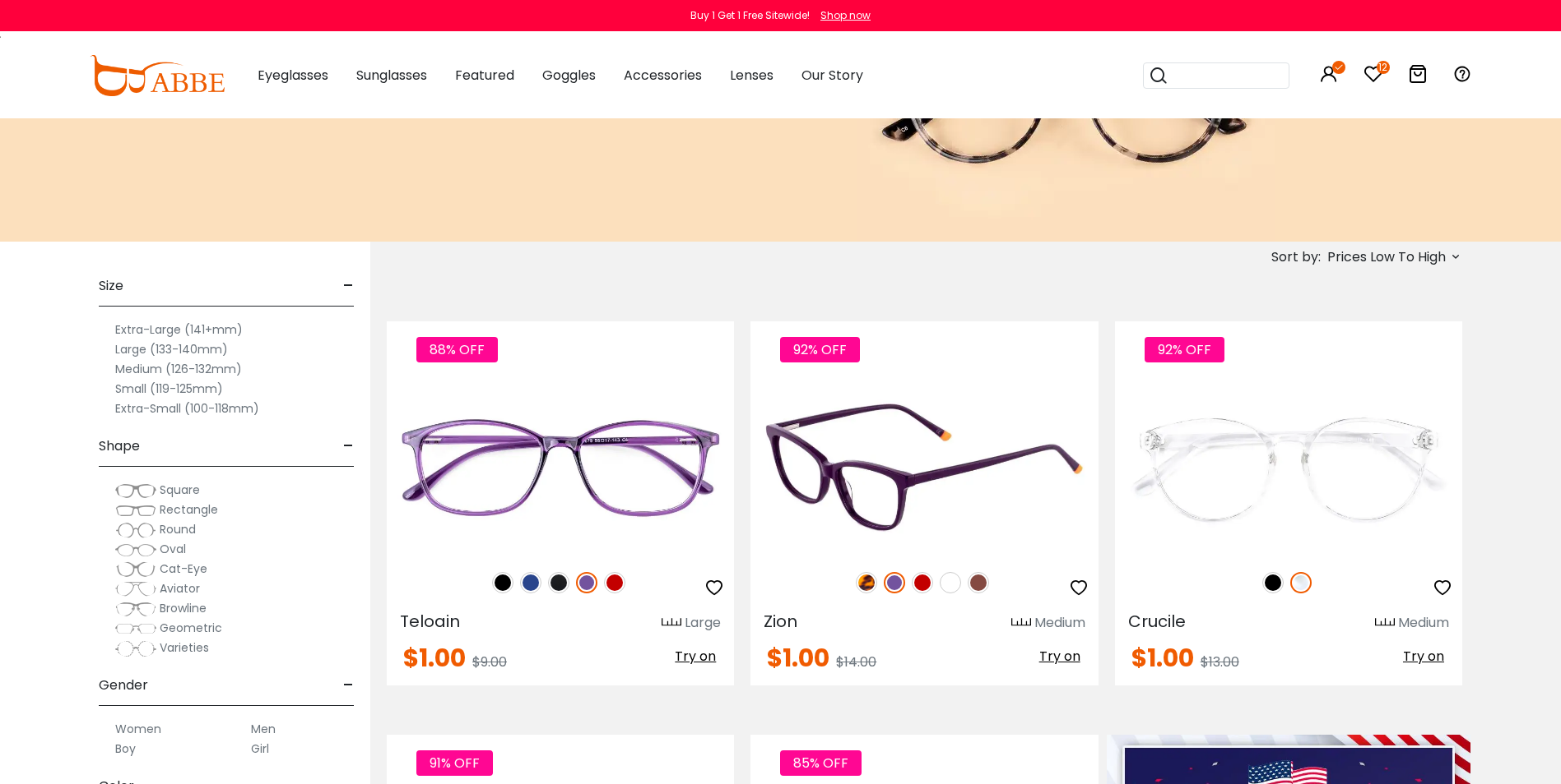
click at [1059, 658] on span "Try on" at bounding box center [1060, 656] width 41 height 19
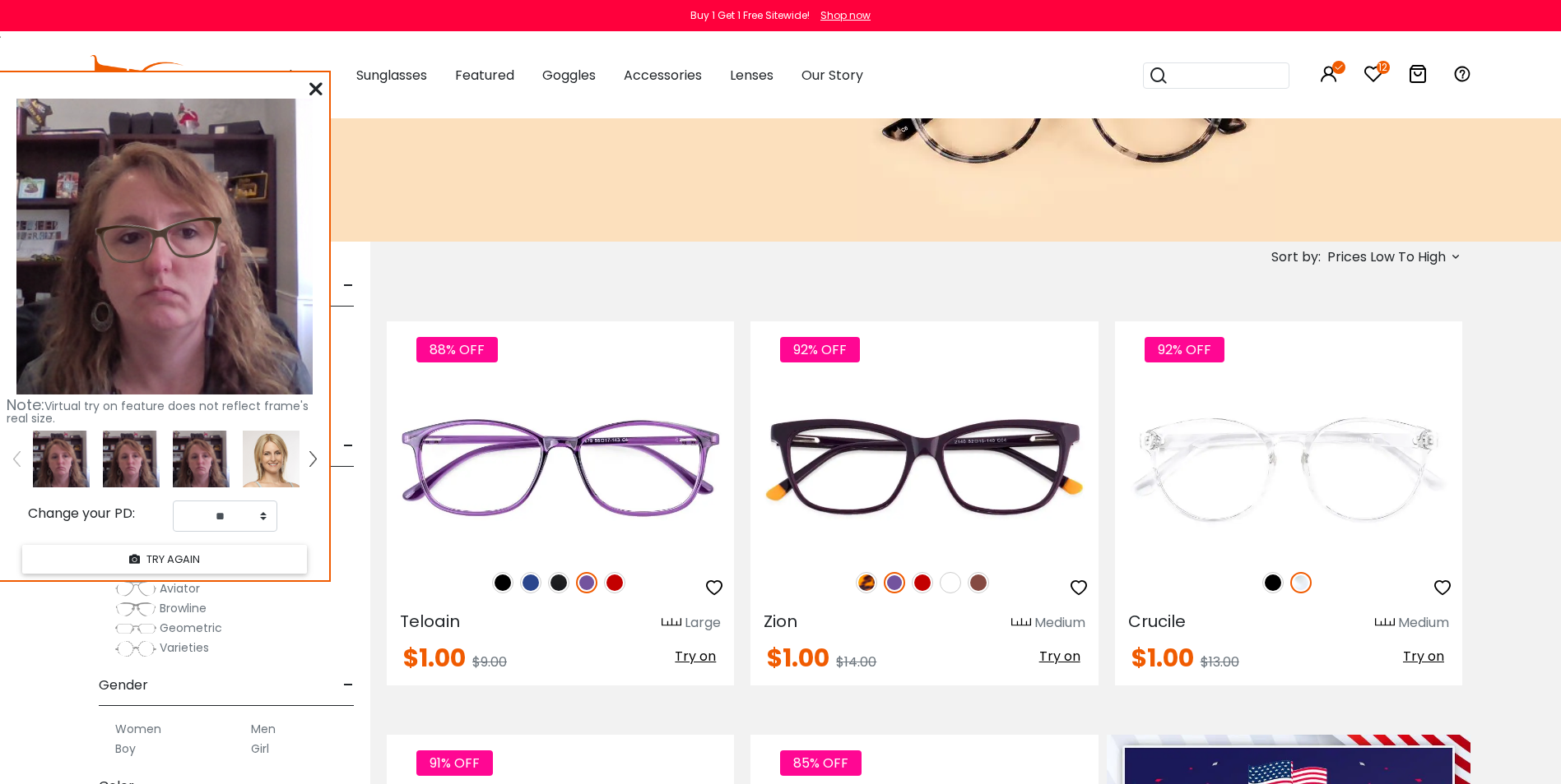
click at [317, 89] on icon at bounding box center [316, 88] width 13 height 13
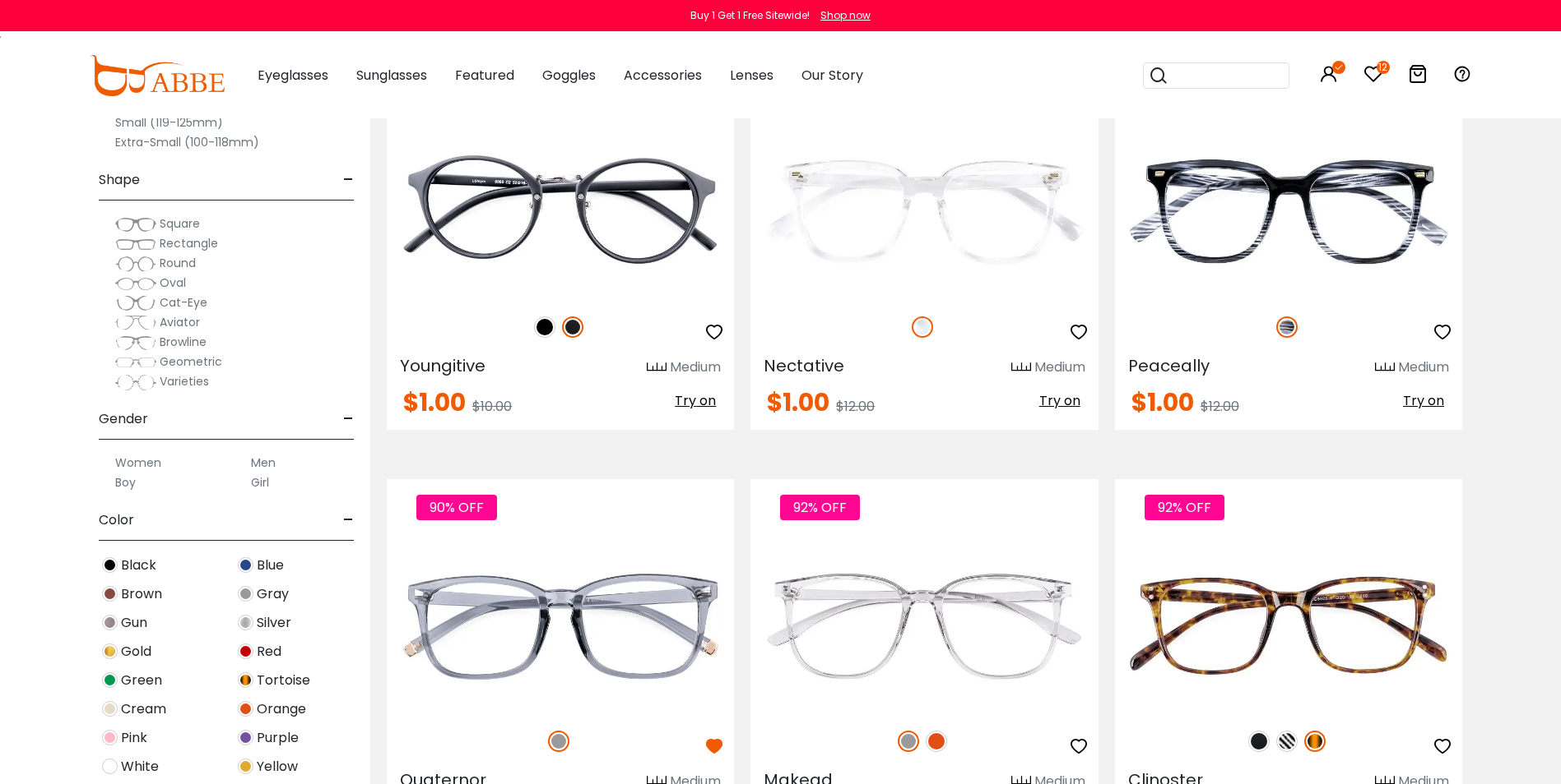
scroll to position [4028, 0]
